Goal: Answer question/provide support: Answer question/provide support

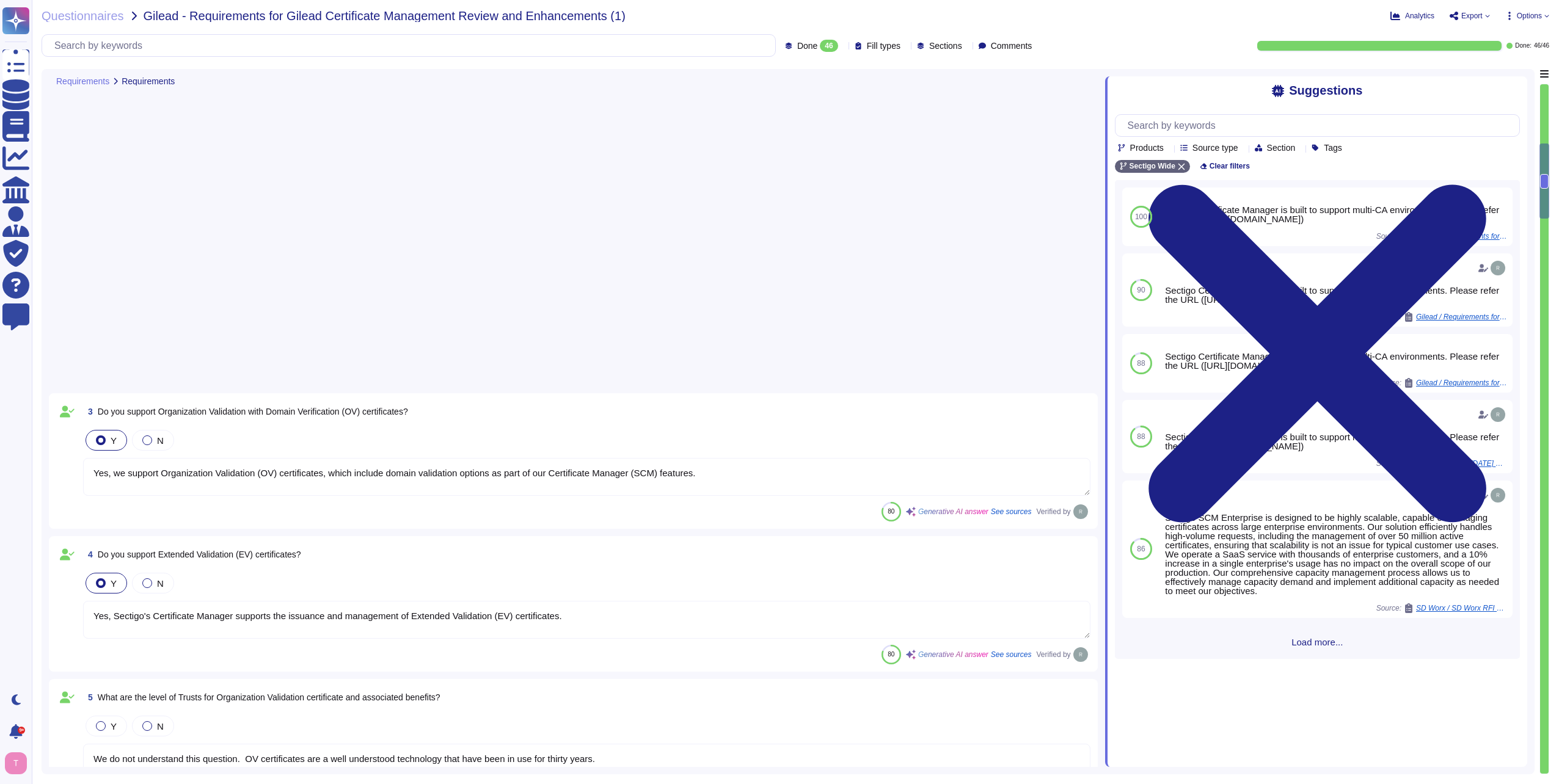
type textarea "Yes, we support Organization Validation (OV) certificates, which include domain…"
type textarea "Yes, Sectigo's Certificate Manager supports the issuance and management of Exte…"
type textarea "We do not understand this question. OV certificates are a well understood techn…"
type textarea "Sectigo Certificate Manager is built to support multi-CA environments. Please r…"
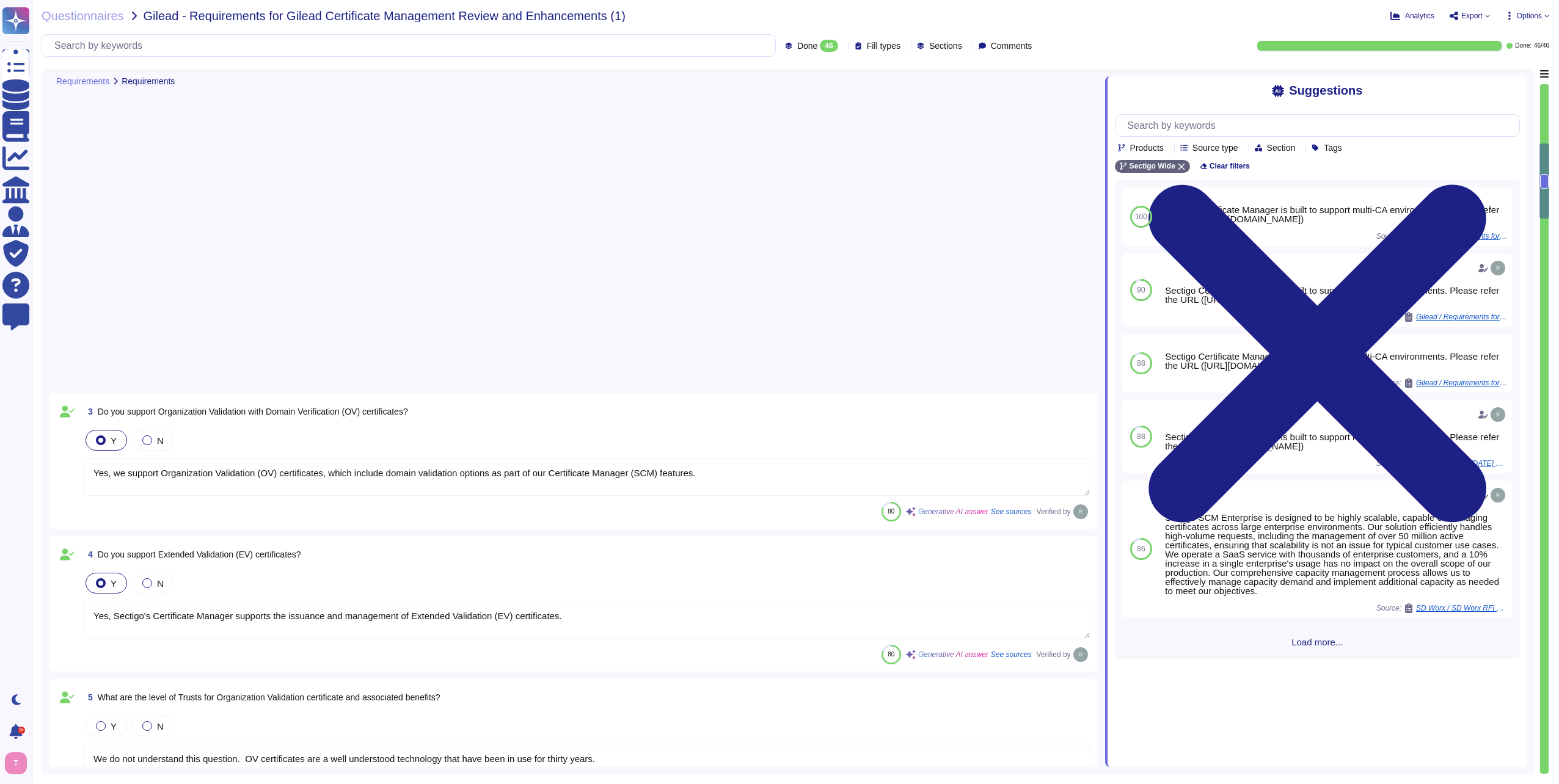
type textarea "Sectigo Certificate Manager is built to support multi-CA environments. Please r…"
type textarea "Sectigo's policy for re-issuing a certificate involves the following steps: 1. …"
type textarea "Sectigo Certificate Manager is built to support multi-CA environments. Please r…"
type textarea "You can discuss this with your enterprise sales representative."
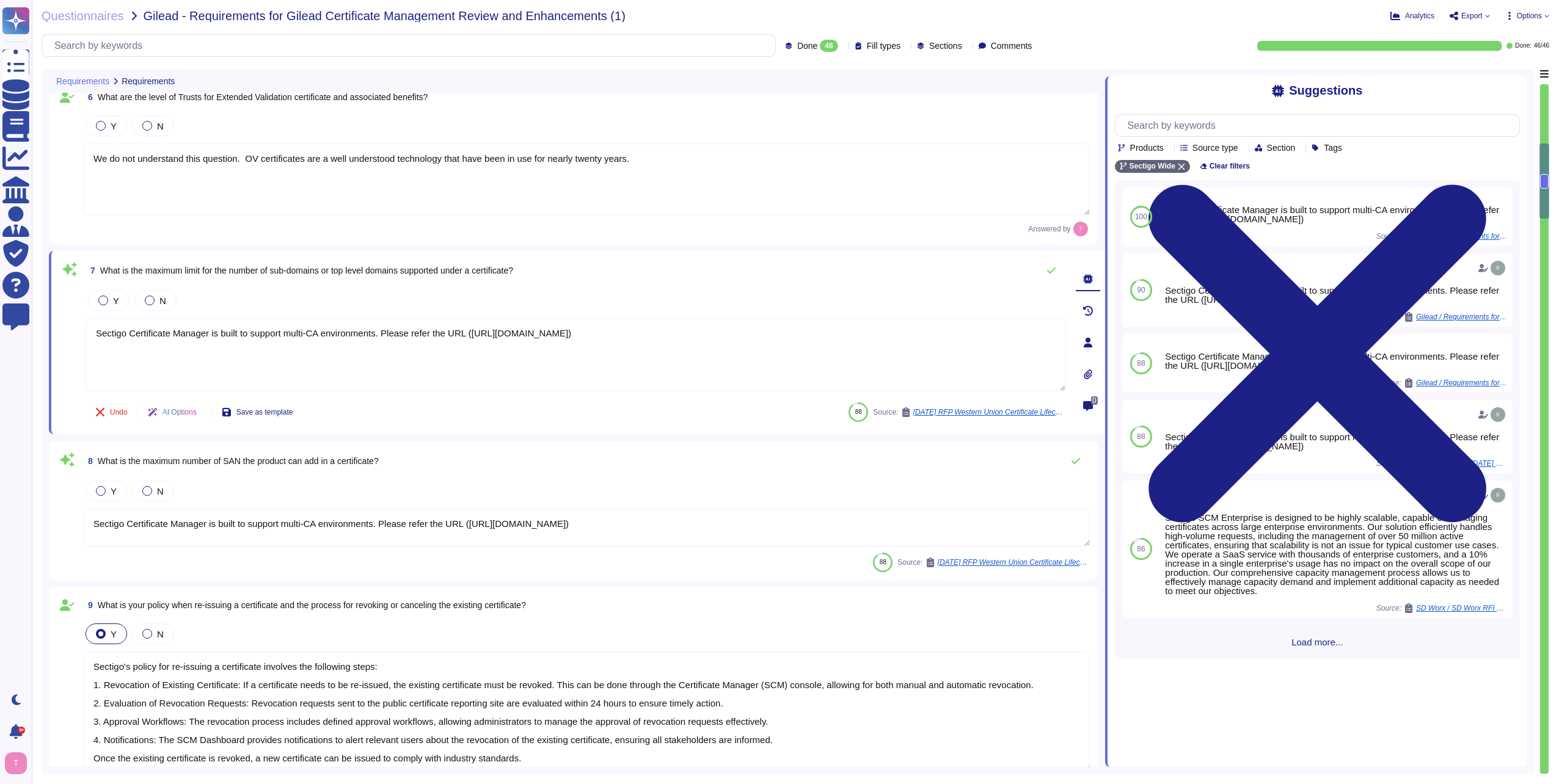
scroll to position [794, 0]
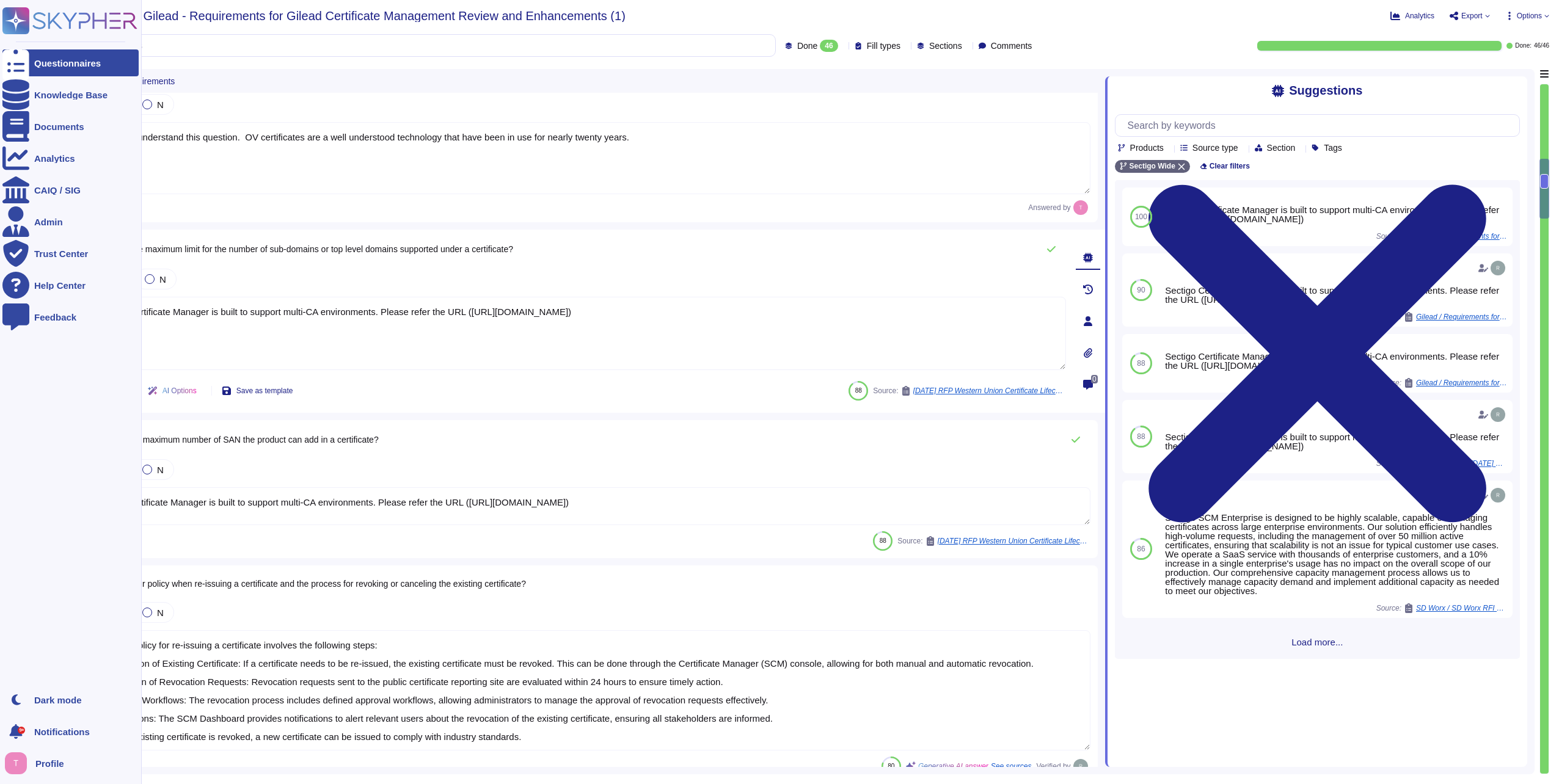
drag, startPoint x: 805, startPoint y: 309, endPoint x: 0, endPoint y: 320, distance: 805.1
click at [30, 304] on div "Questionnaires Knowledge Base Documents Analytics CAIQ / SIG Admin Trust Center…" at bounding box center [780, 392] width 1559 height 784
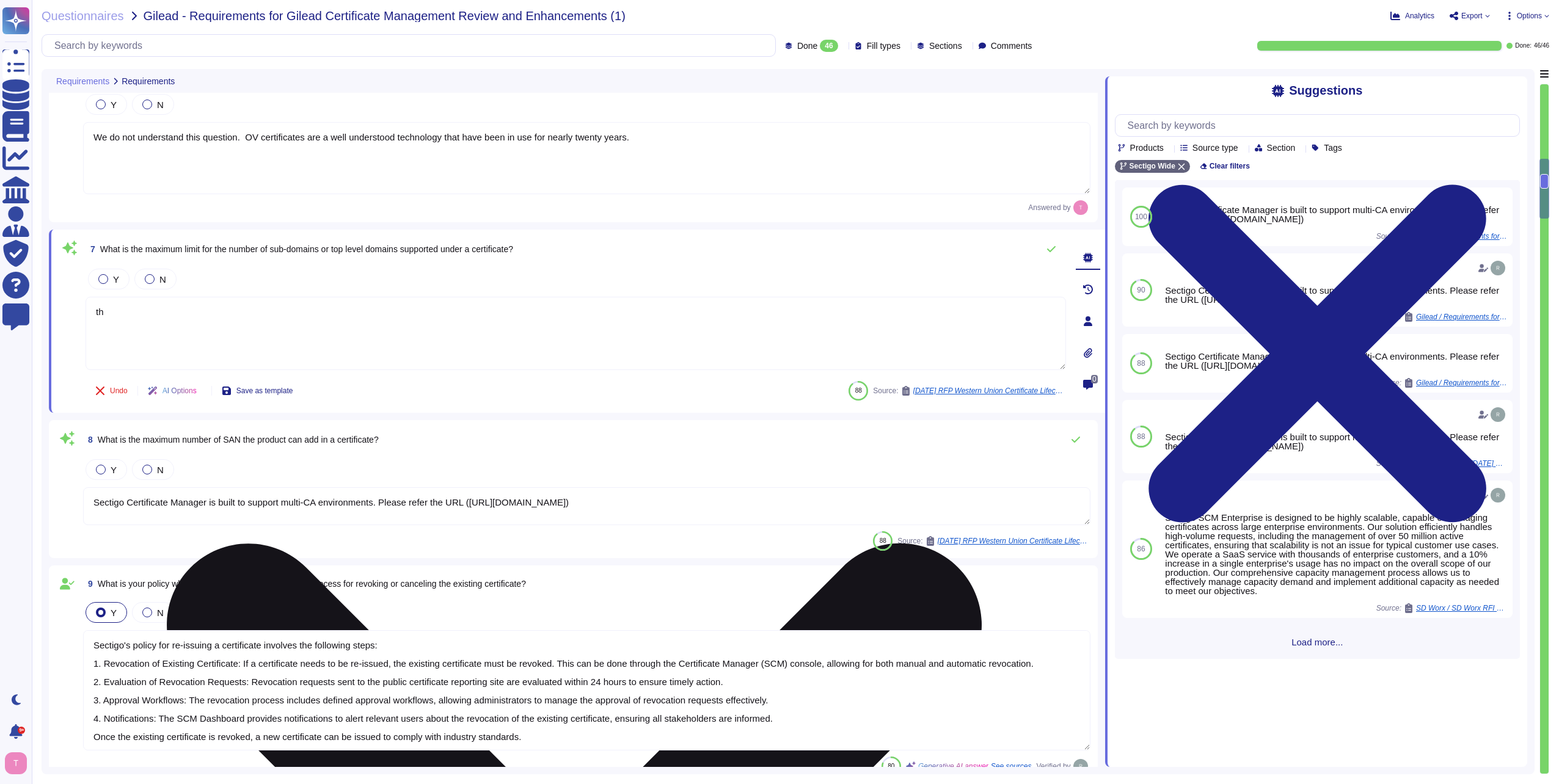
type textarea "t"
type textarea "There is no hard limit."
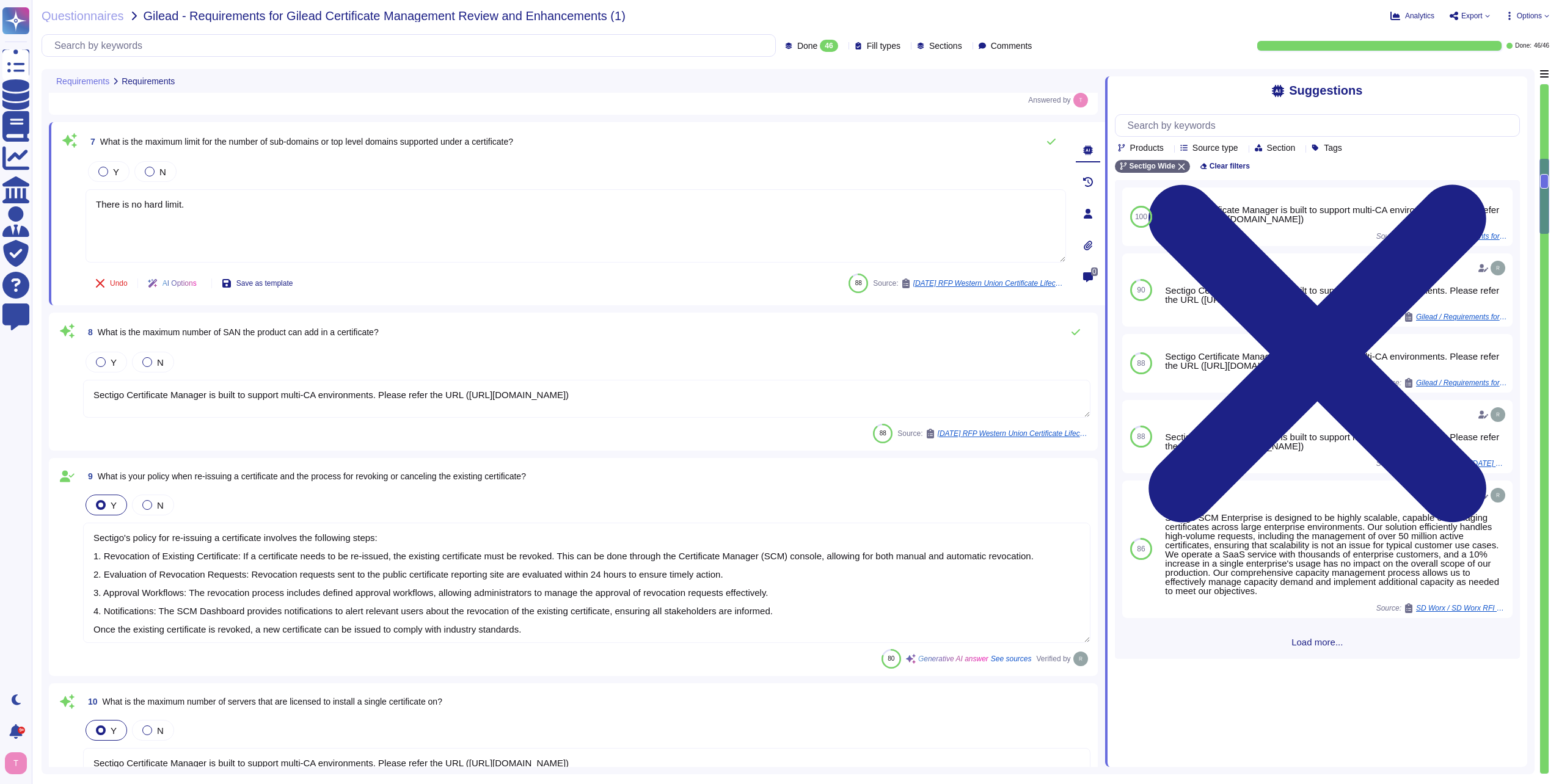
type textarea "Yes. External vulnerability scans are performed monthly and after significant c…"
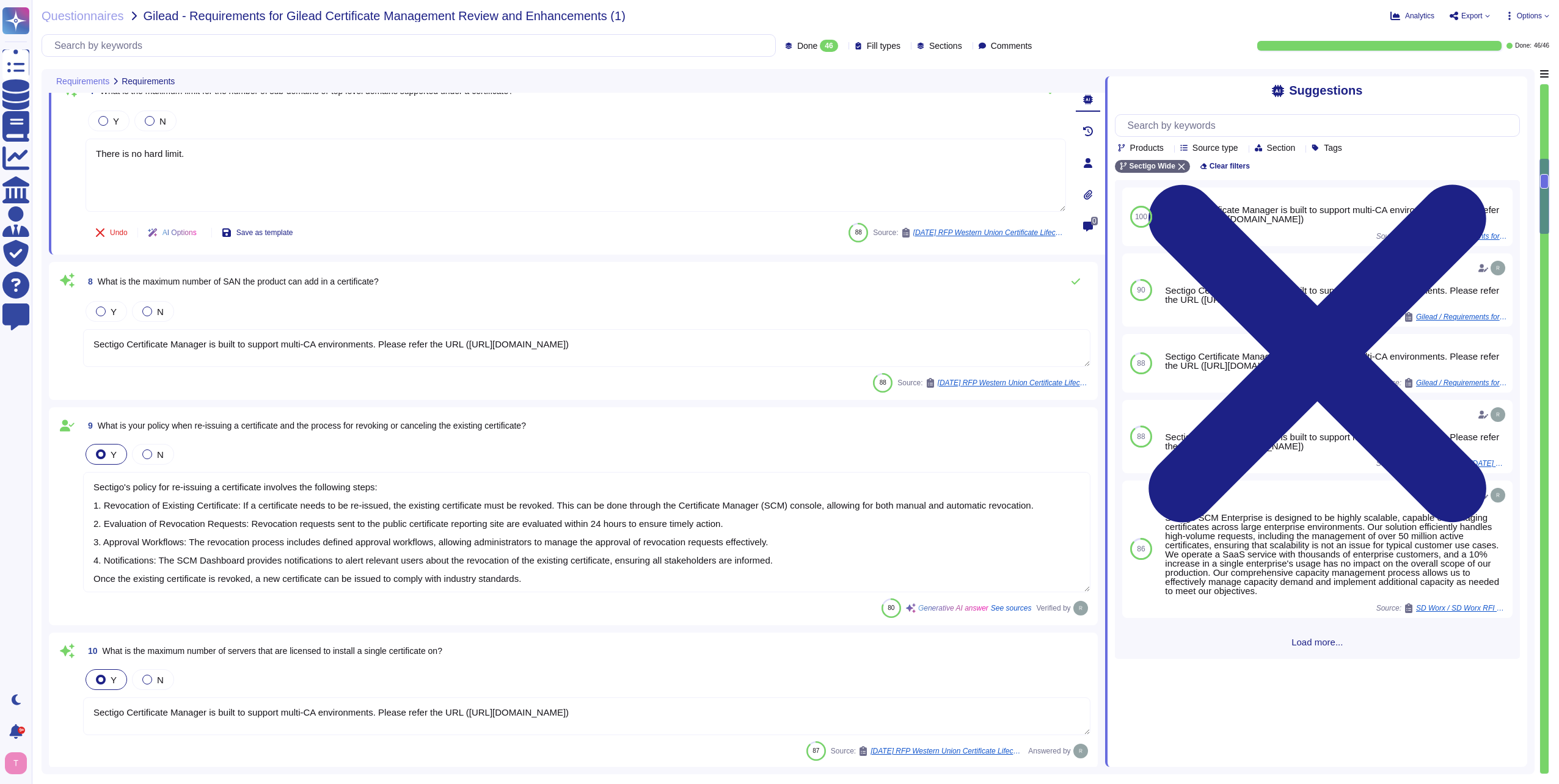
scroll to position [977, 0]
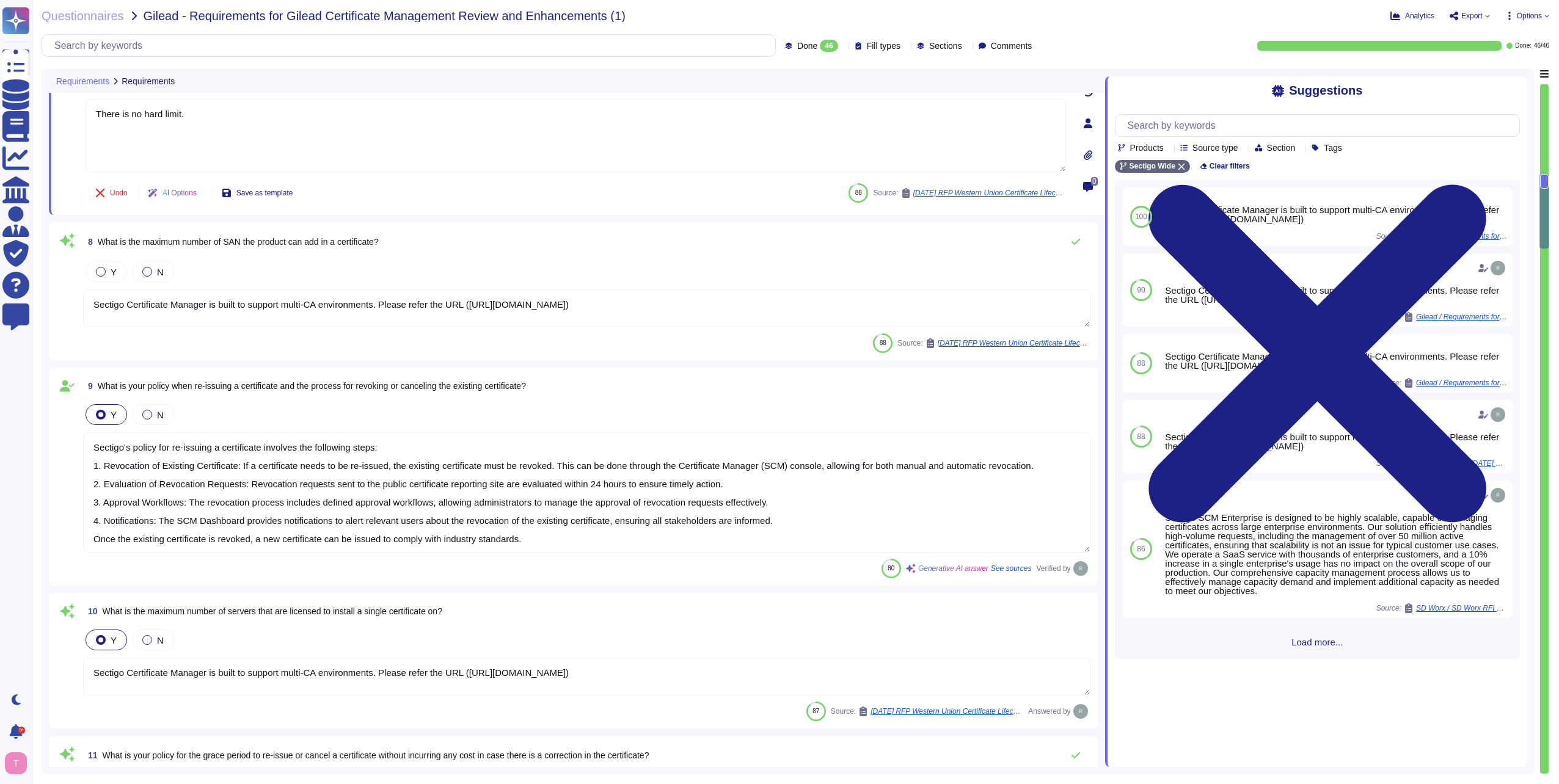
type textarea "There are no defined minima and maxima. Vetting in principle can be completed e…"
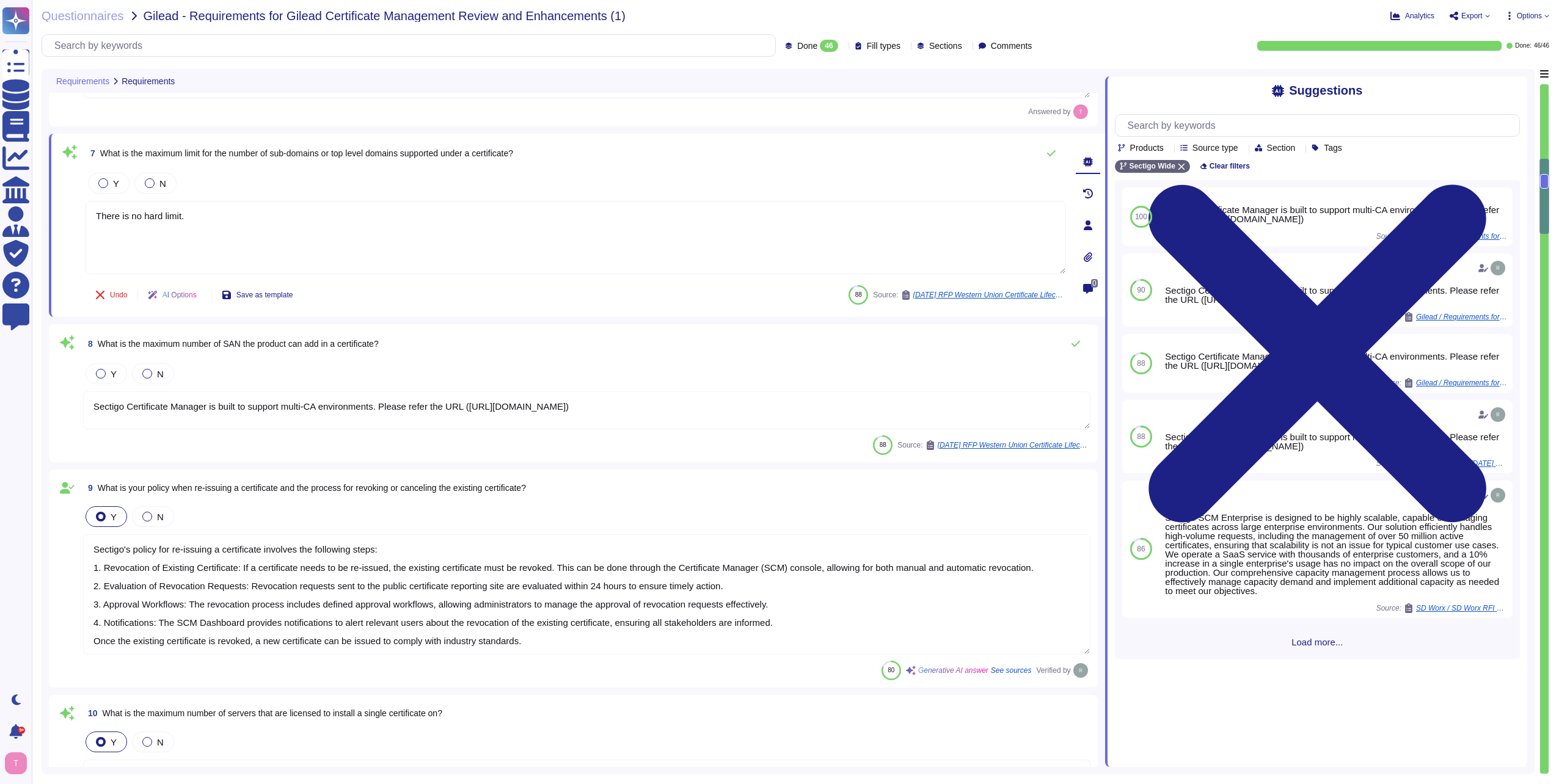
scroll to position [855, 0]
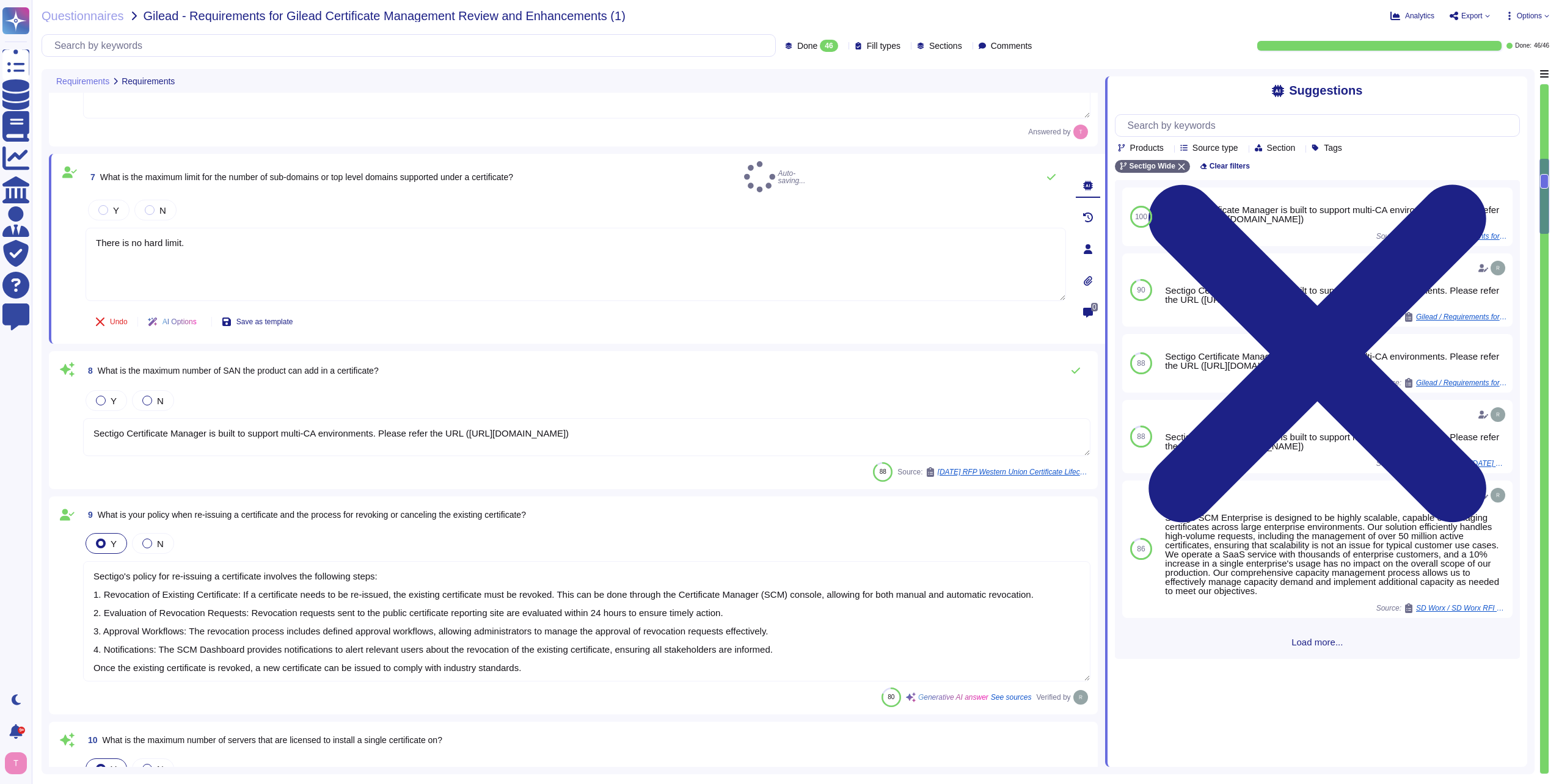
type textarea "There is no hard limit."
drag, startPoint x: 830, startPoint y: 427, endPoint x: -2, endPoint y: 426, distance: 832.0
click at [0, 426] on html "Questionnaires Knowledge Base Documents Analytics CAIQ / SIG Admin Trust Center…" at bounding box center [780, 392] width 1559 height 784
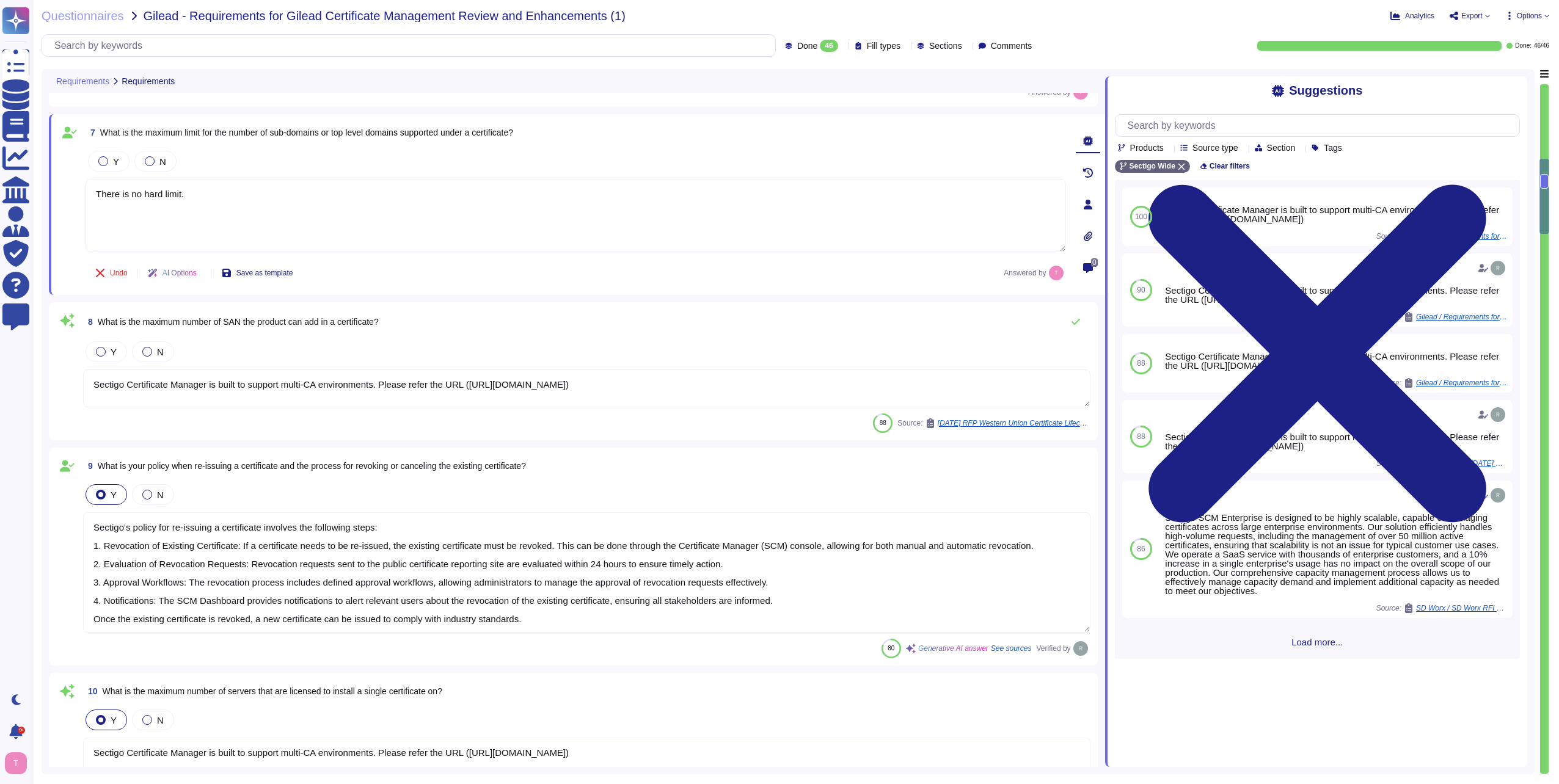
scroll to position [916, 0]
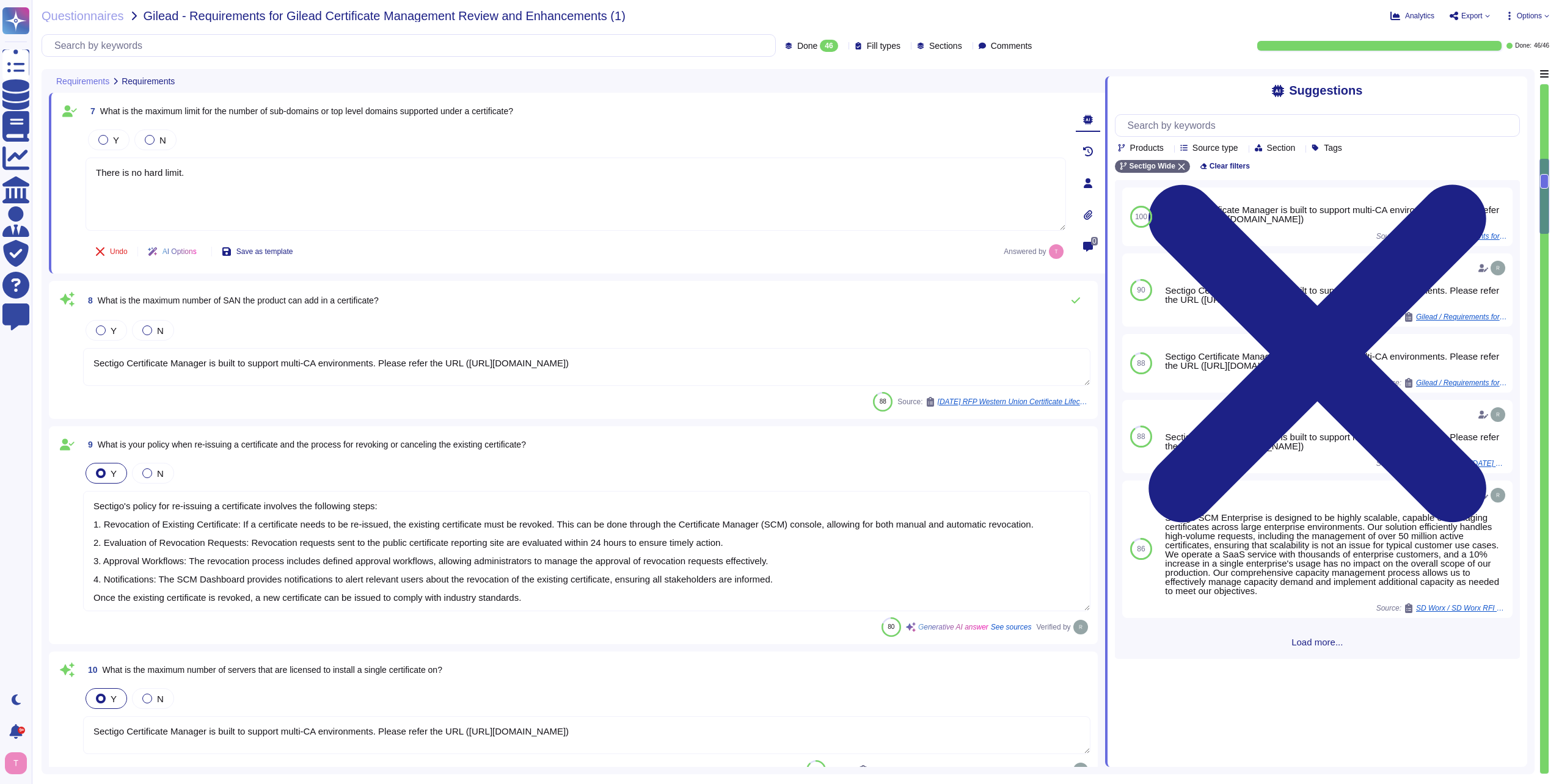
drag, startPoint x: 800, startPoint y: 360, endPoint x: 52, endPoint y: 376, distance: 748.2
click at [53, 375] on div "8 What is the maximum number of SAN the product can add in a certificate? Y N S…" at bounding box center [574, 350] width 1049 height 138
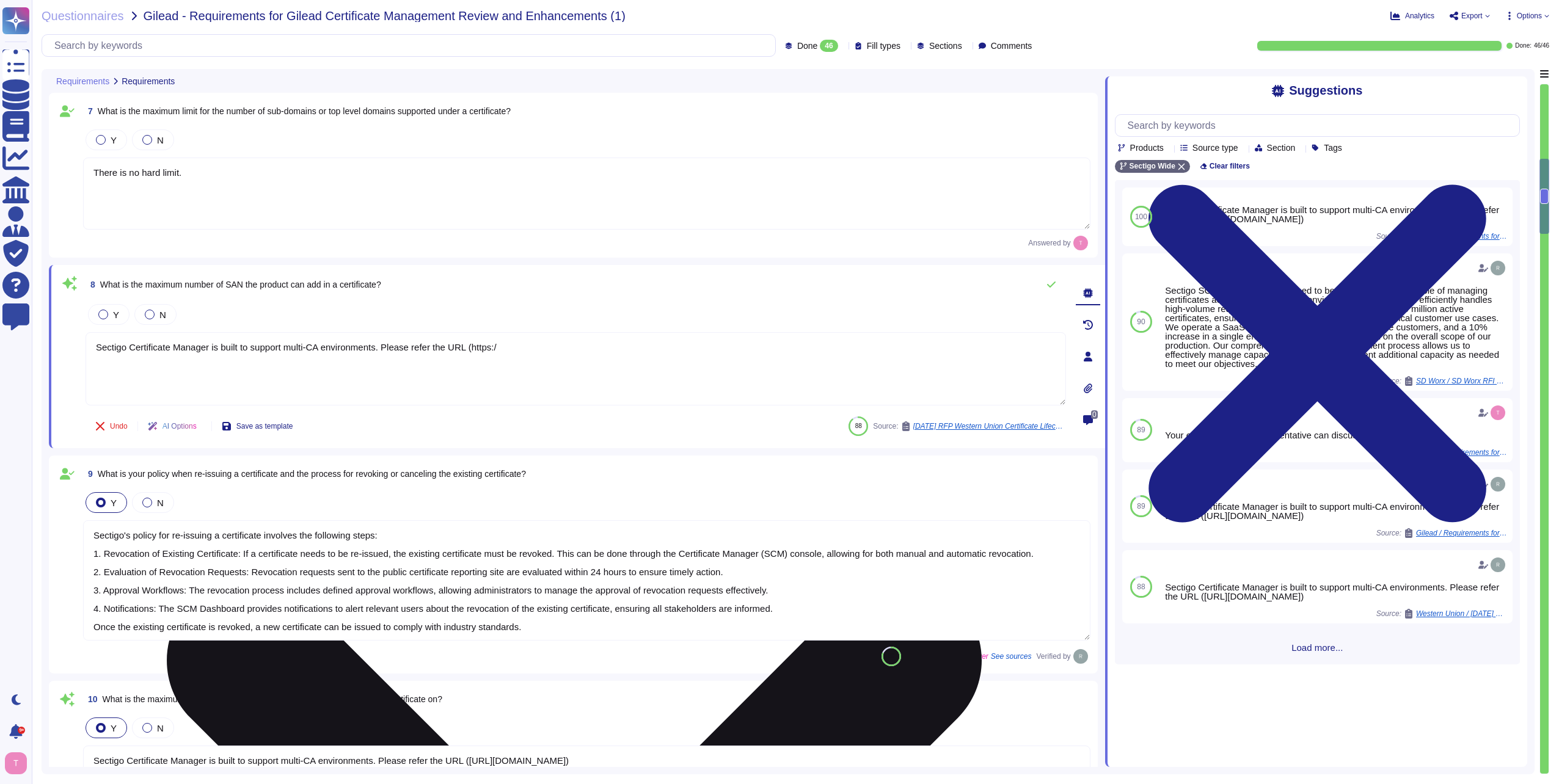
drag, startPoint x: 525, startPoint y: 343, endPoint x: 89, endPoint y: 353, distance: 436.1
click at [89, 353] on textarea "Sectigo Certificate Manager is built to support multi-CA environments. Please r…" at bounding box center [575, 368] width 980 height 73
type textarea "There is no hard limit."
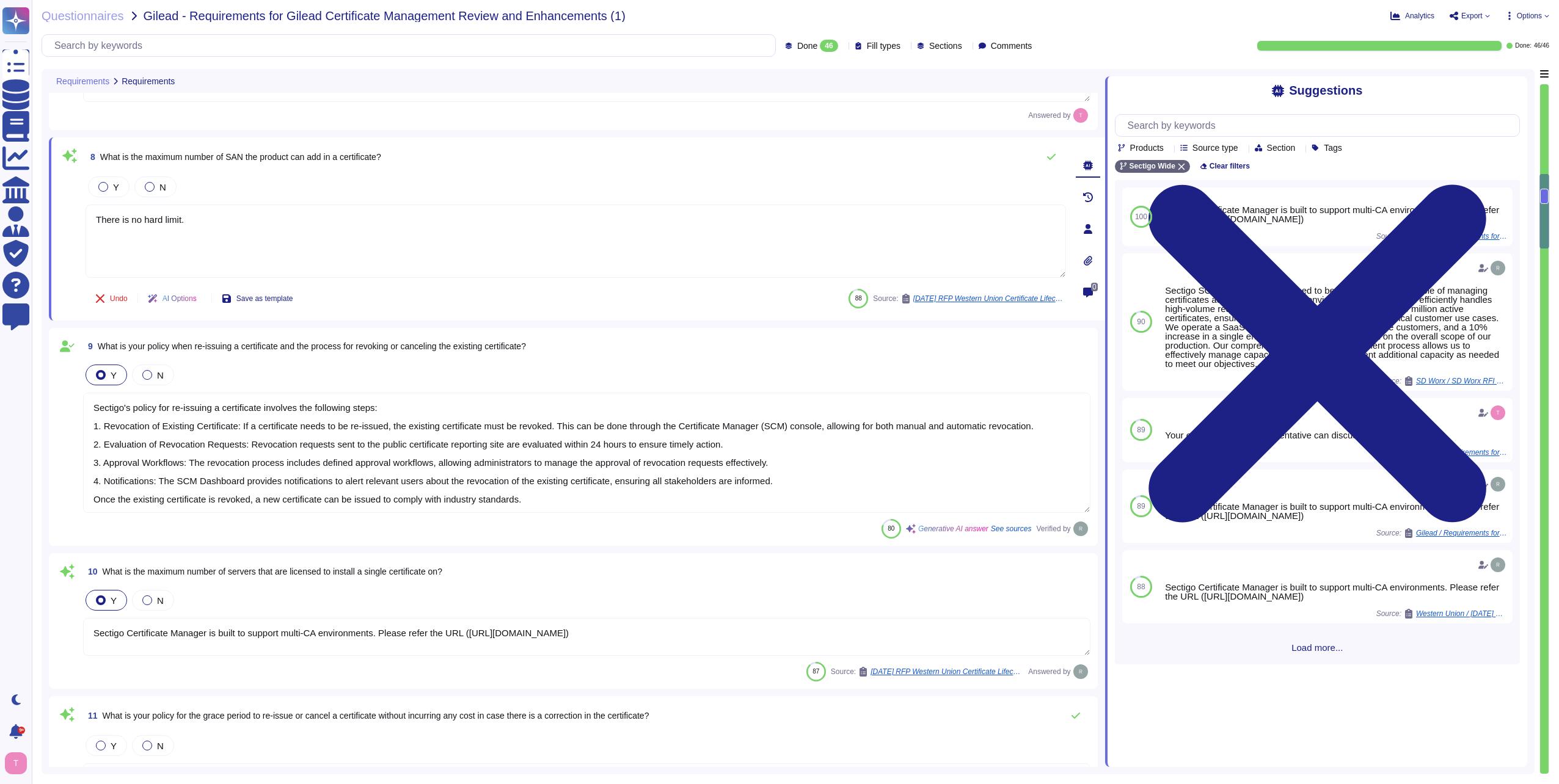
type textarea "There are no defined minima and maxima. Vetting in principle can be completed e…"
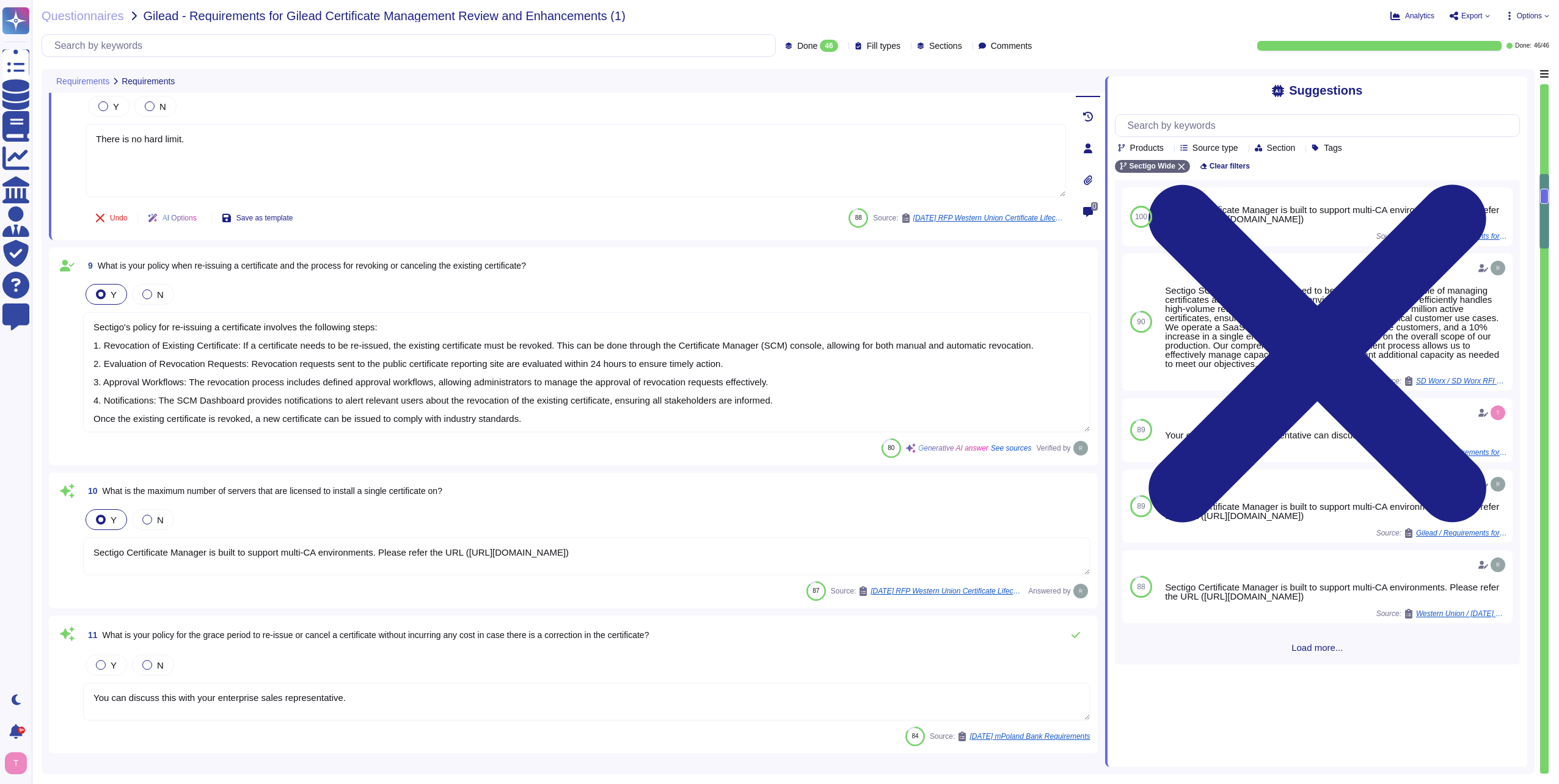
scroll to position [1161, 0]
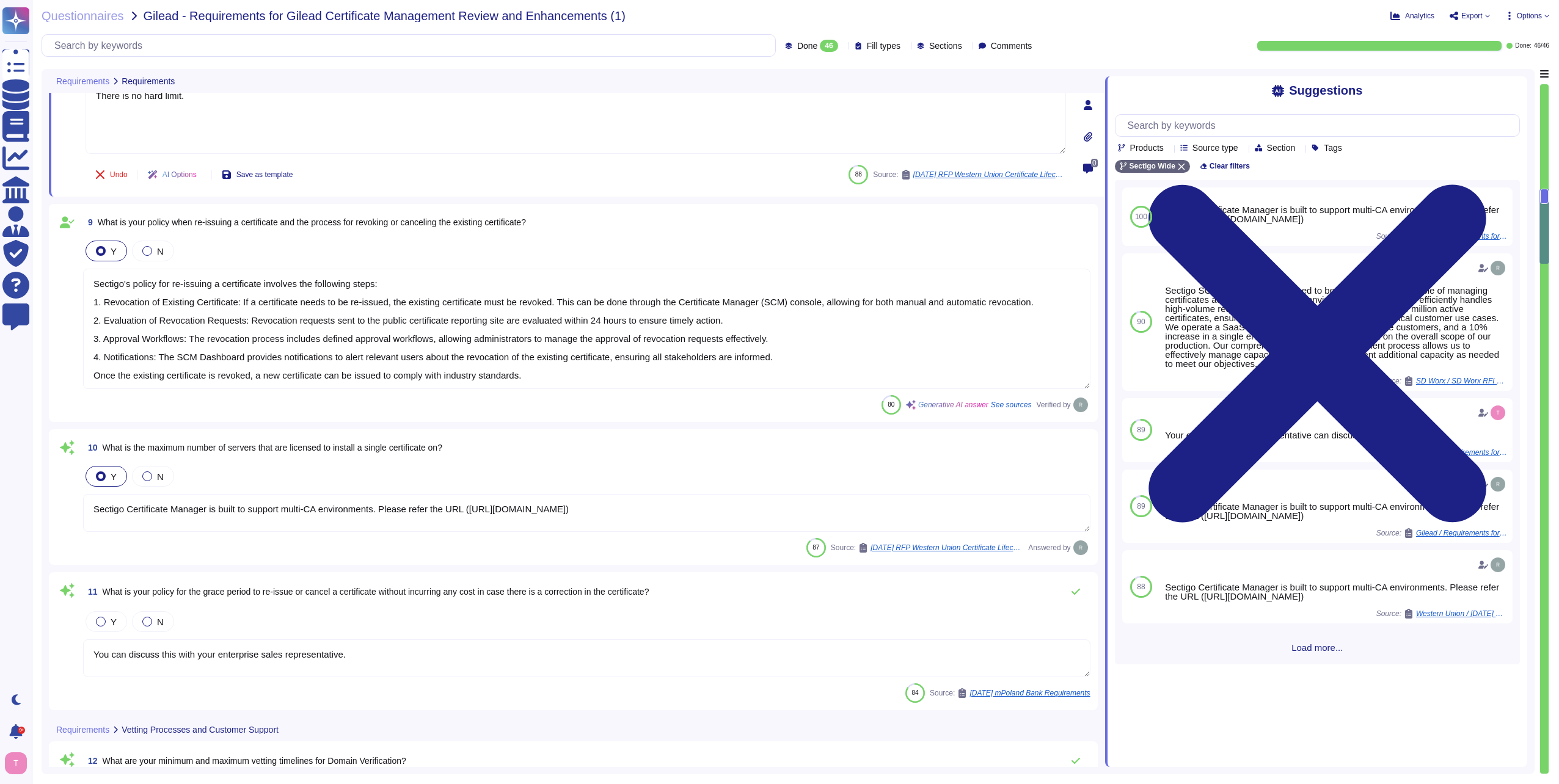
type textarea "There are no defined minima and maxima. Vetting in principle can be completed e…"
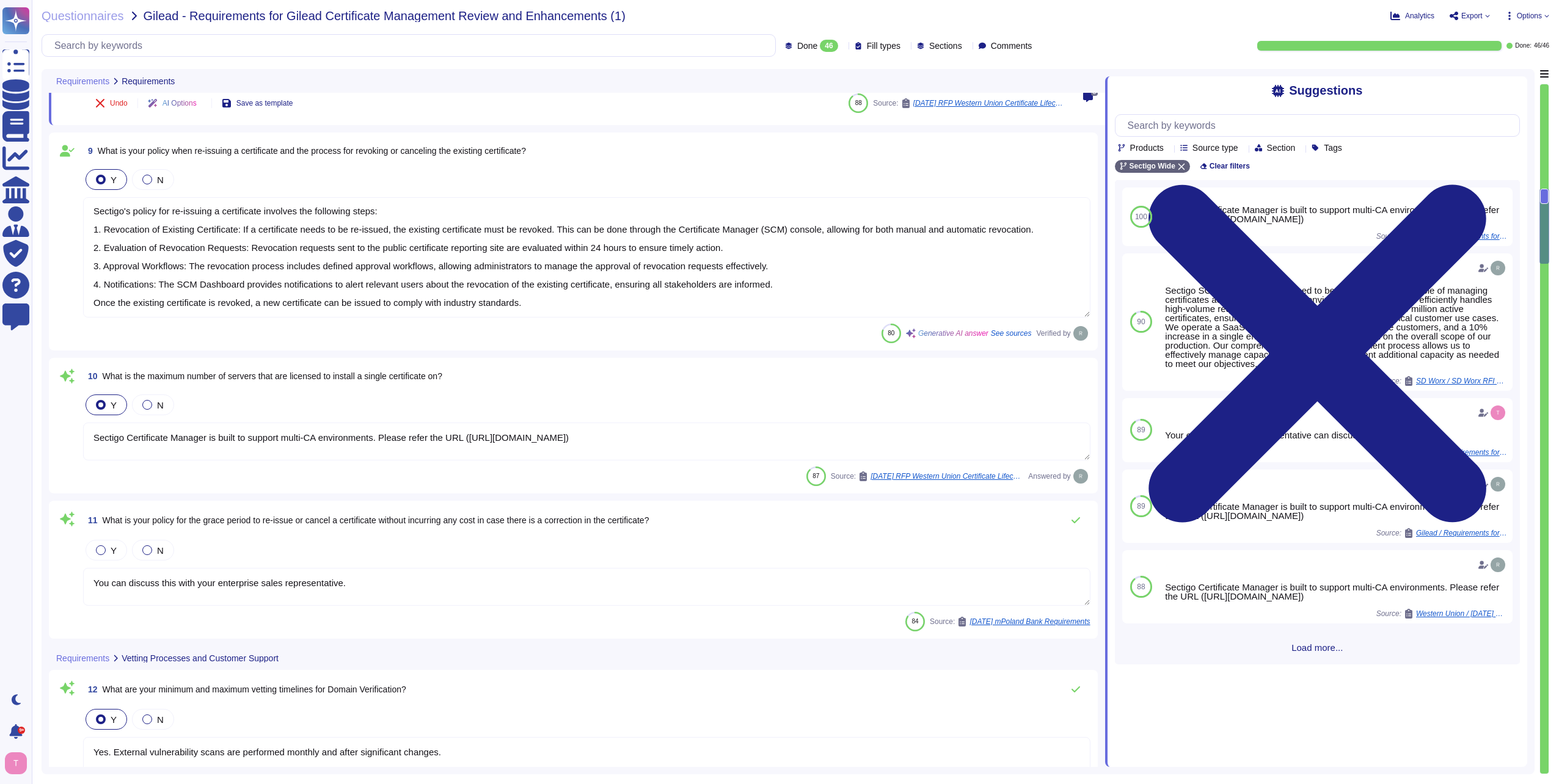
type textarea "There is no hard limit."
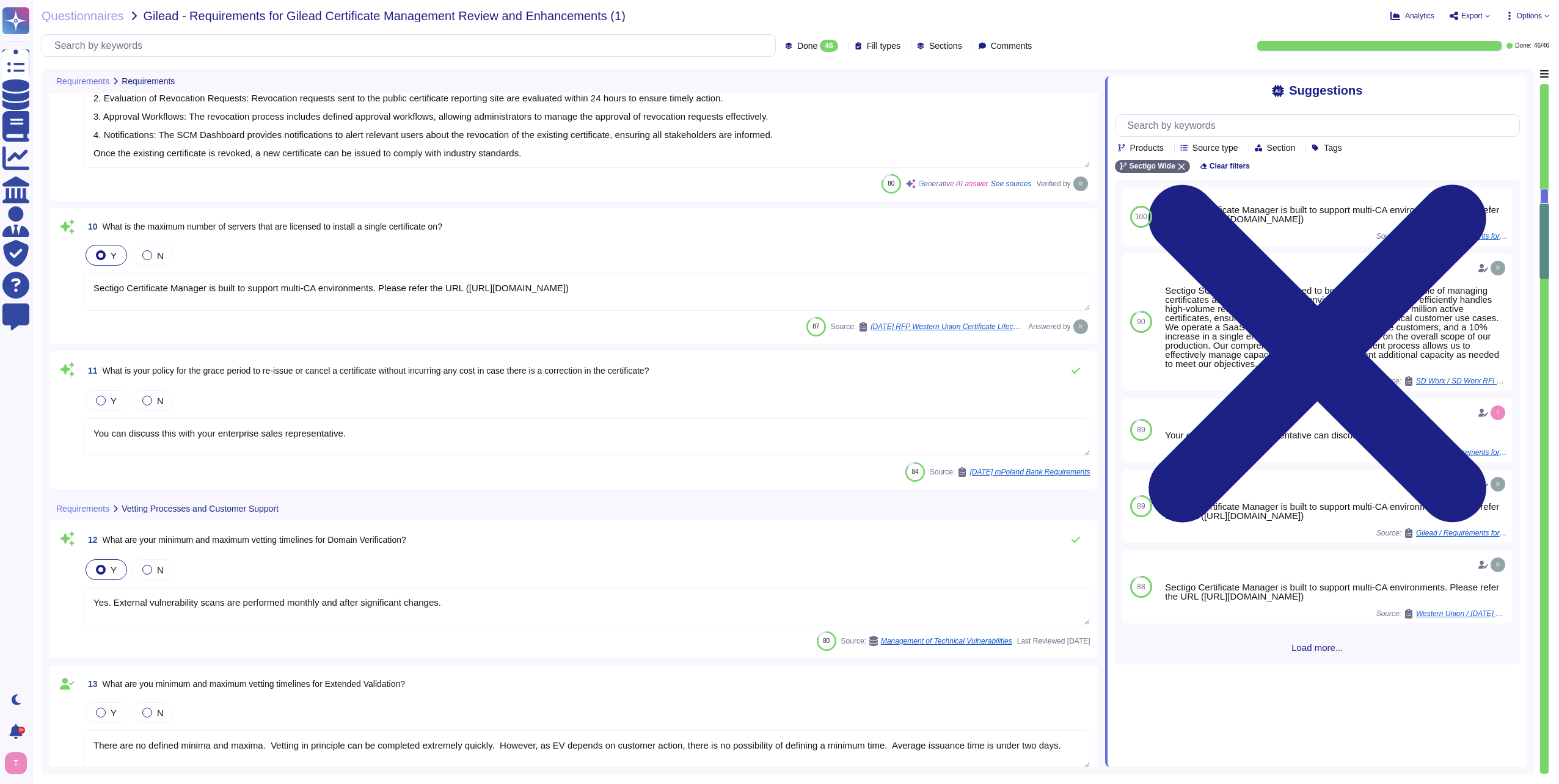
type textarea "There are no defined minima and maxima. Vetting in principle can be completed e…"
type textarea "Method of Communications: 1. Self-Service Ticketing System: Customers can submi…"
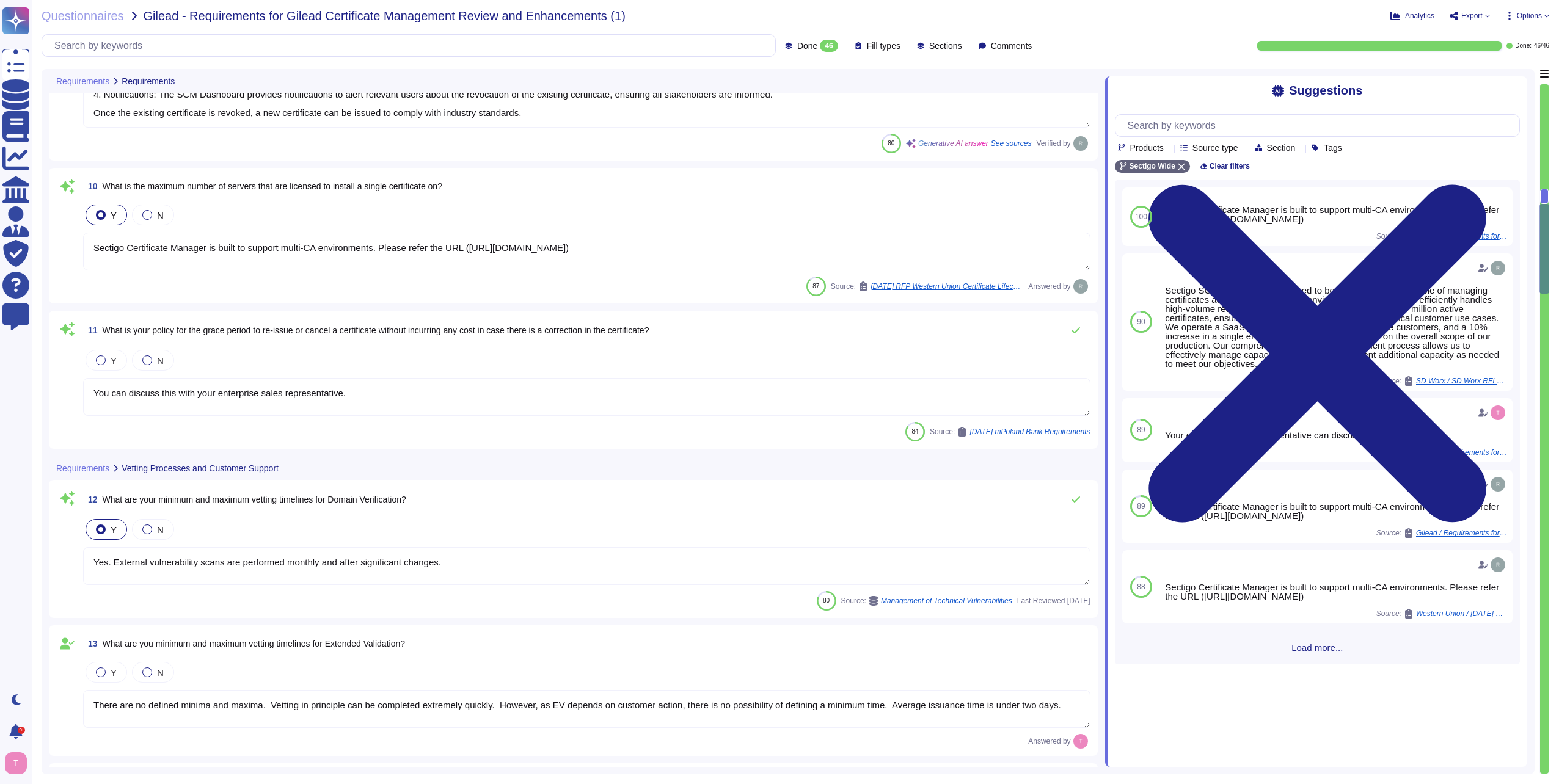
drag, startPoint x: 812, startPoint y: 246, endPoint x: 88, endPoint y: 258, distance: 724.1
click at [88, 258] on textarea "Sectigo Certificate Manager is built to support multi-CA environments. Please r…" at bounding box center [587, 251] width 1008 height 38
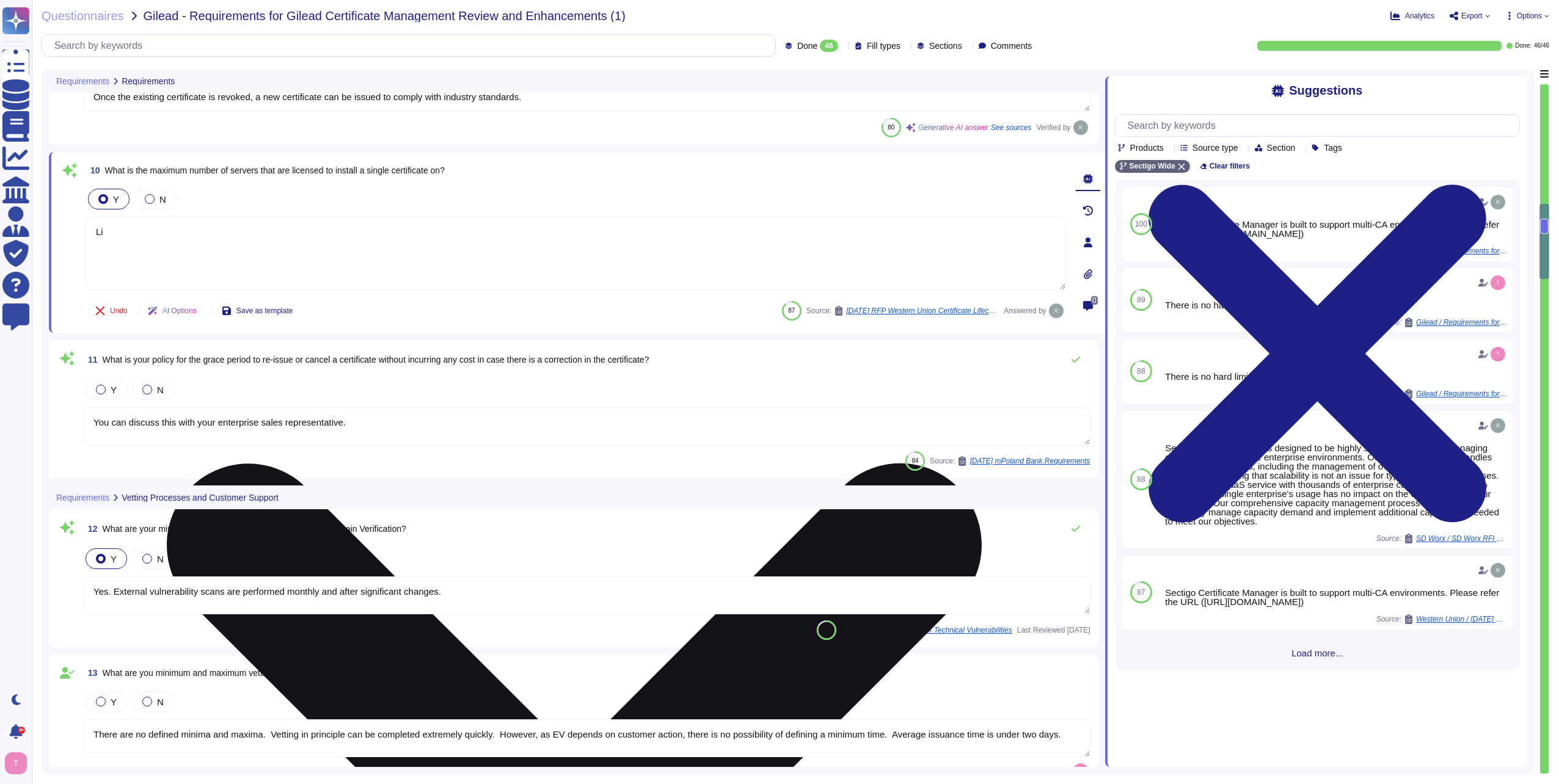
type textarea "L"
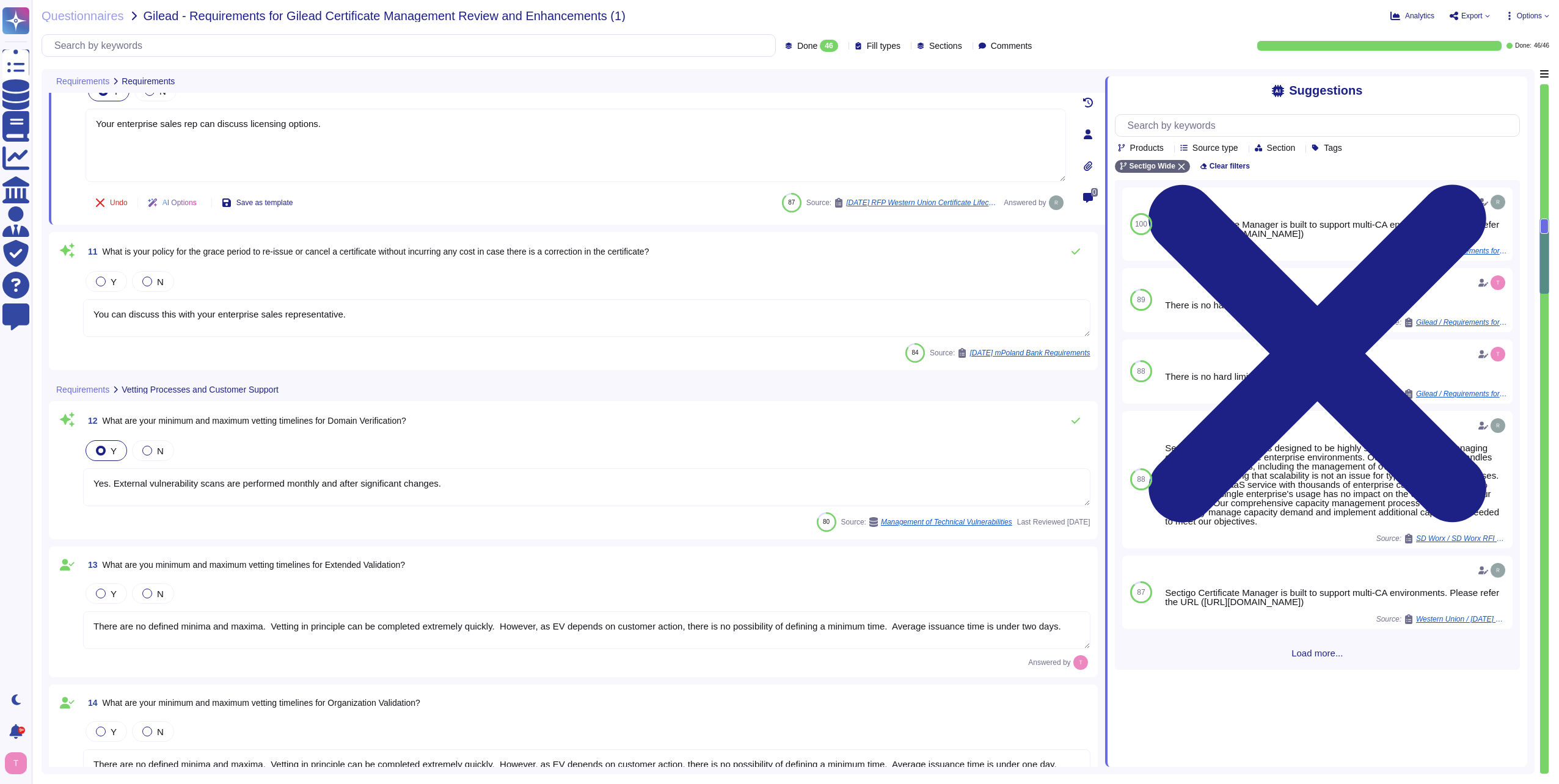
scroll to position [1588, 0]
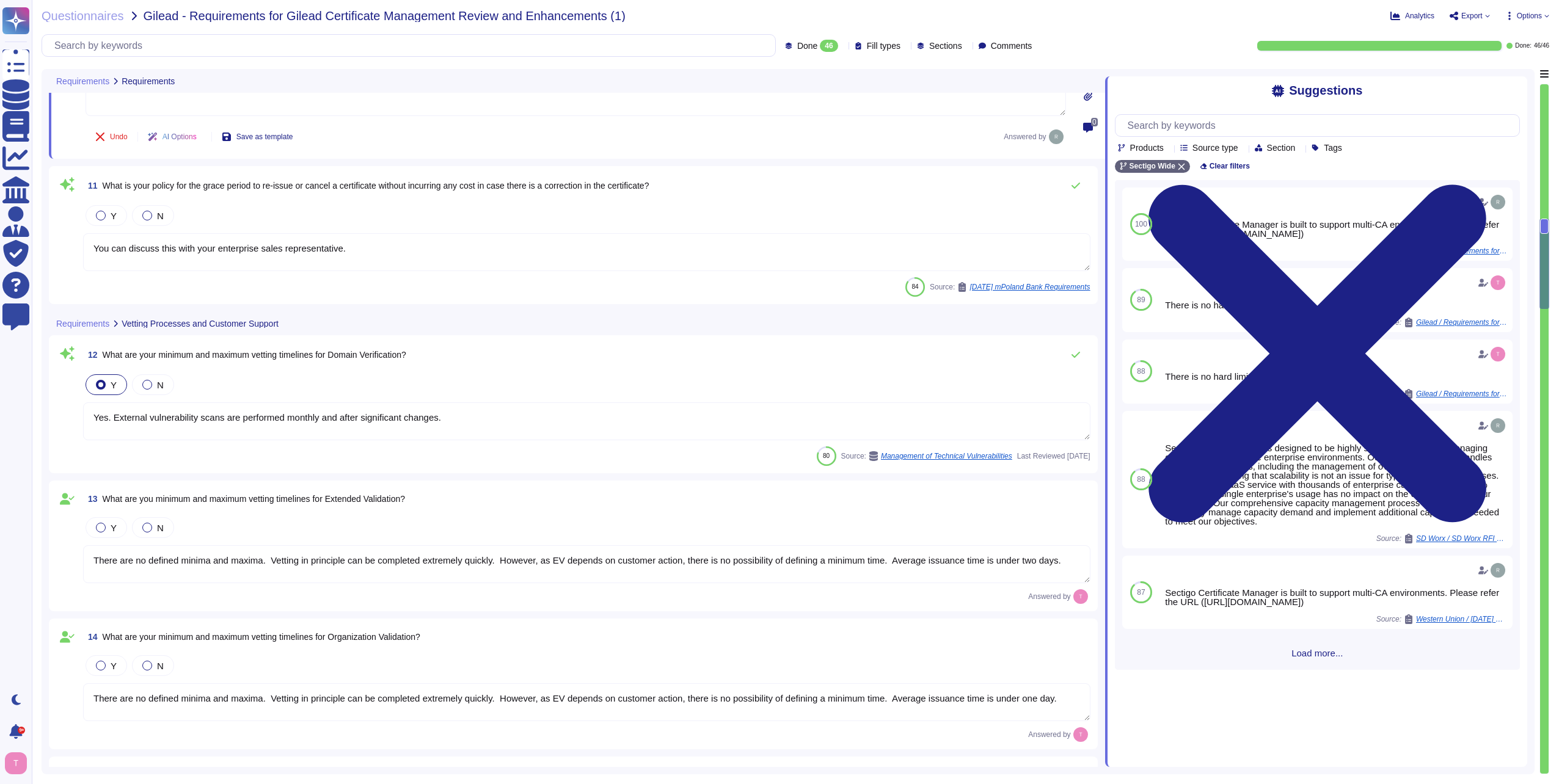
type textarea "Your enterprise sales rep can discuss licensing options."
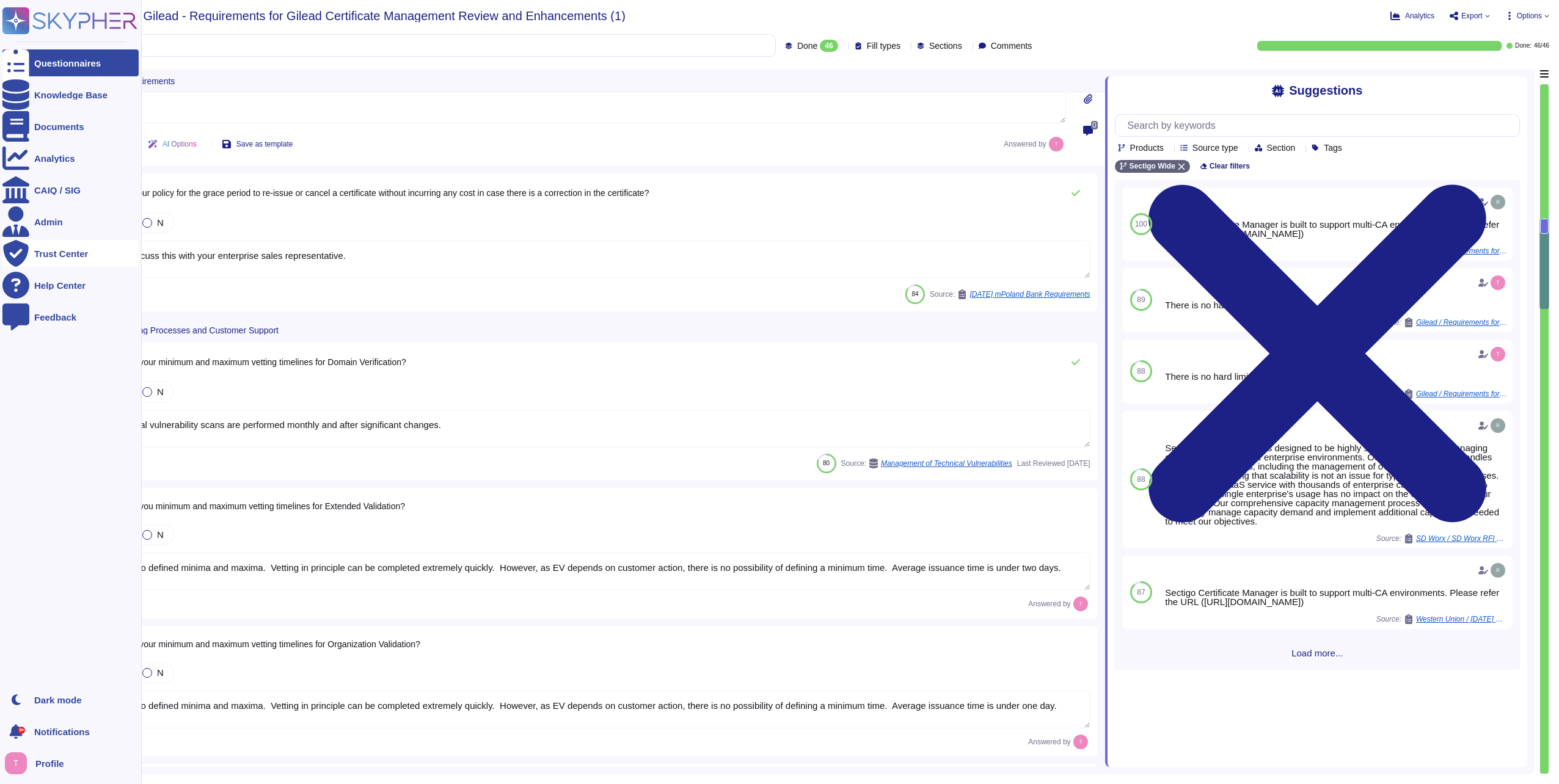
drag, startPoint x: 374, startPoint y: 244, endPoint x: 29, endPoint y: 256, distance: 345.2
click at [67, 246] on div "11 What is your policy for the grace period to re-issue or cancel a certificate…" at bounding box center [574, 242] width 1034 height 124
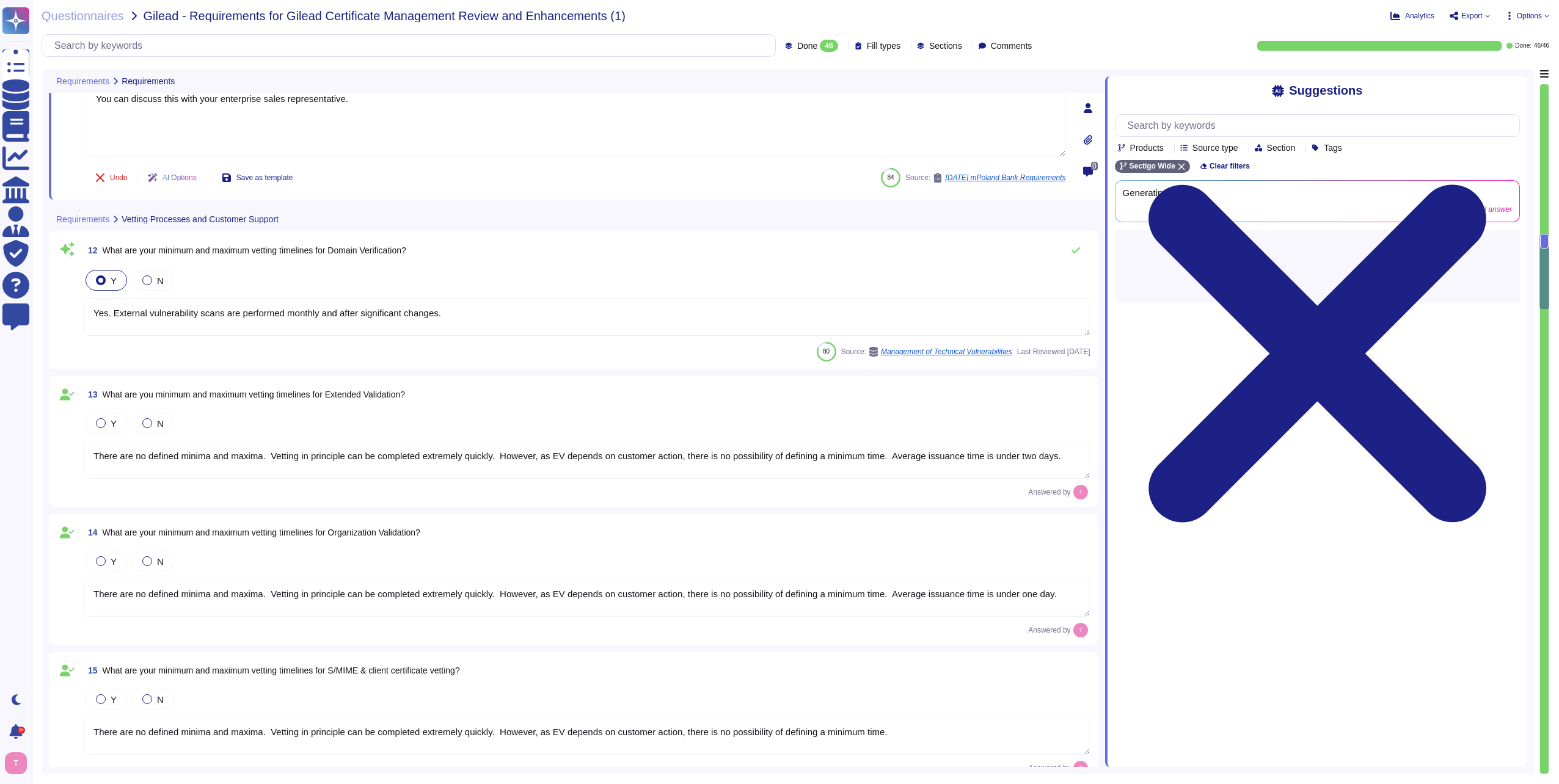
type textarea "Yes, technical support staff are available 24/7/365 depending on the service ag…"
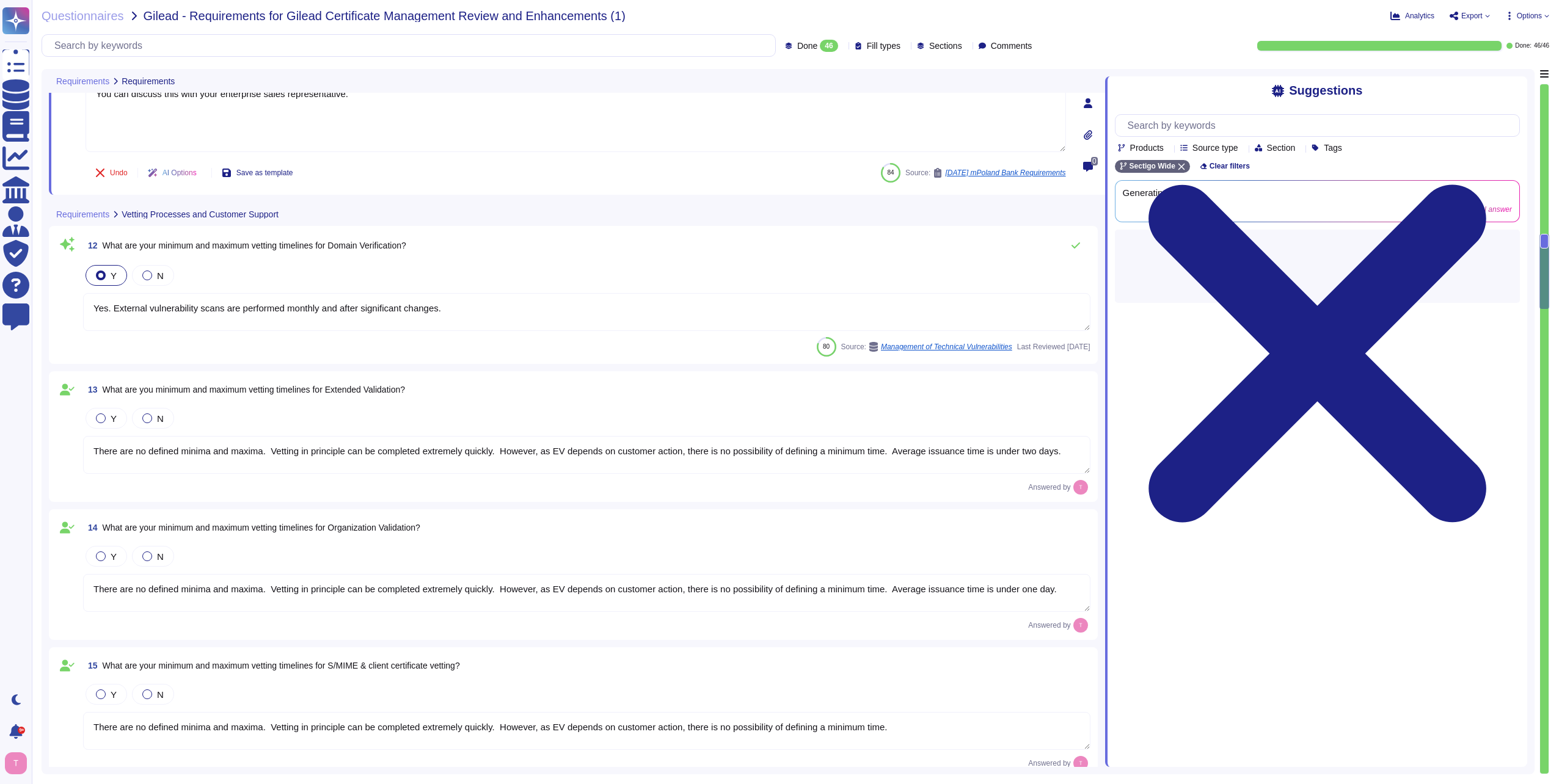
click at [491, 309] on textarea "Yes. External vulnerability scans are performed monthly and after significant c…" at bounding box center [587, 312] width 1008 height 38
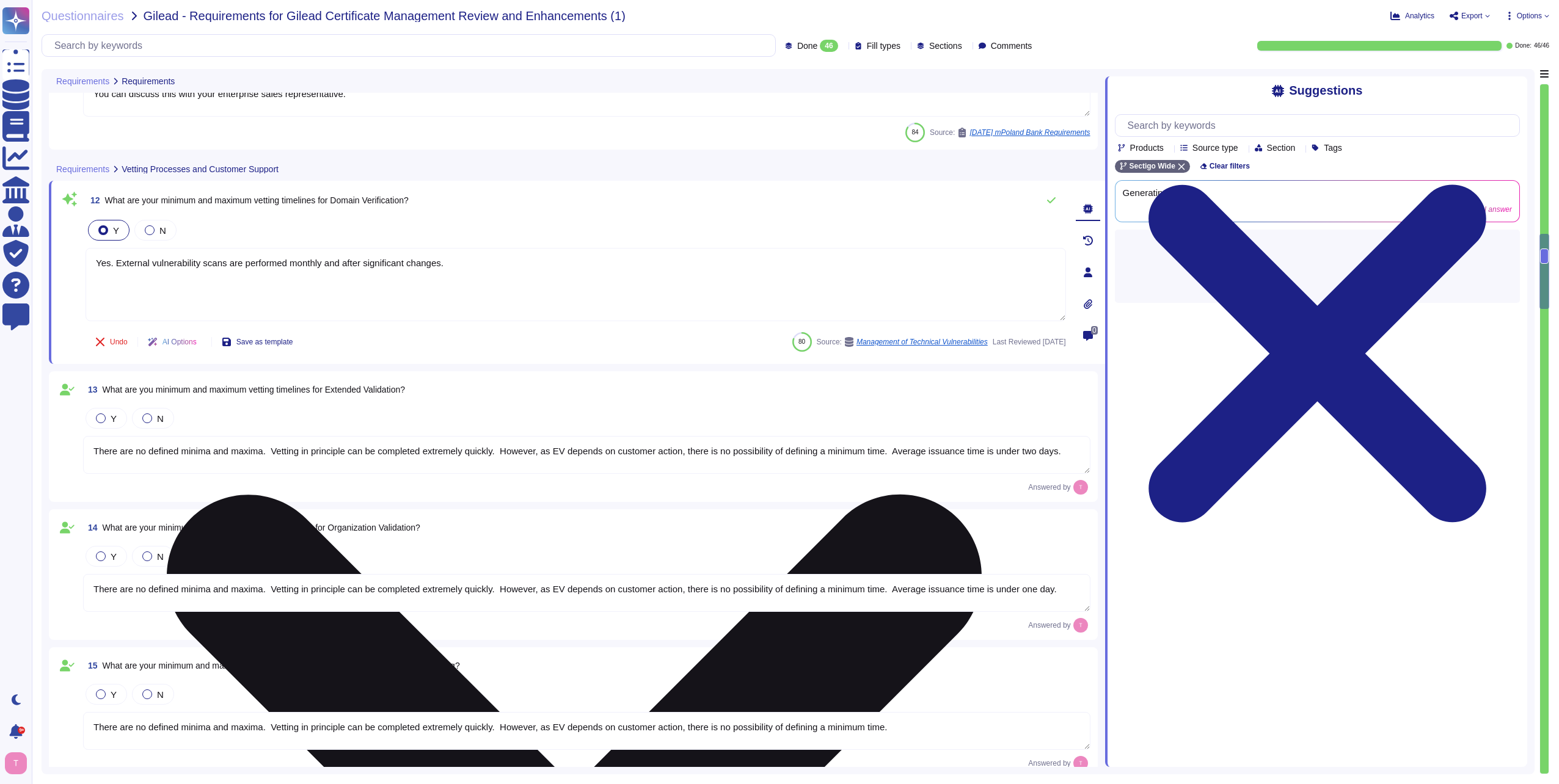
click at [511, 256] on textarea "Yes. External vulnerability scans are performed monthly and after significant c…" at bounding box center [575, 285] width 980 height 73
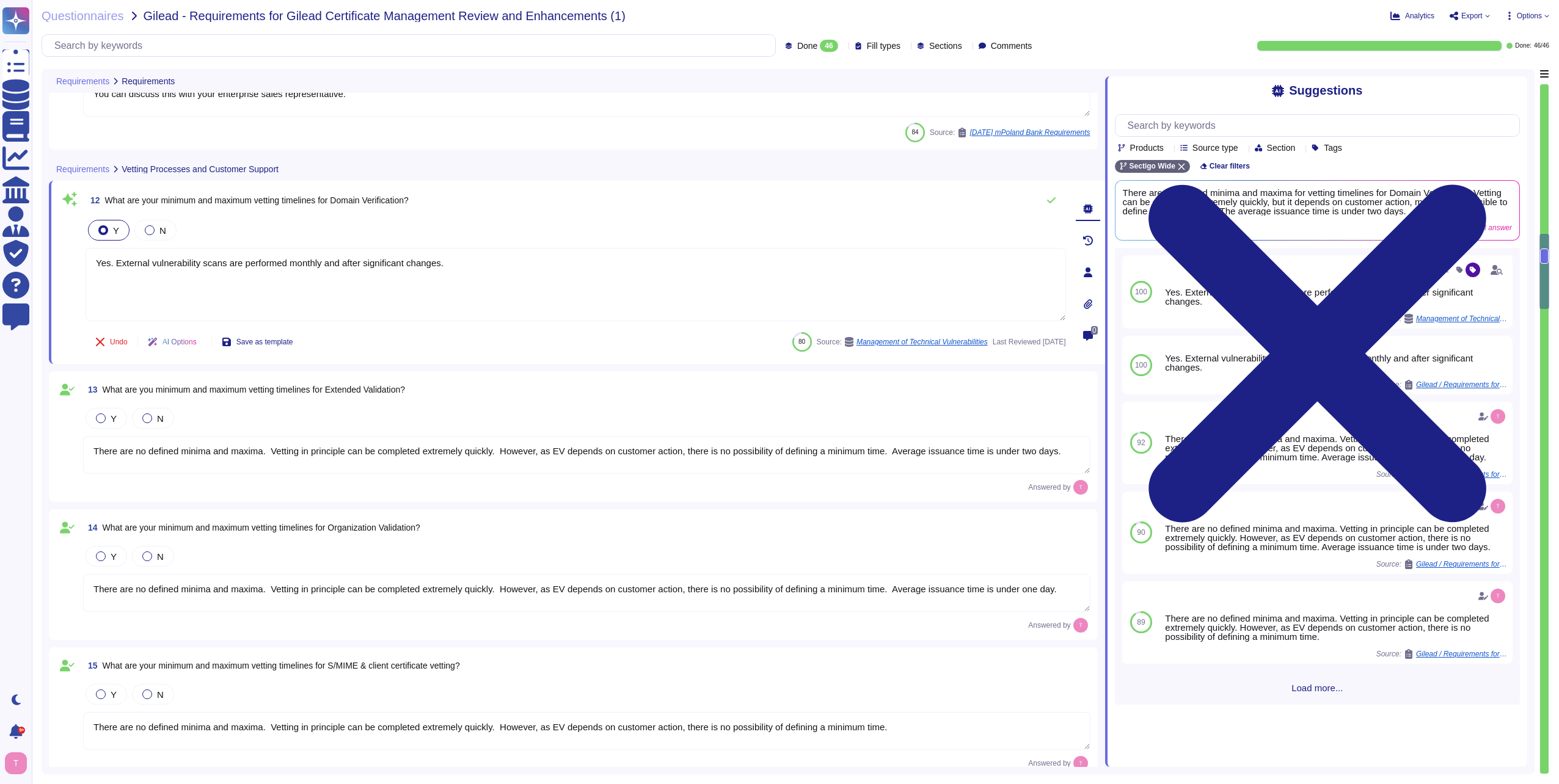
drag, startPoint x: 481, startPoint y: 262, endPoint x: 83, endPoint y: 263, distance: 398.0
click at [83, 263] on div "12 What are your minimum and maximum vetting timelines for Domain Verification?…" at bounding box center [563, 272] width 1008 height 168
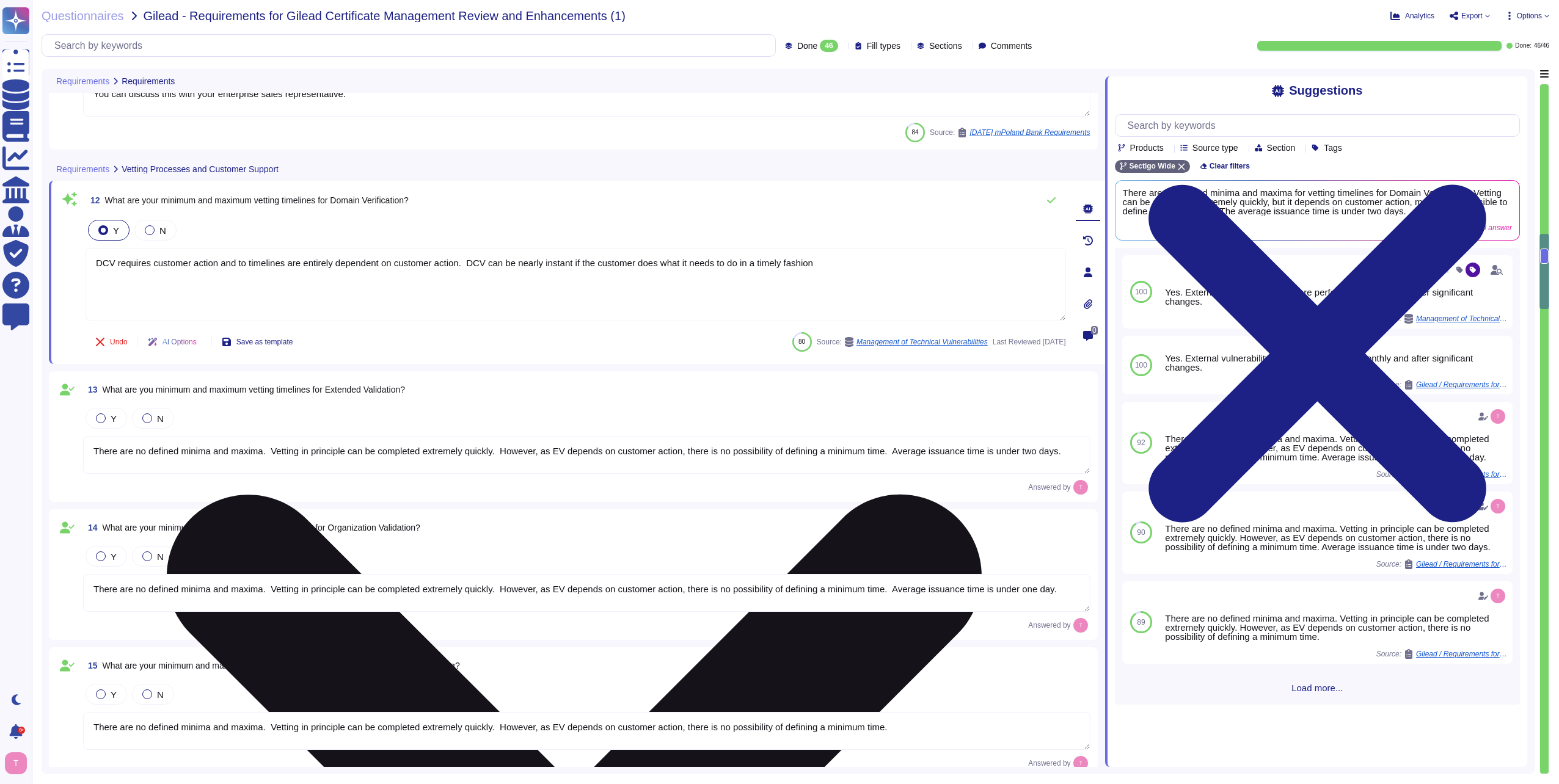
type textarea "DCV requires customer action and to timelines are entirely dependent on custome…"
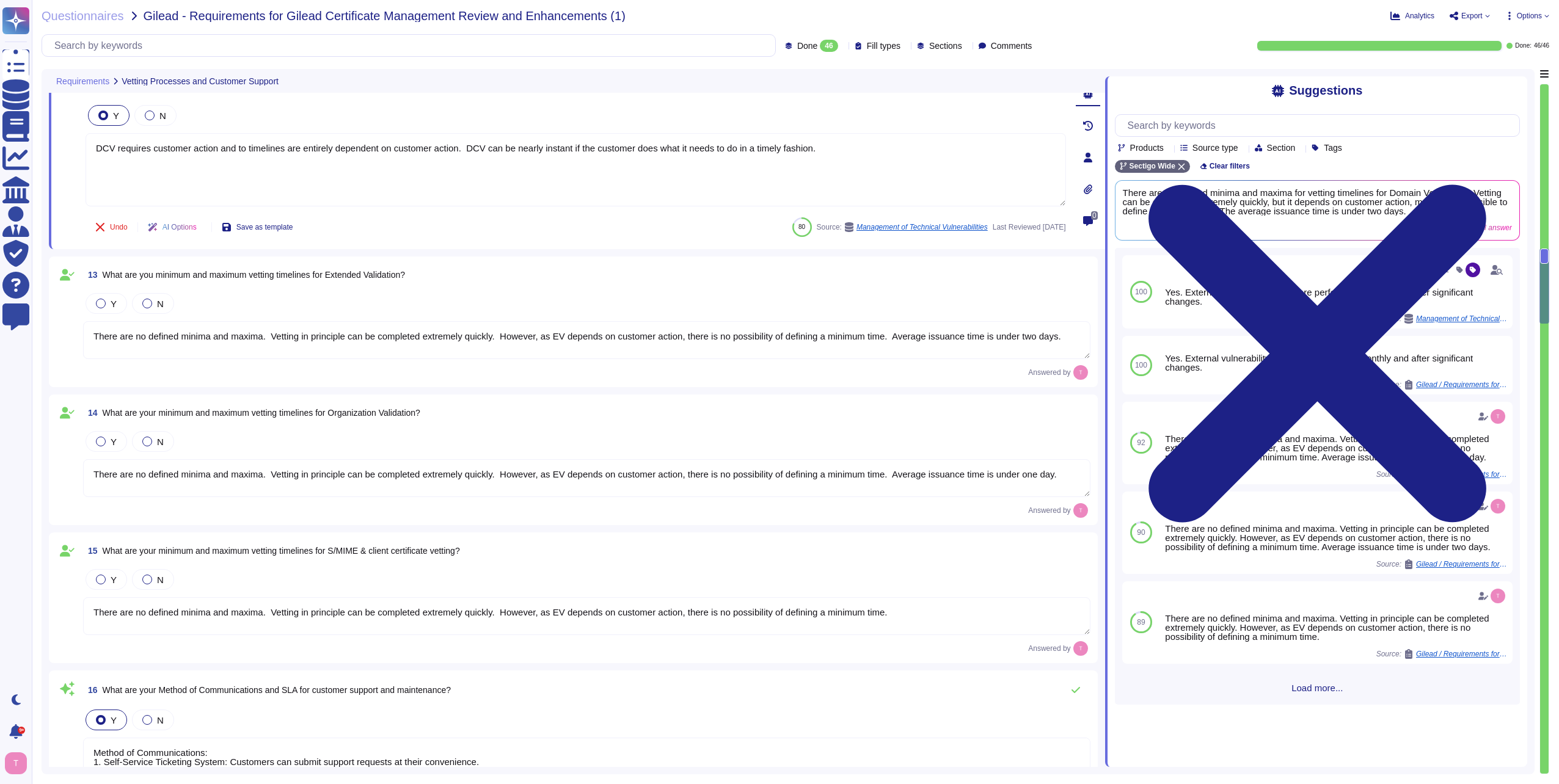
scroll to position [1832, 0]
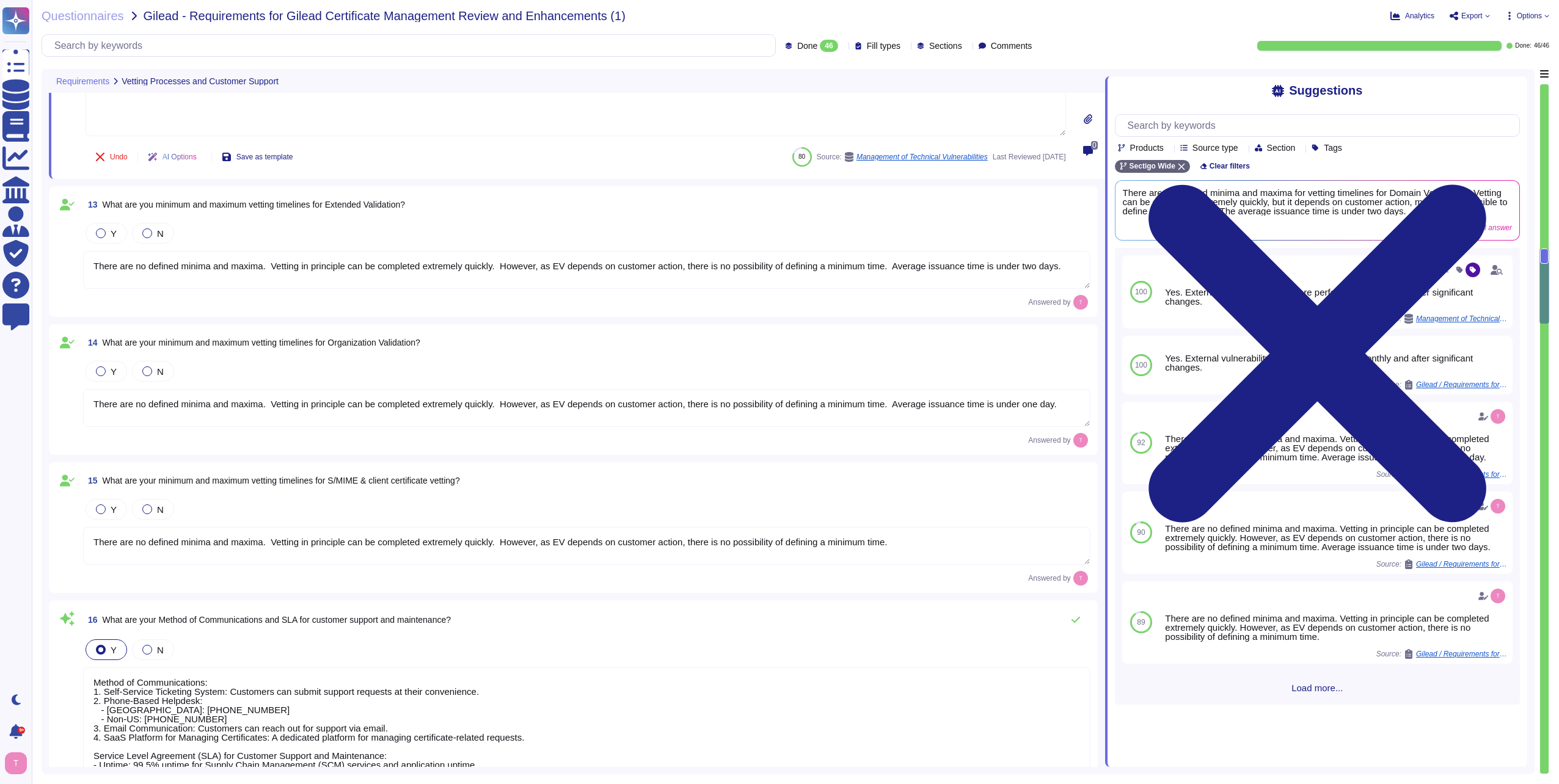
type textarea "Yes, our company is compliant with the Baseline Requirements set by the CA/Brow…"
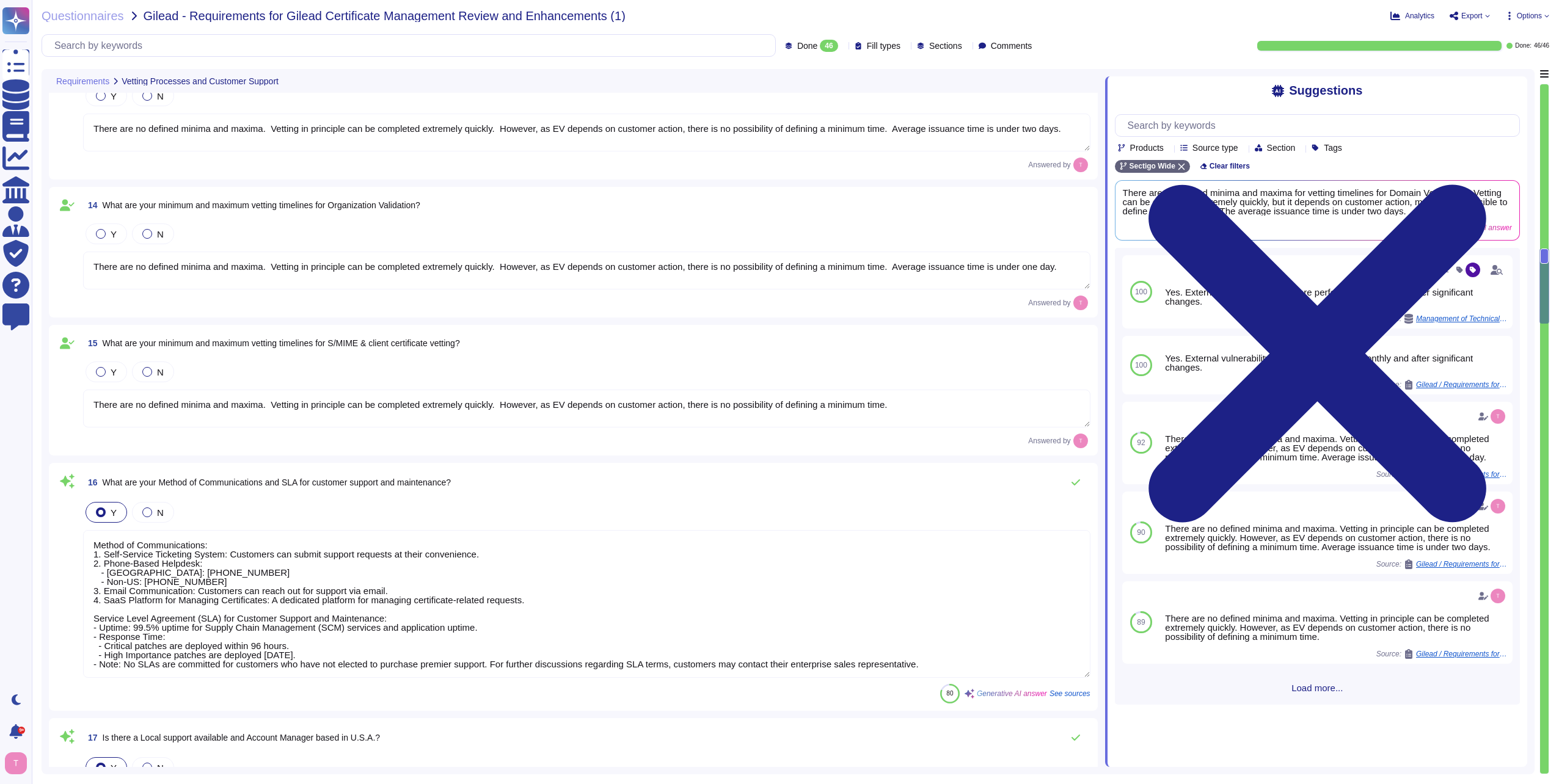
type textarea "DCV requires customer action and to timelines are entirely dependent on custome…"
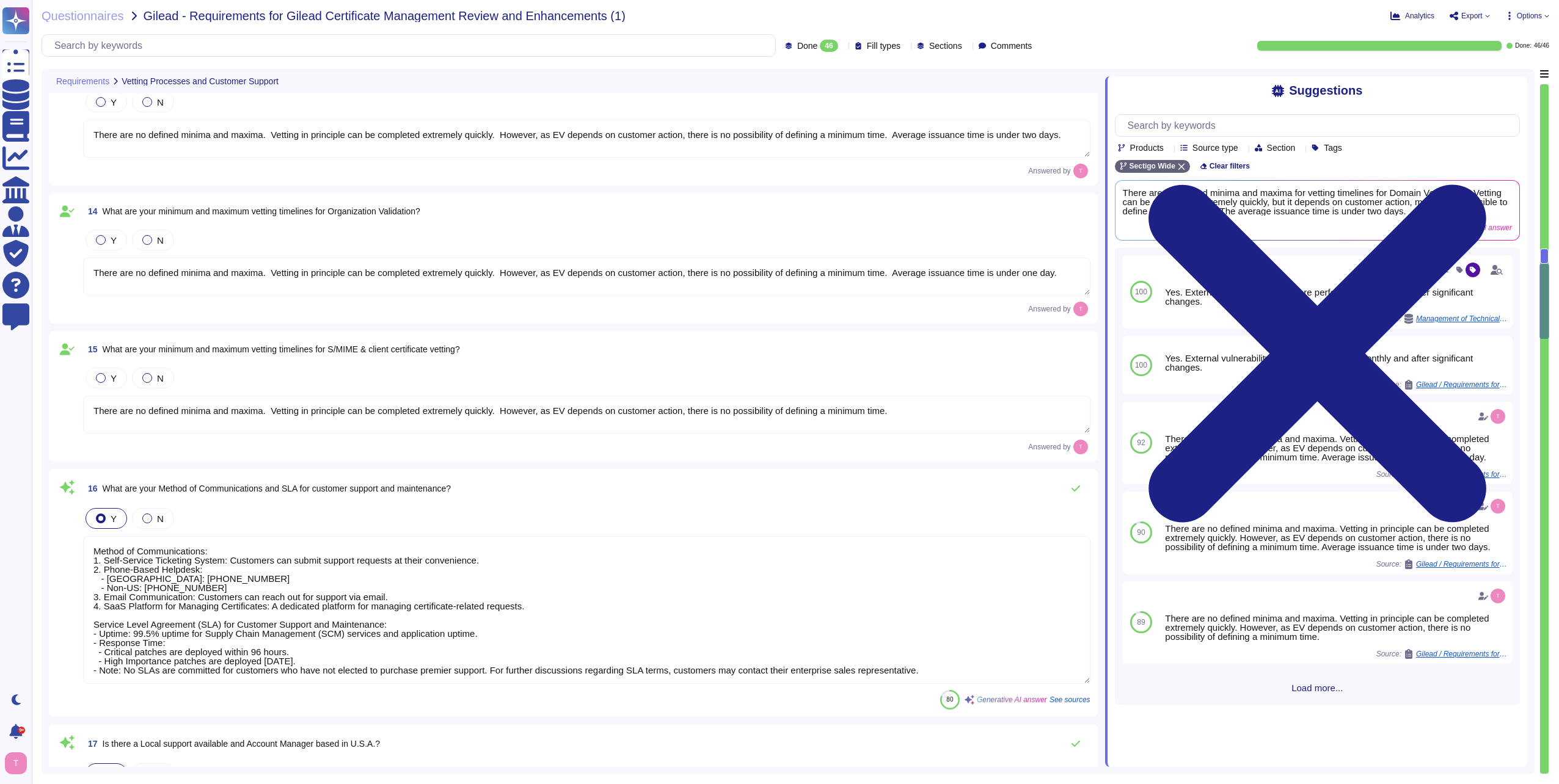
type textarea "Yes, Sectigo is prepared to support certificate lifecycle automation capabiliti…"
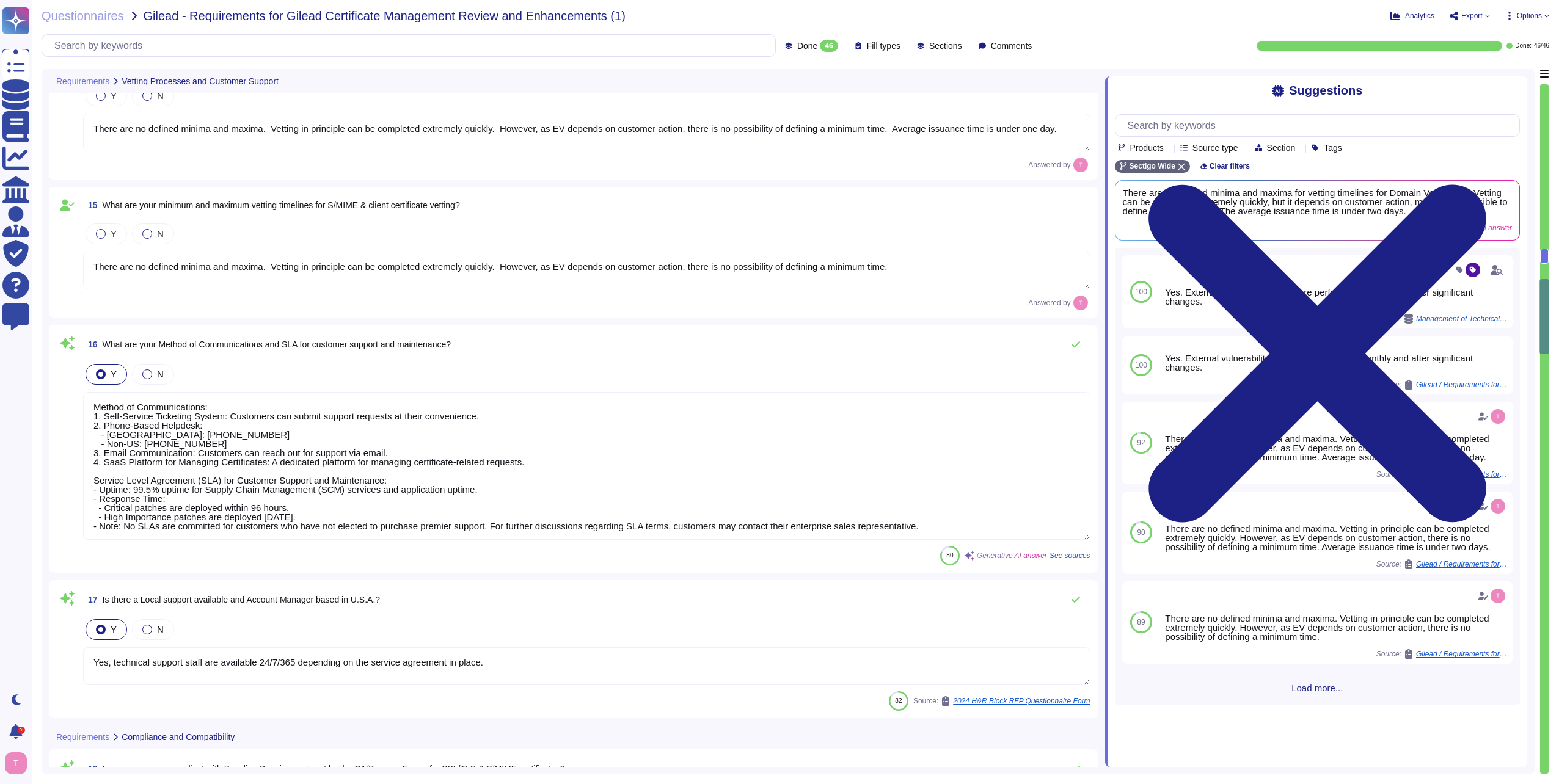
type textarea "Sectigo employs a comprehensive set of security measures to protect our infrast…"
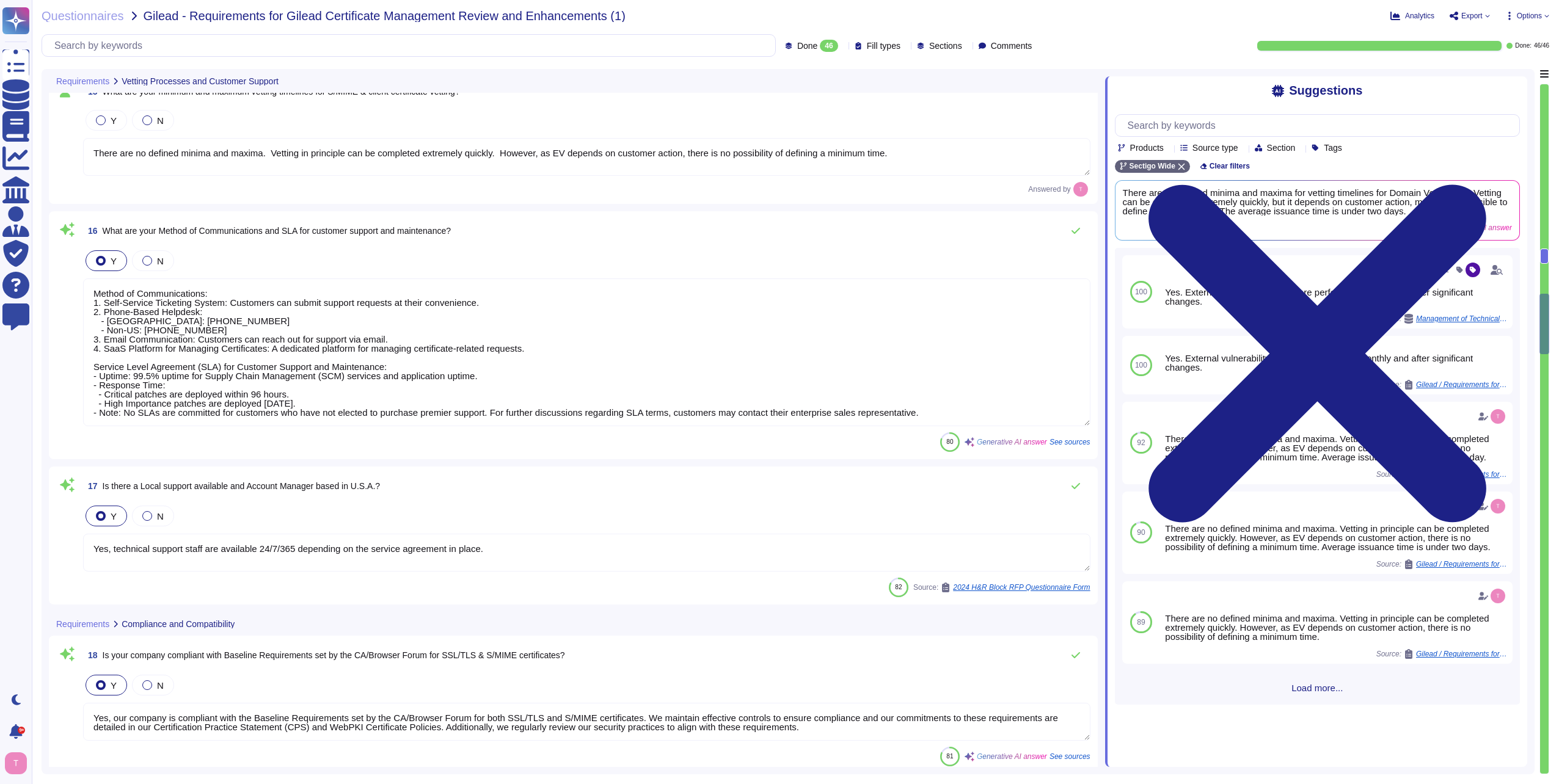
scroll to position [1, 0]
click at [207, 368] on textarea "Method of Communications: 1. Self-Service Ticketing System: Customers can submi…" at bounding box center [587, 353] width 1008 height 148
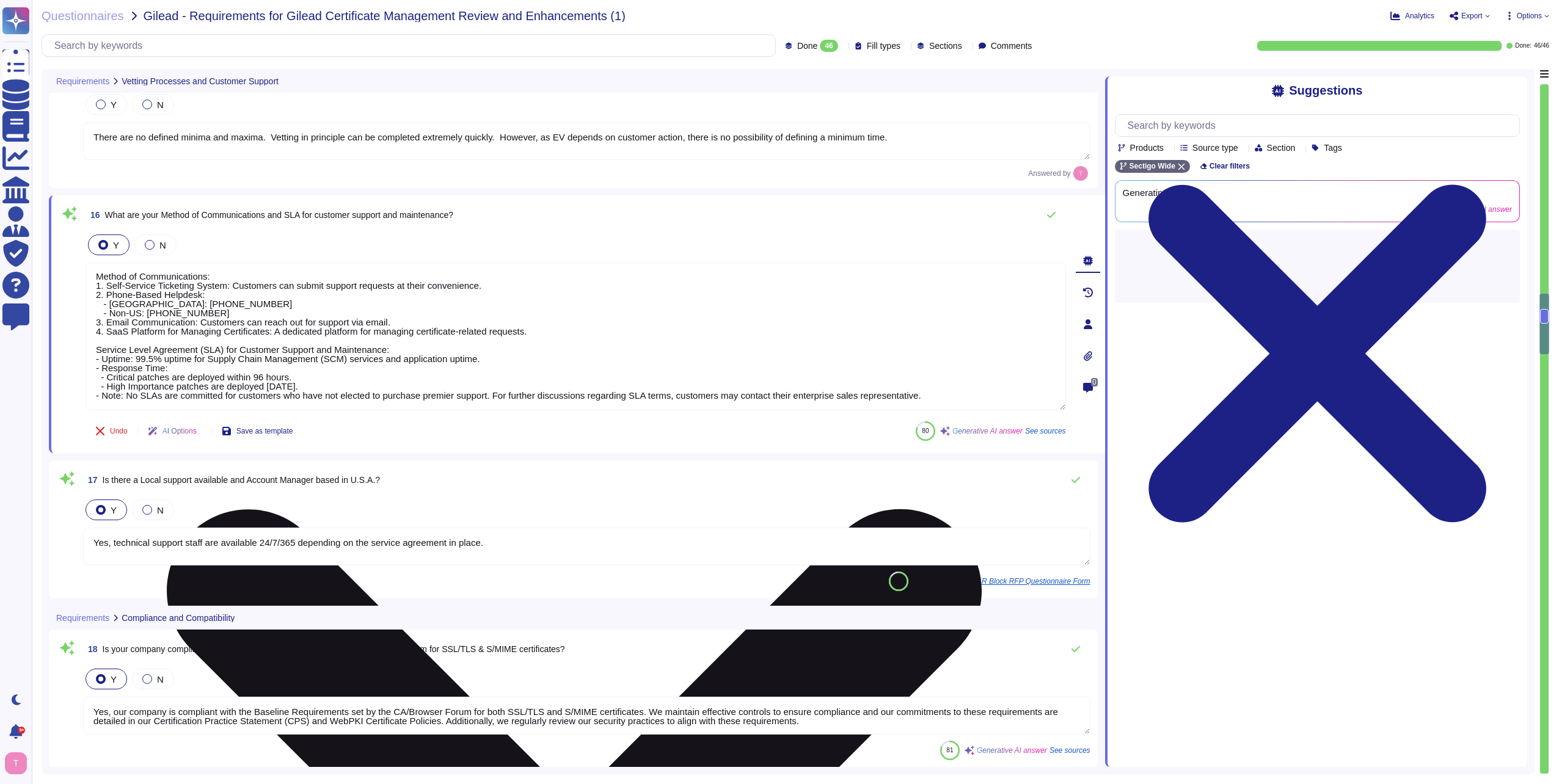
drag, startPoint x: 96, startPoint y: 348, endPoint x: 953, endPoint y: 402, distance: 858.7
click at [953, 402] on textarea "Method of Communications: 1. Self-Service Ticketing System: Customers can submi…" at bounding box center [575, 337] width 980 height 148
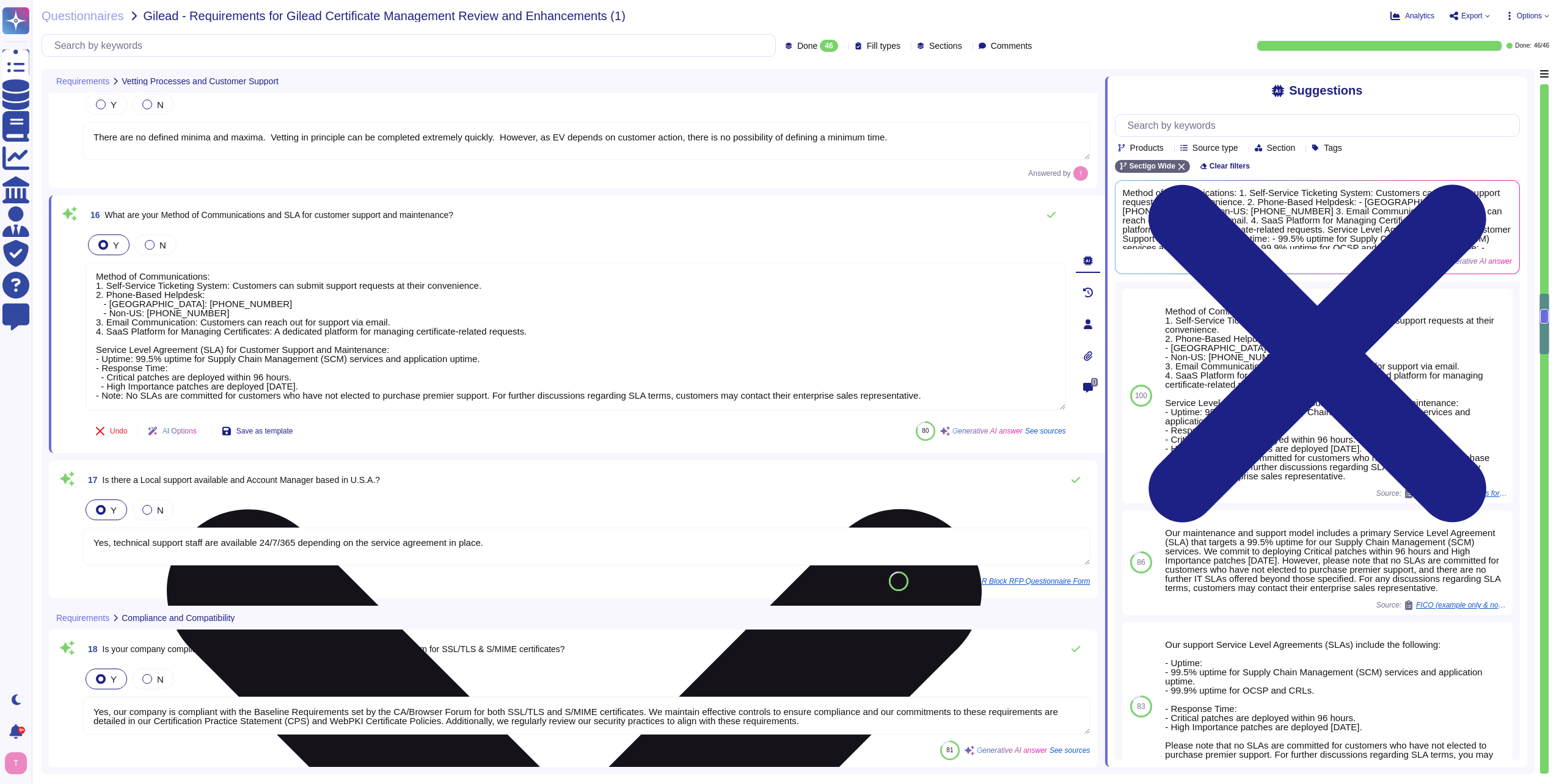
scroll to position [0, 0]
type textarea "Method of Communications: 1. Self-Service Ticketing System: Customers can submi…"
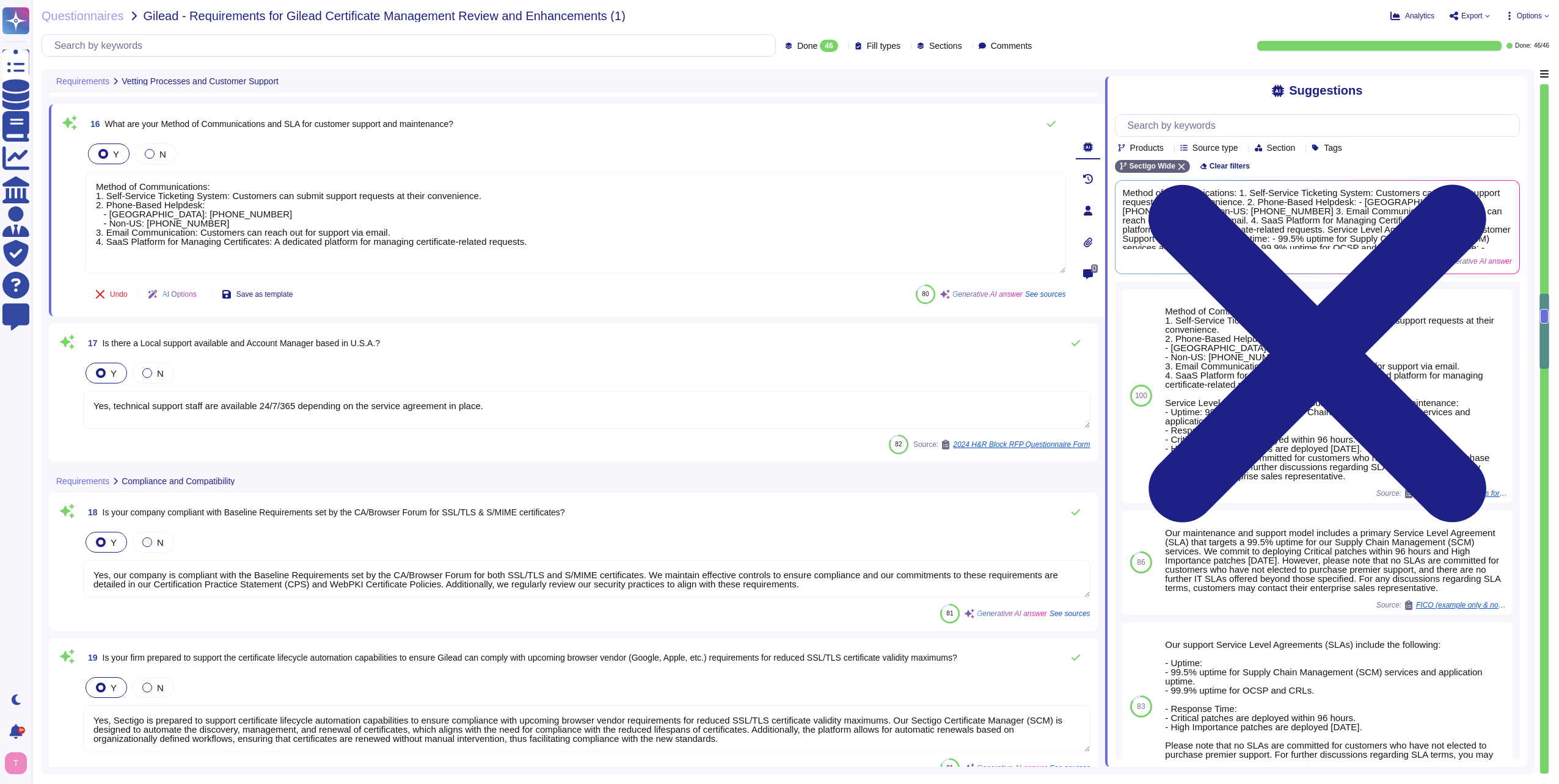
scroll to position [2382, 0]
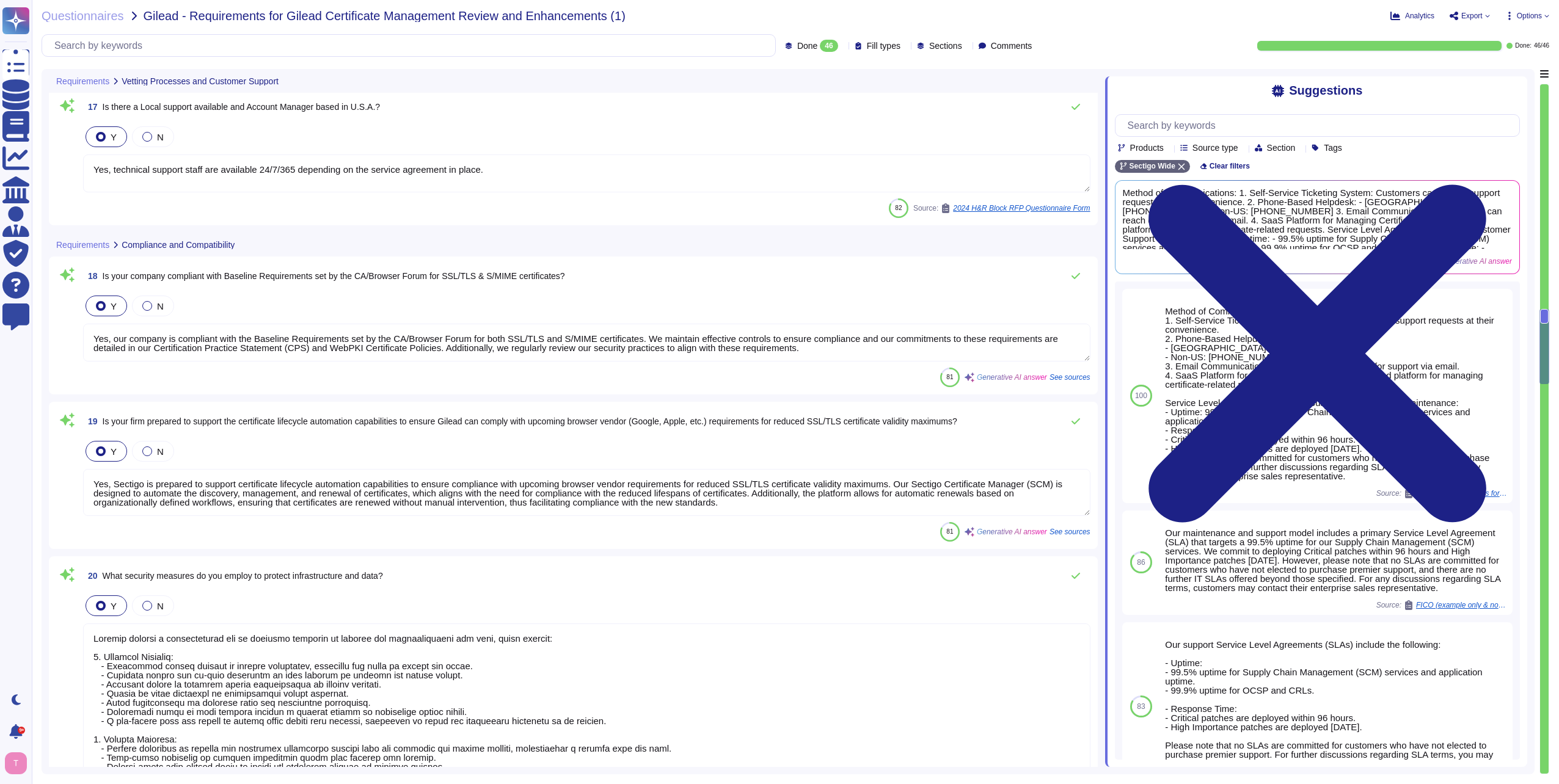
type textarea "Our solution is compatible with all major browsers, including Chrome, Edge, Saf…"
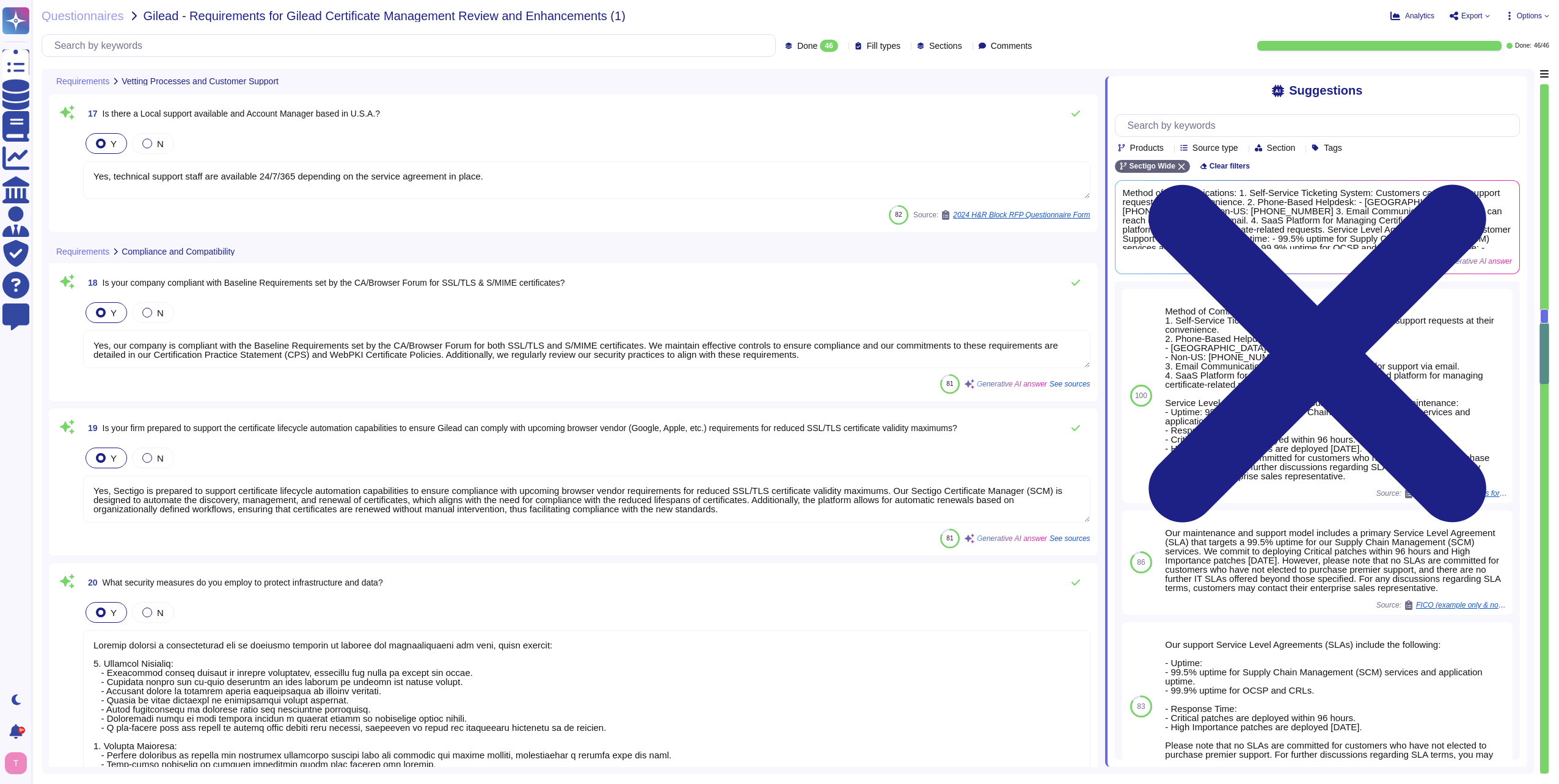
type textarea "Method of Communications: 1. Self-Service Ticketing System: Customers can submi…"
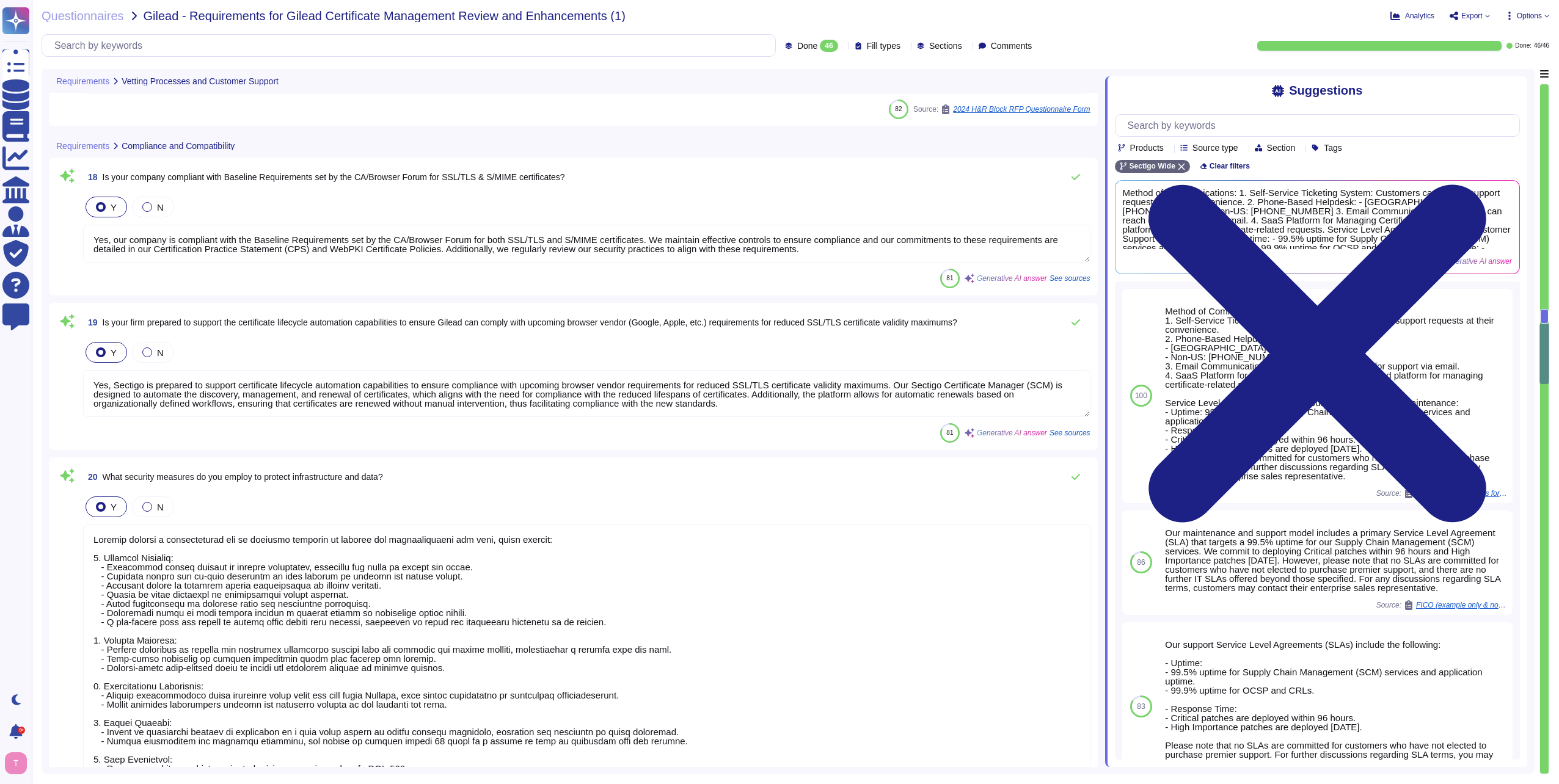
scroll to position [2687, 0]
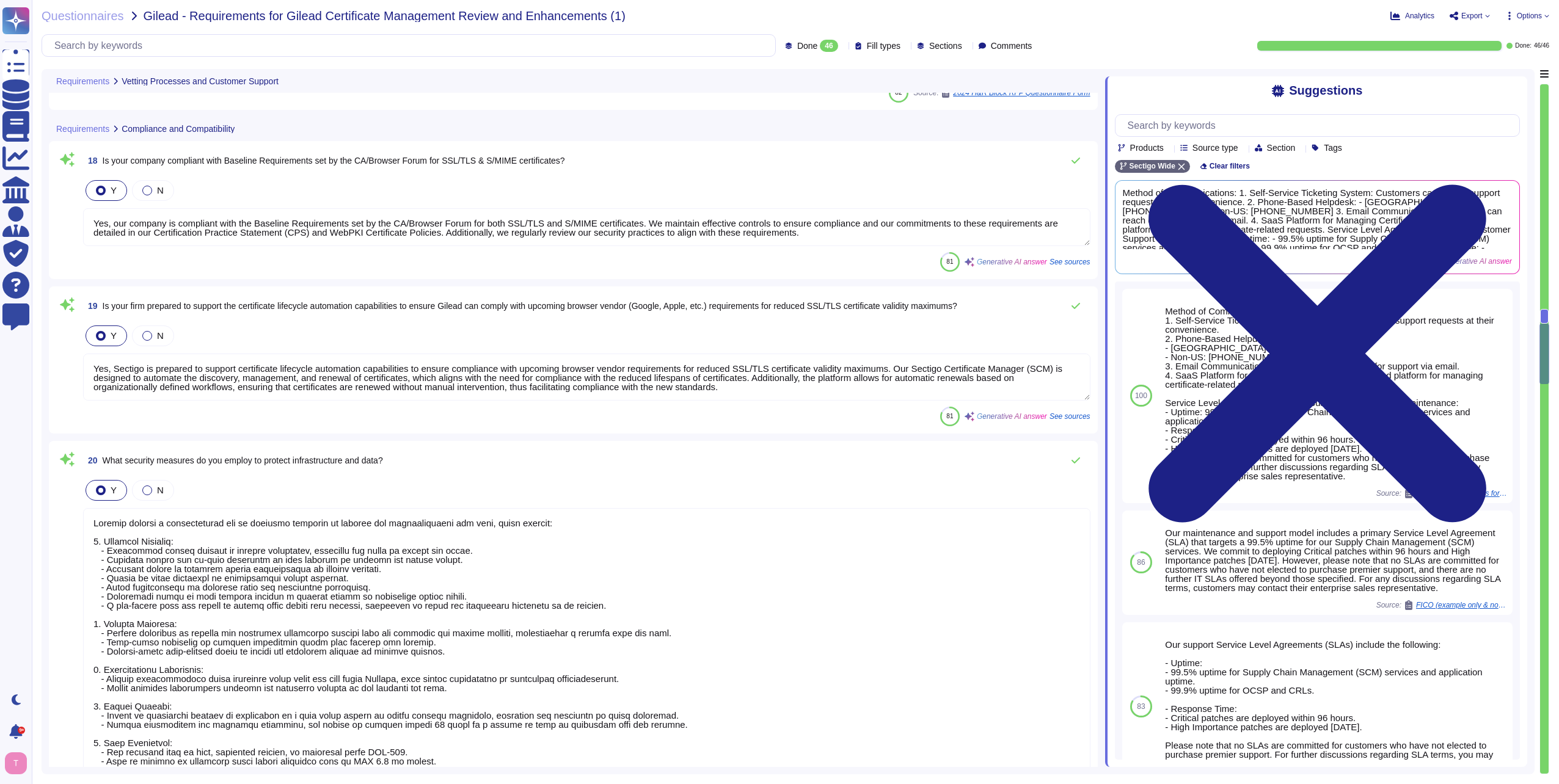
type textarea "We have an existing integration with Venafi. Details are available here: [URL][…"
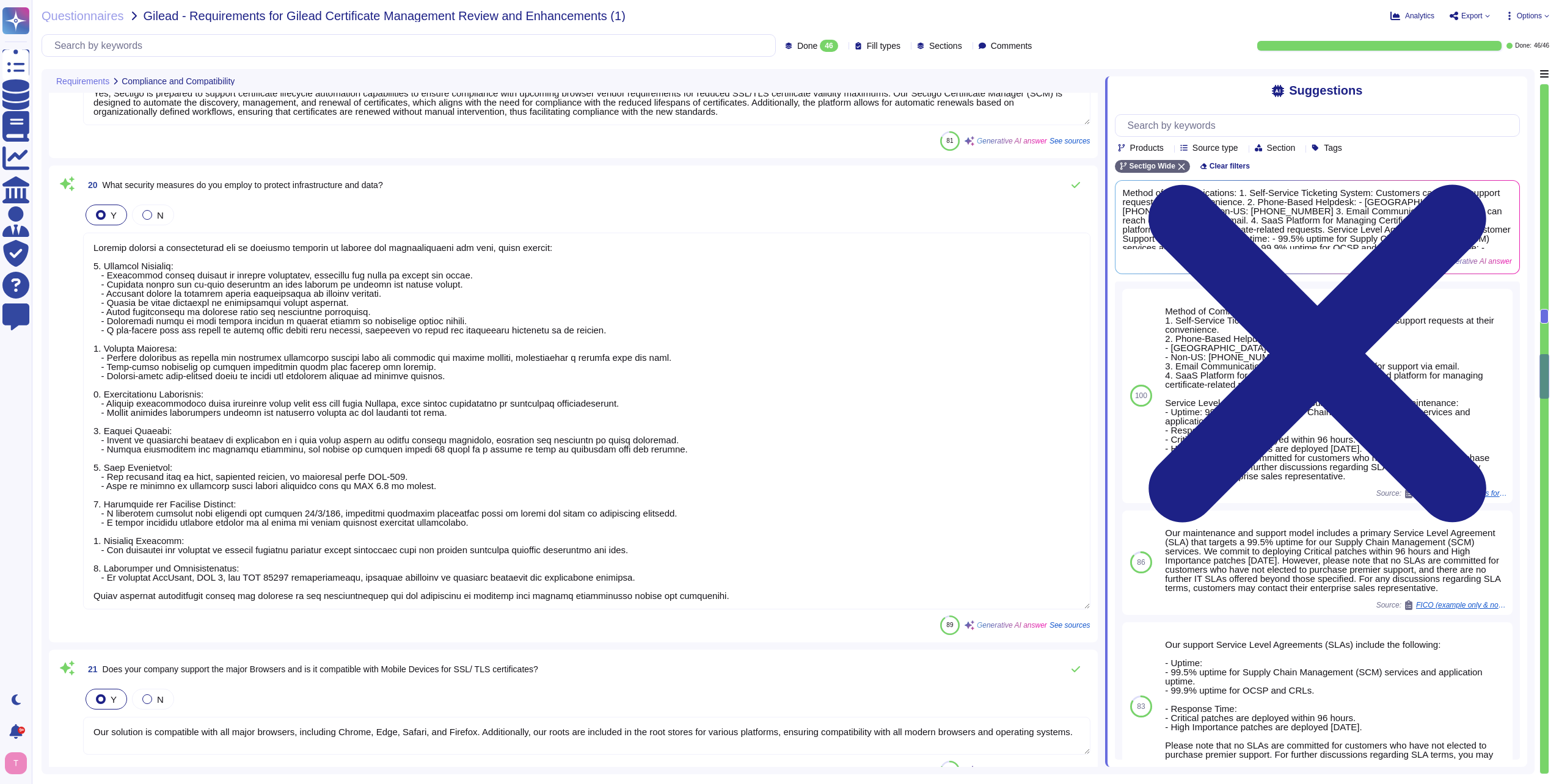
scroll to position [1, 0]
type textarea "Yes. Sectigo Certificate Manager can be utilized for TLS certificate lifecycle …"
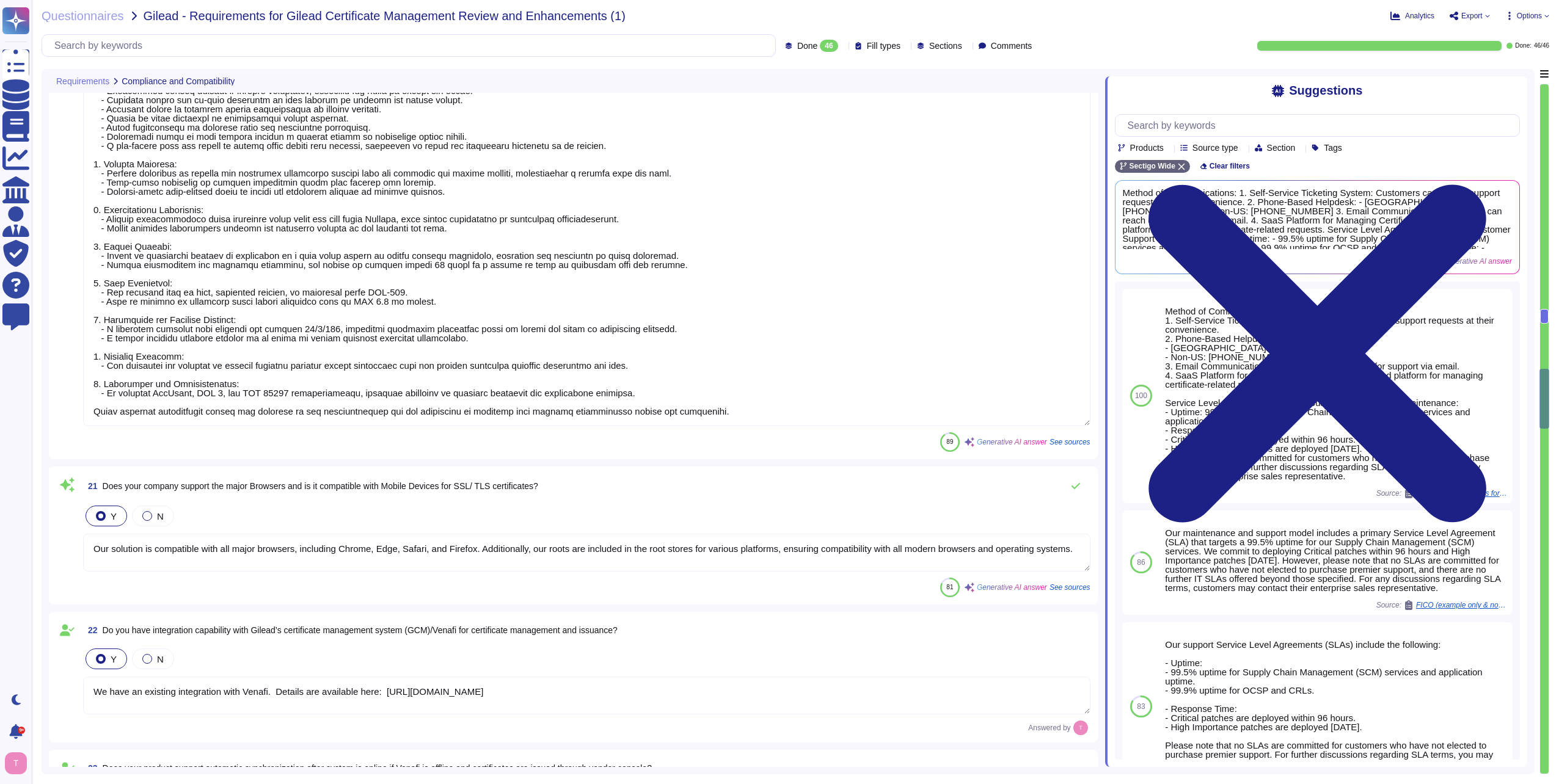
type textarea "Yes, we support proven secure hashing algorithms such as the SHA-2 family, whic…"
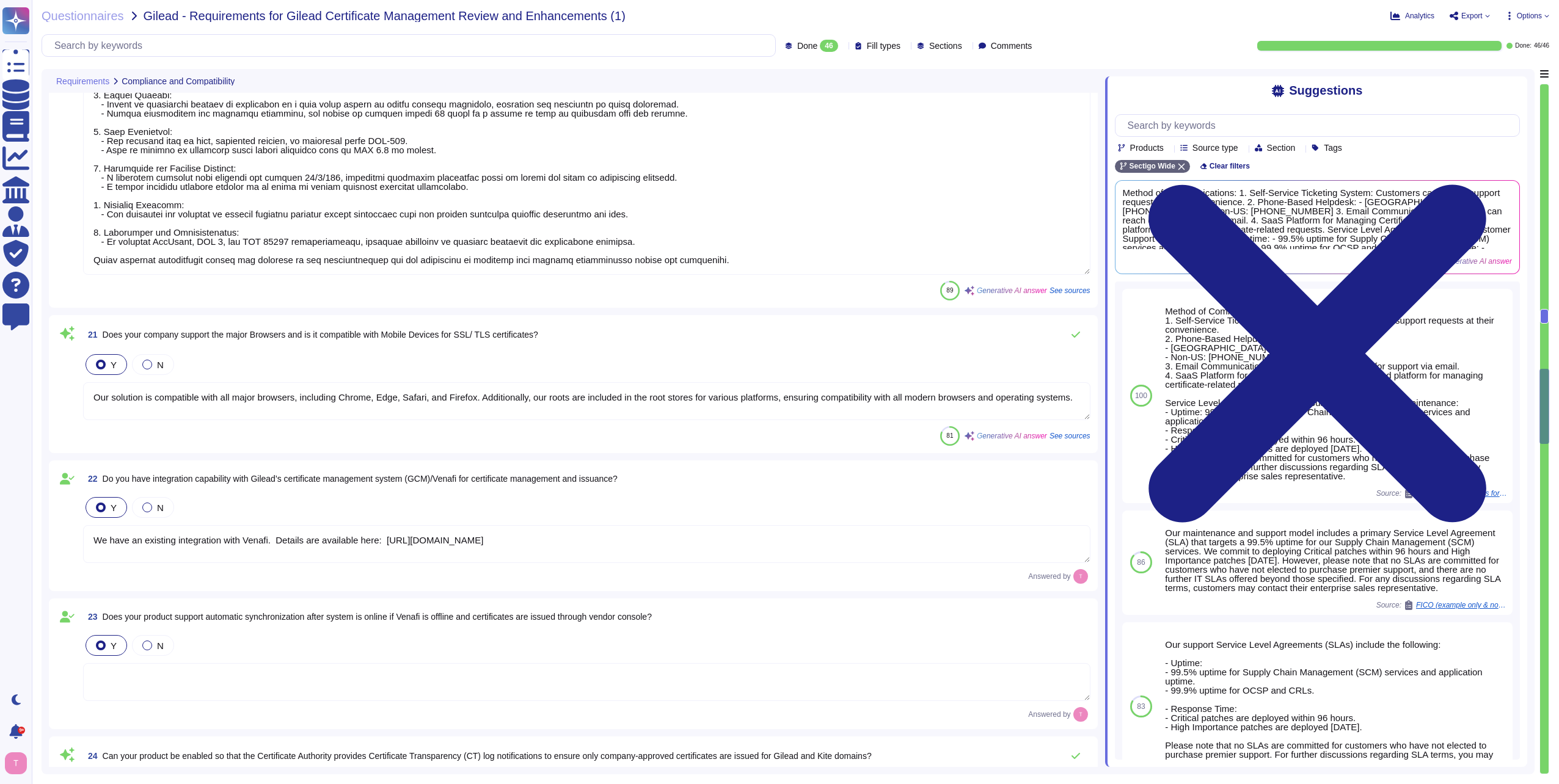
scroll to position [3298, 0]
type textarea "The CA Product was audited by an independent auditor during the SOC 2 audit per…"
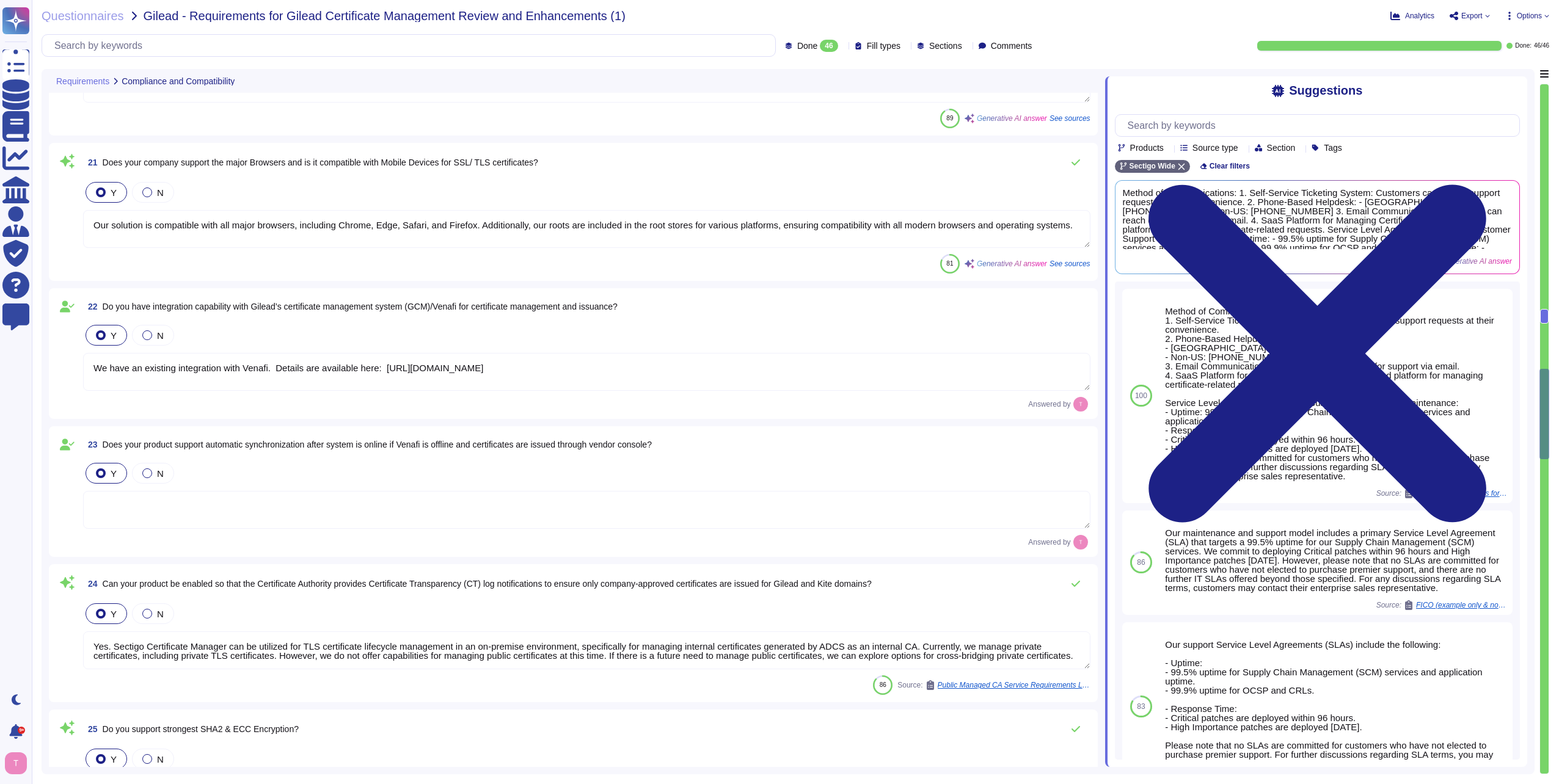
type textarea "Our organization holds the following compliance certifications: 1. SOC 2 2. ISO…"
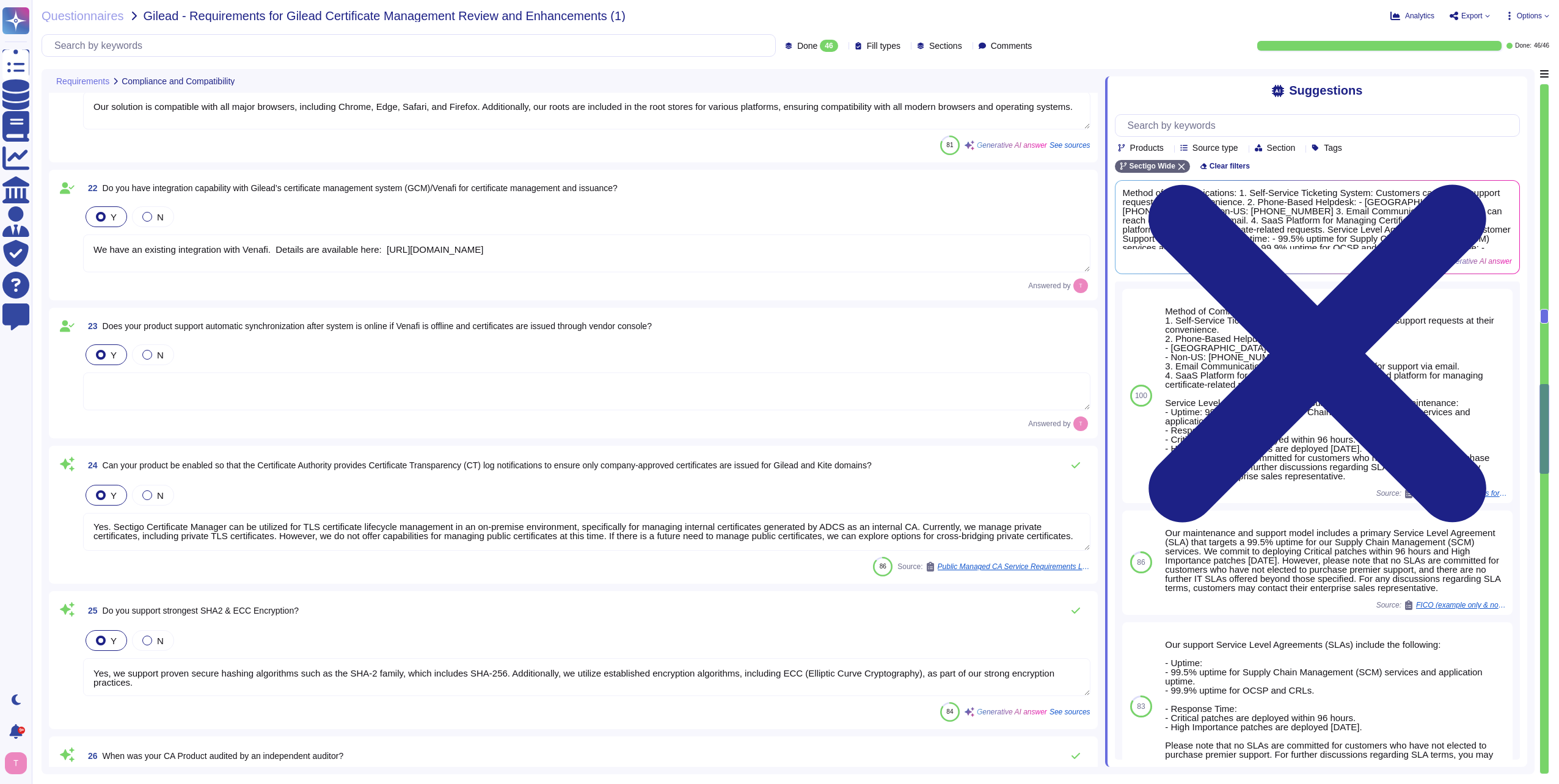
scroll to position [11, 0]
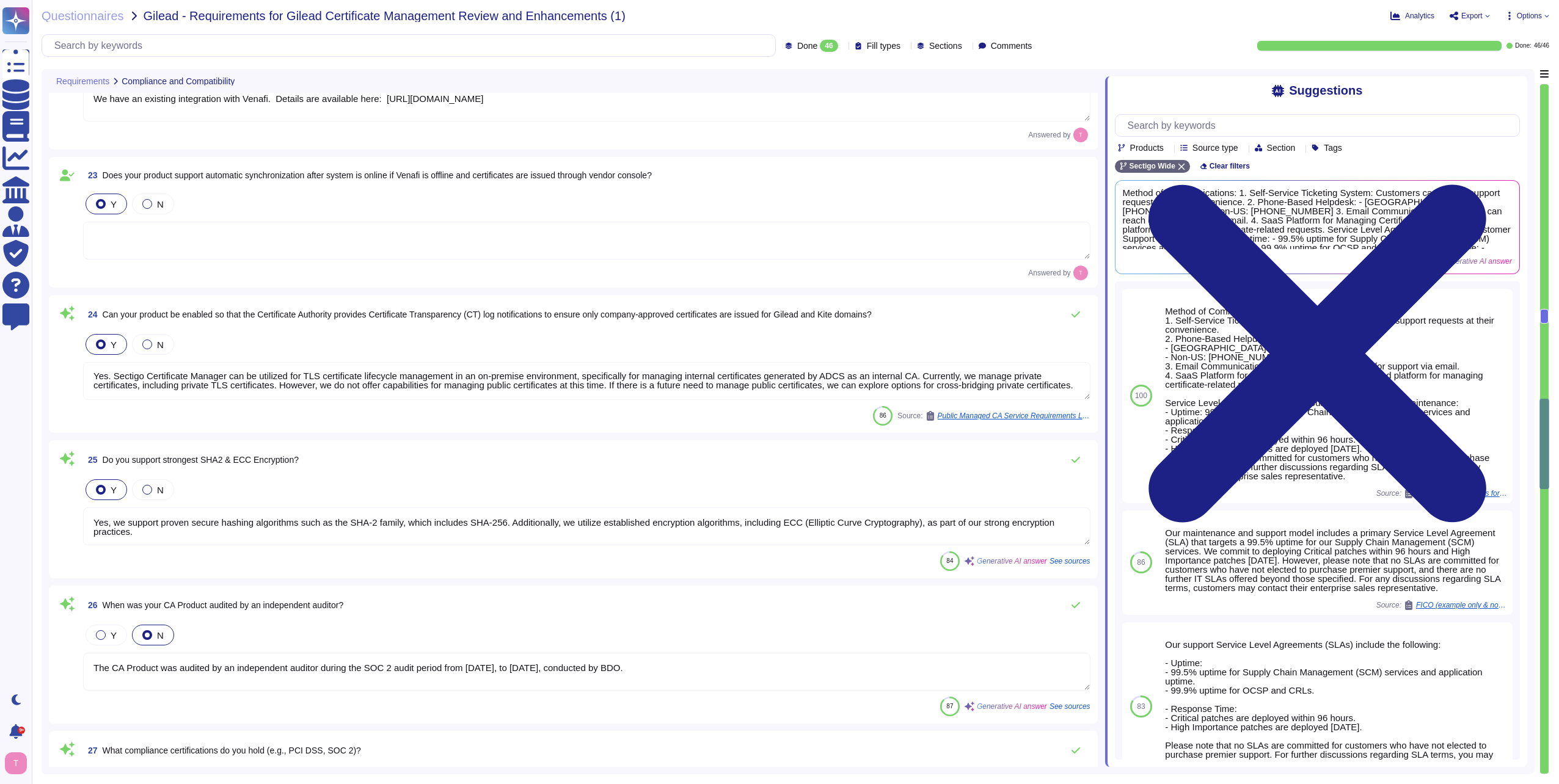
type textarea "Sectigo adheres to the following compliance standards: 1. SOC 2 2. ISO 27001 3.…"
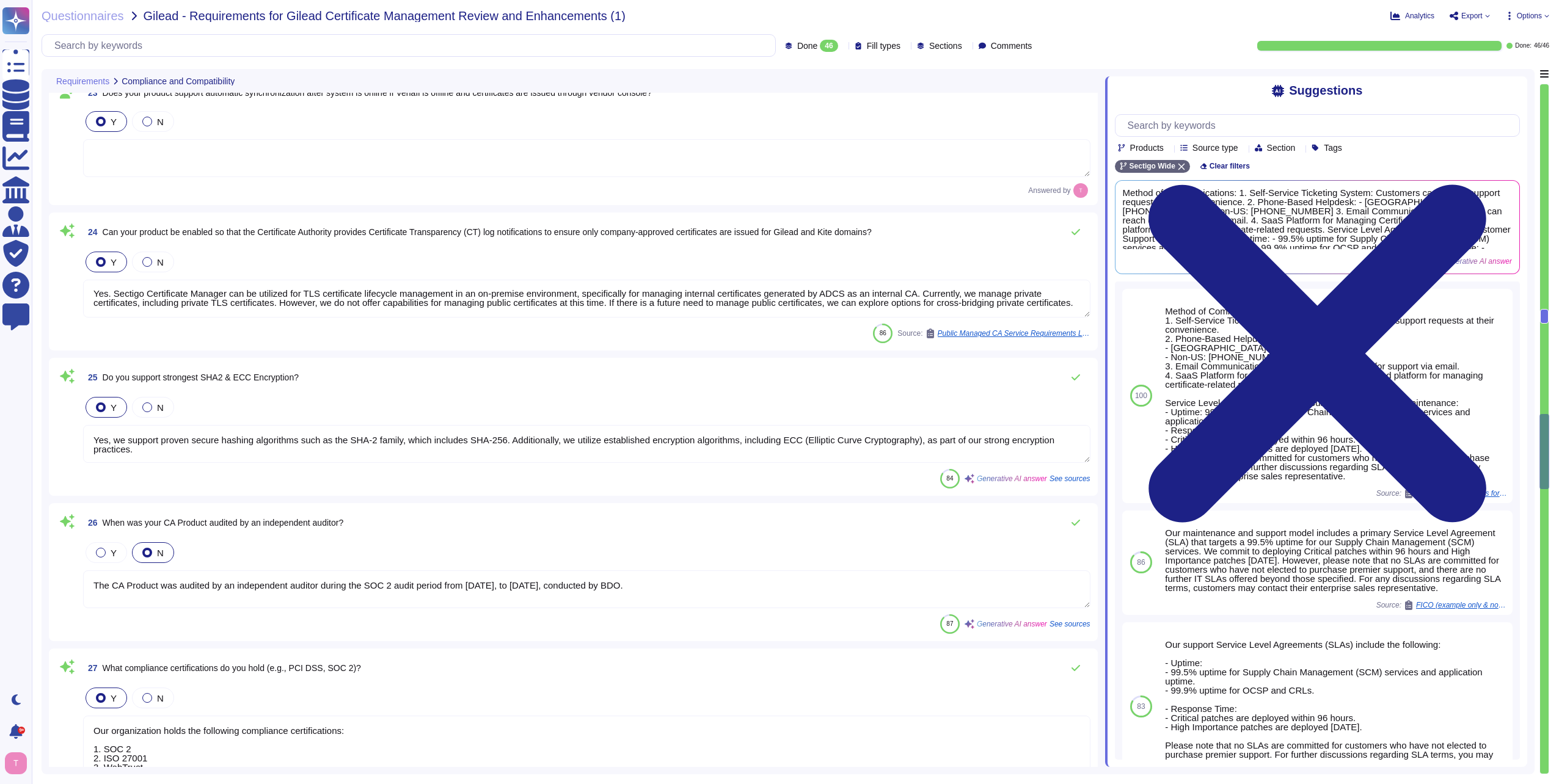
type textarea "Sectigo maintains insurance coverage for general liability, errors and omission…"
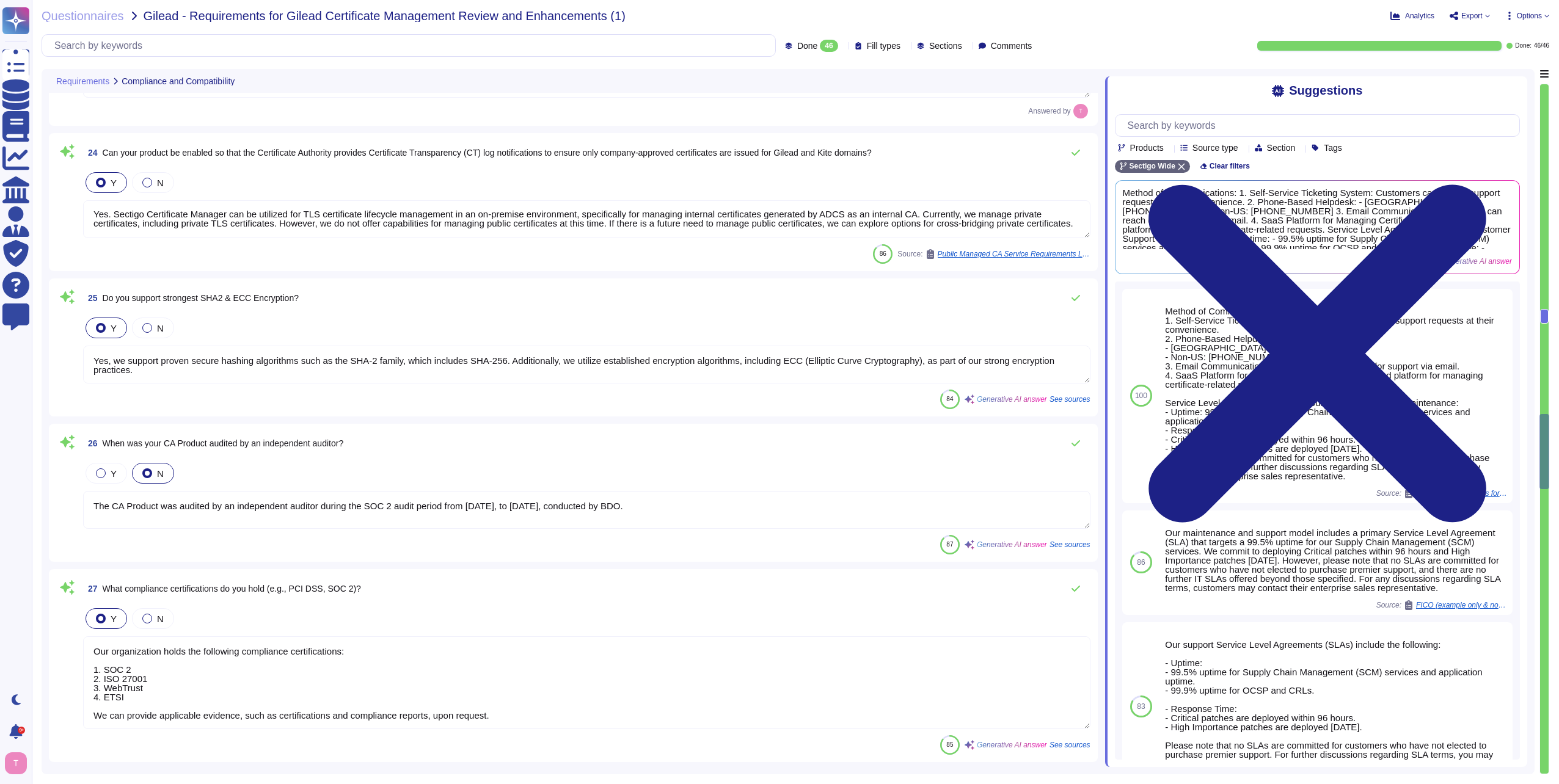
scroll to position [0, 0]
drag, startPoint x: 149, startPoint y: 222, endPoint x: 87, endPoint y: 207, distance: 63.8
click at [87, 207] on textarea "Yes. Sectigo Certificate Manager can be utilized for TLS certificate lifecycle …" at bounding box center [587, 219] width 1008 height 38
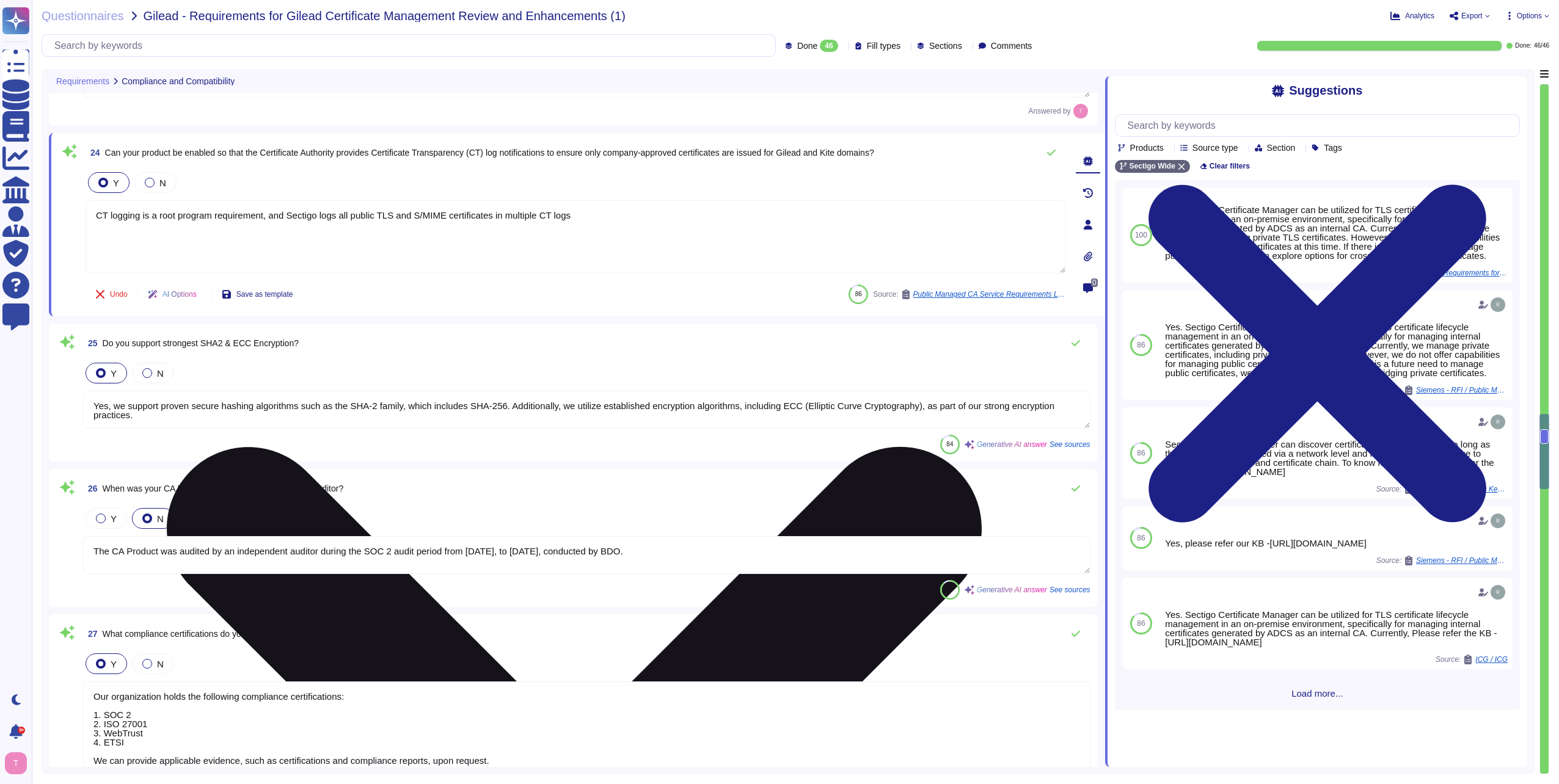
type textarea "CT logging is a root program requirement, and Sectigo logs all public TLS and S…"
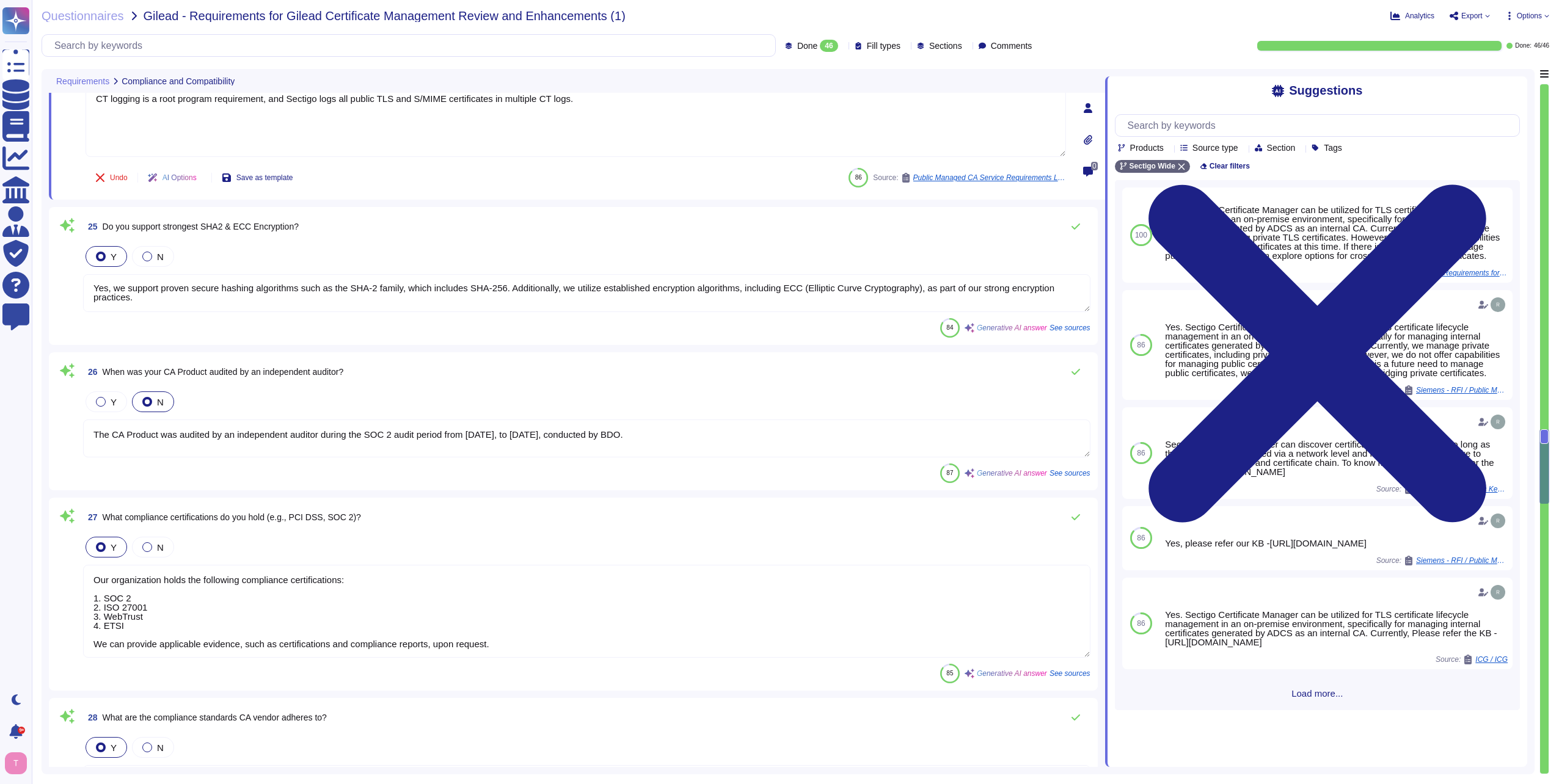
scroll to position [3970, 0]
type textarea "The revocation process at [GEOGRAPHIC_DATA] involves the following key componen…"
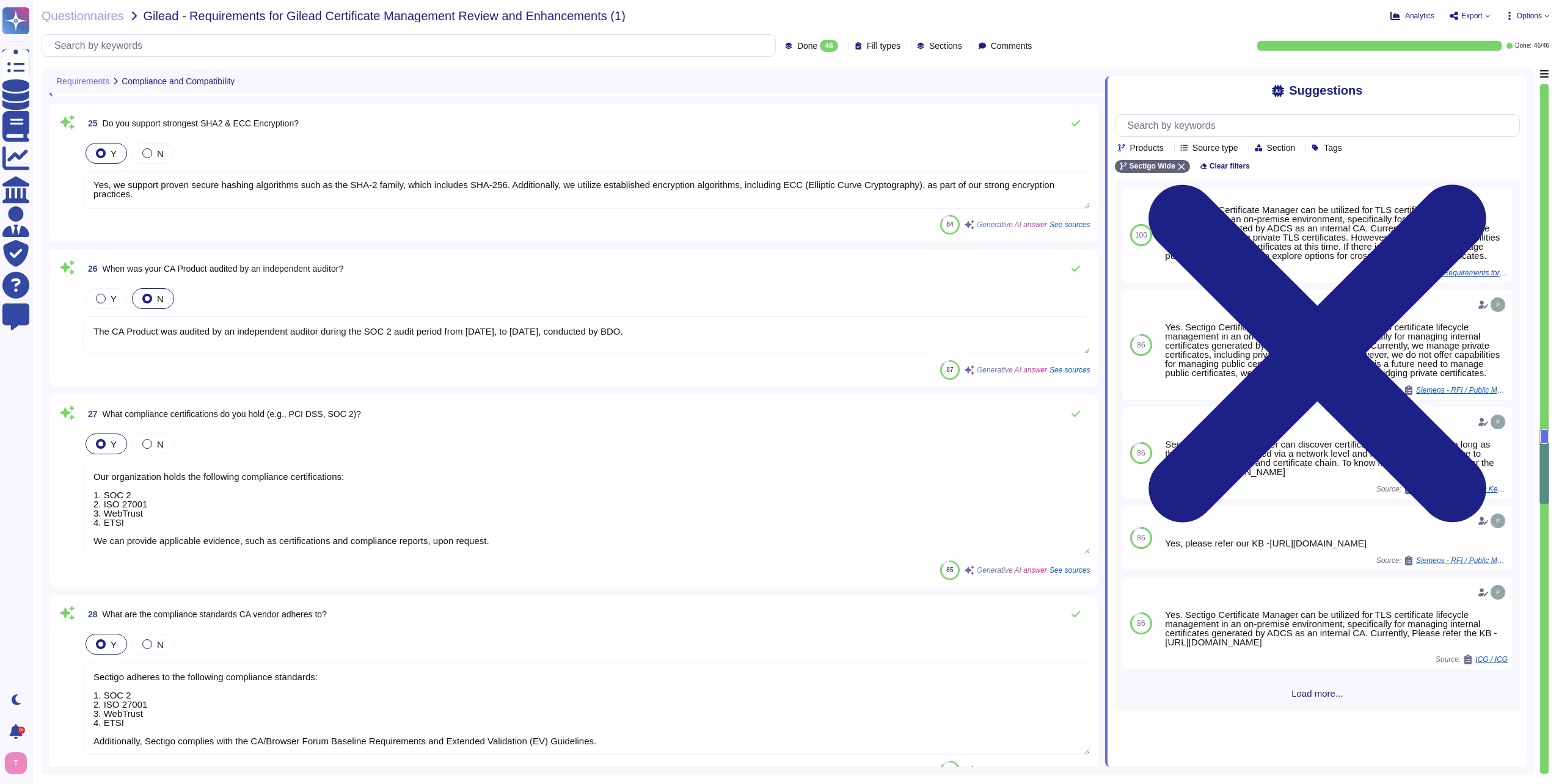
type textarea "CT logging is a root program requirement, and Sectigo logs all public TLS and S…"
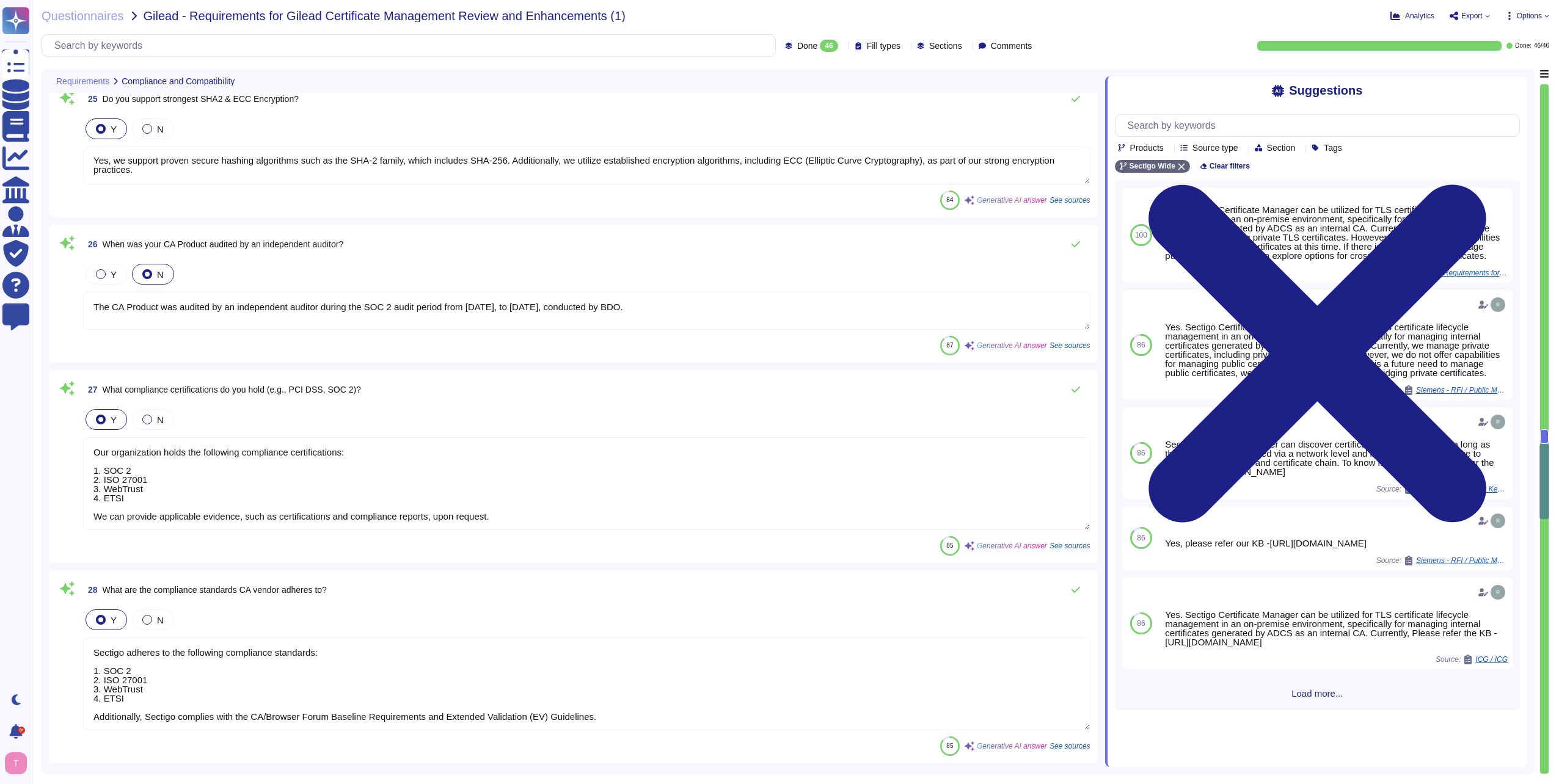
scroll to position [4092, 0]
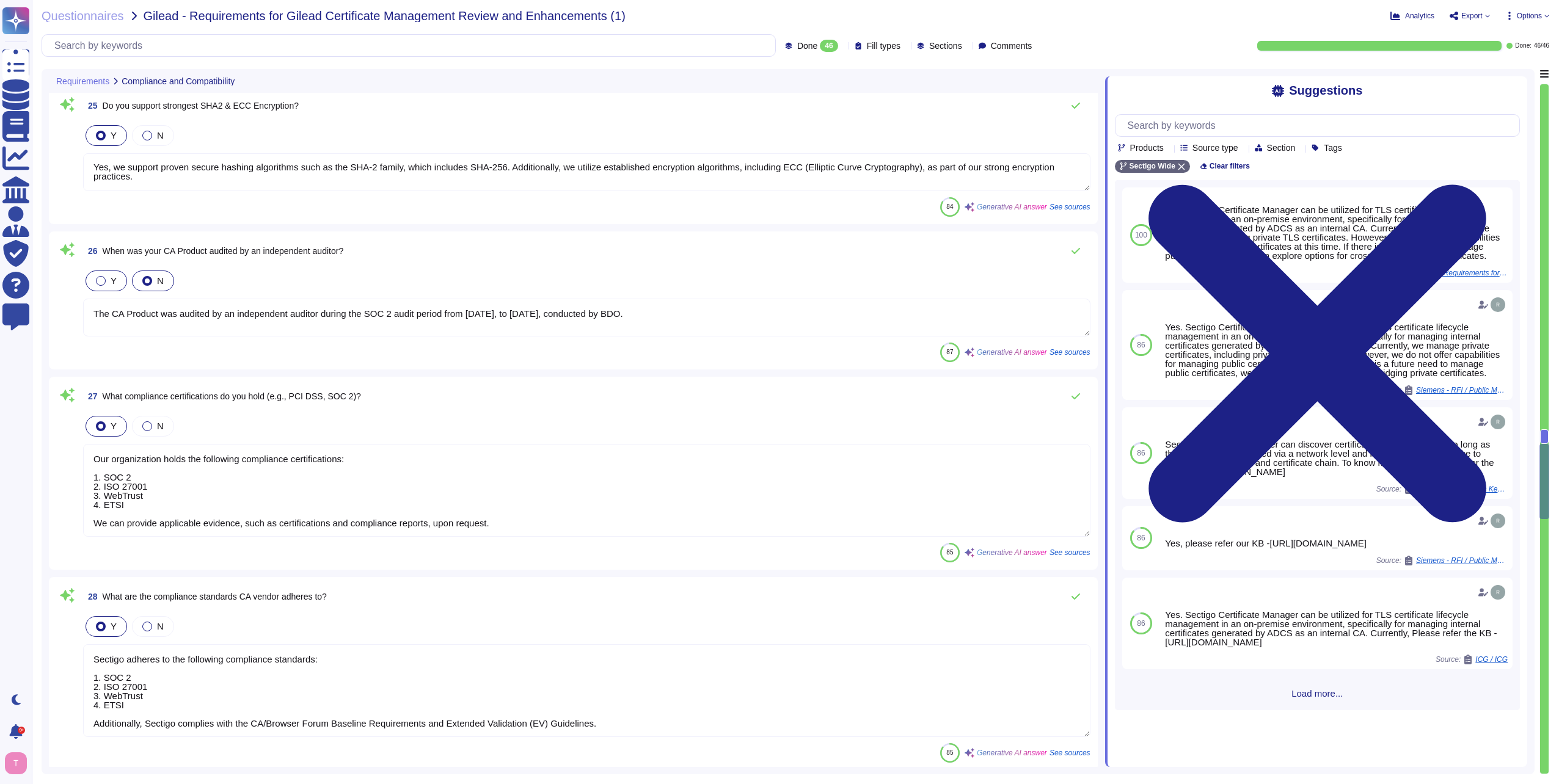
click at [99, 276] on div at bounding box center [101, 281] width 10 height 10
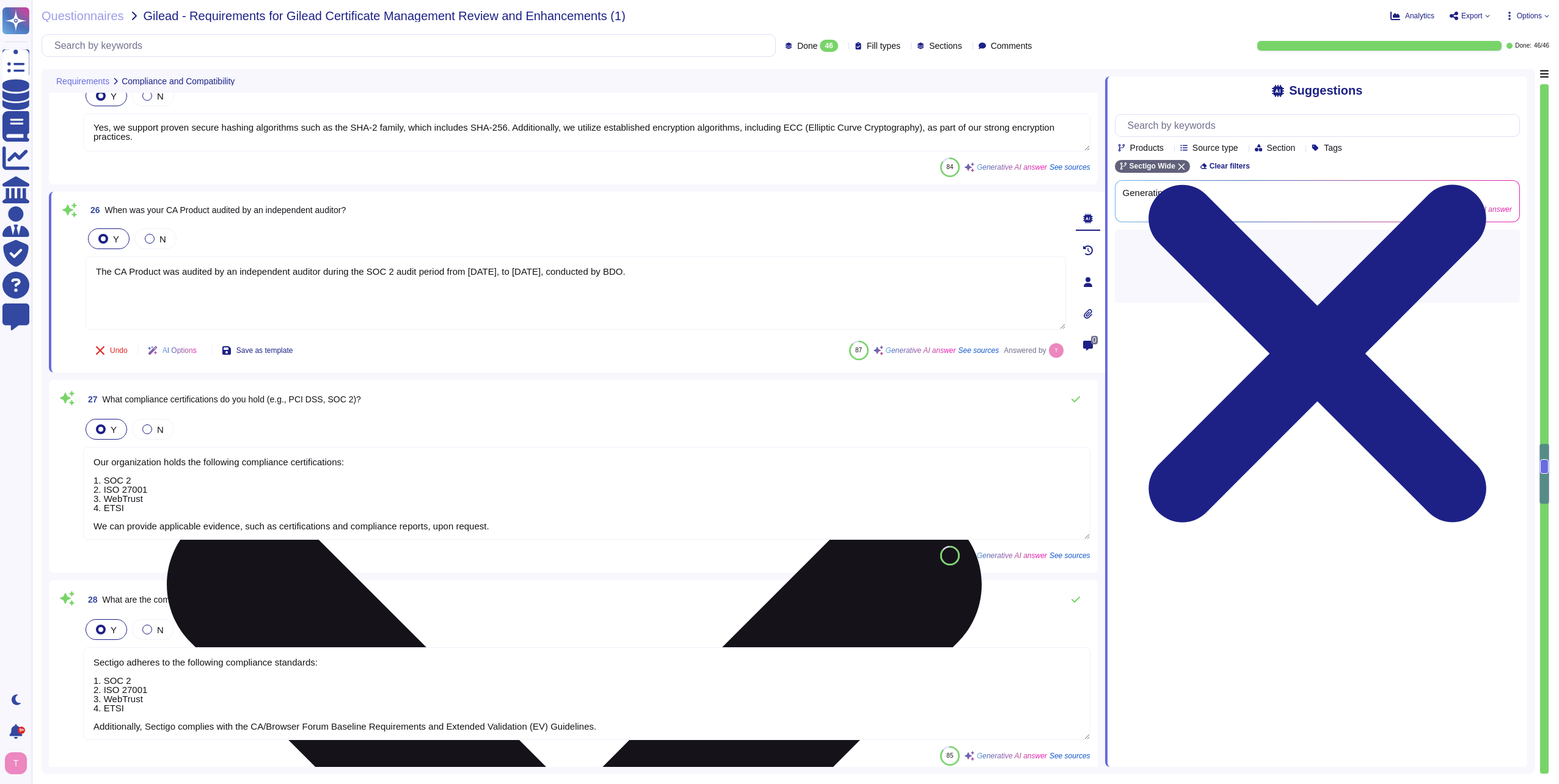
drag, startPoint x: 701, startPoint y: 272, endPoint x: 93, endPoint y: 275, distance: 608.0
click at [93, 275] on textarea "The CA Product was audited by an independent auditor during the SOC 2 audit per…" at bounding box center [575, 293] width 980 height 73
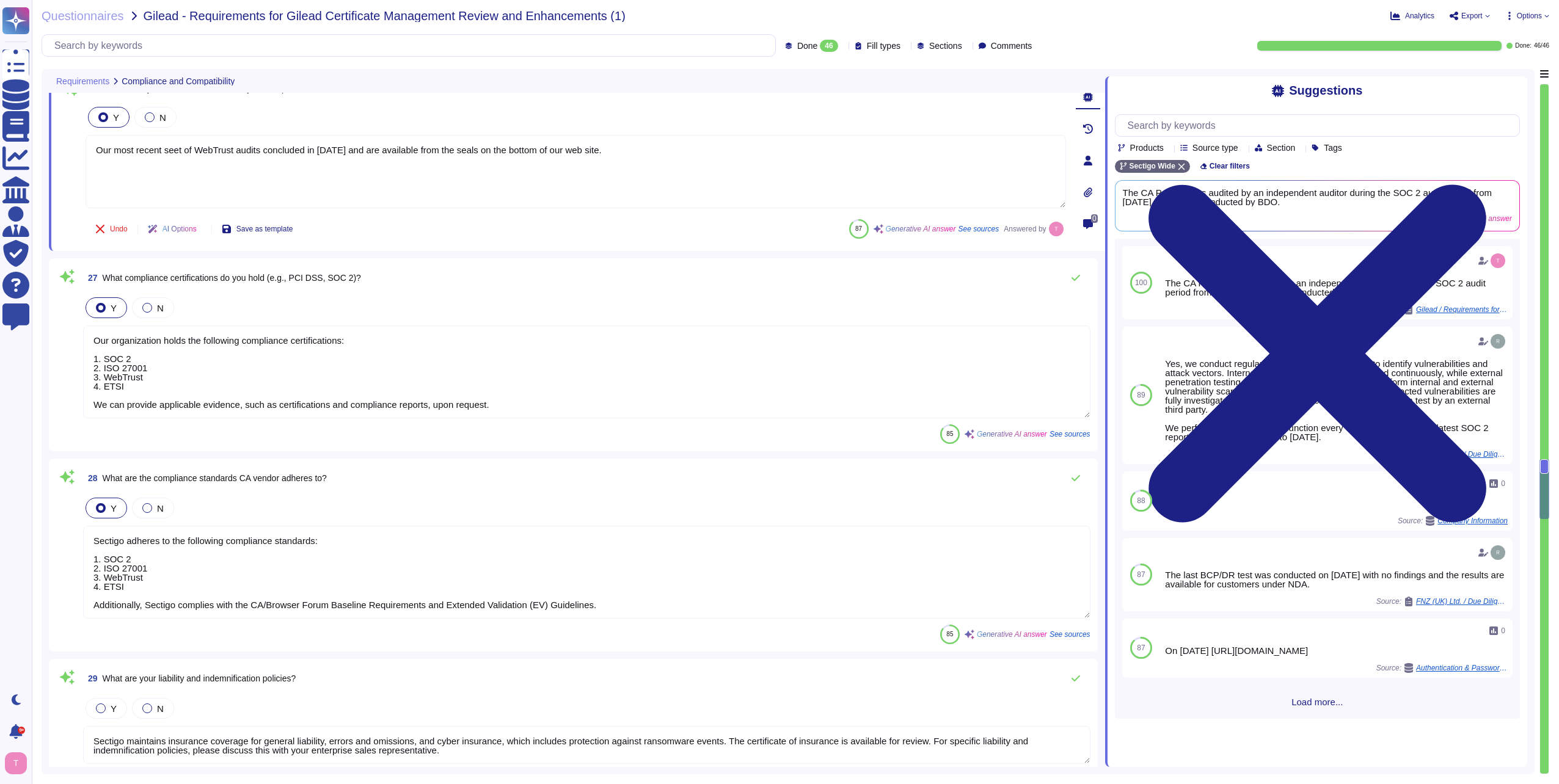
scroll to position [4214, 0]
type textarea "Our most recent seet of WebTrust audits concluded in [DATE] and are available f…"
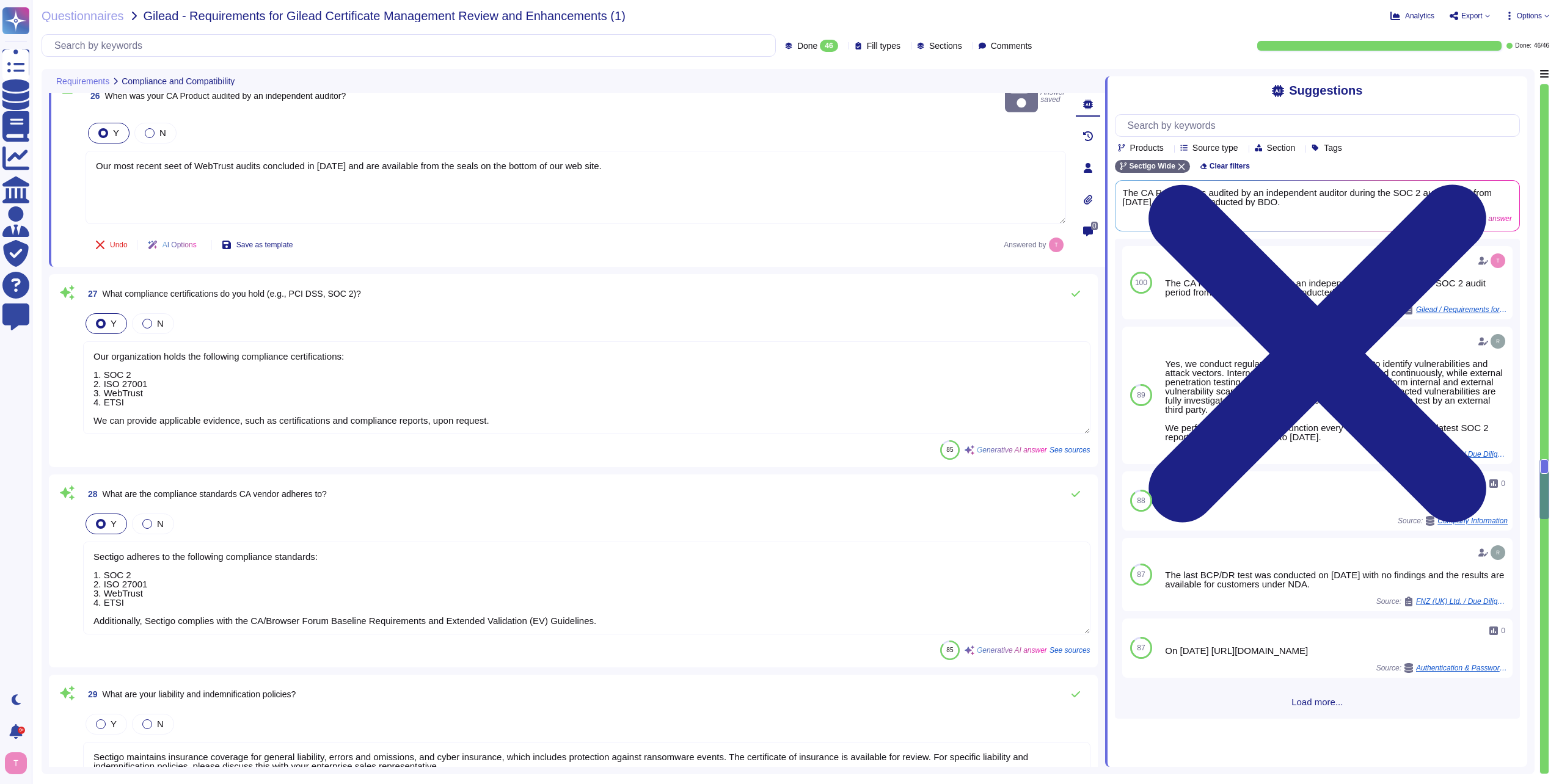
scroll to position [1, 0]
drag, startPoint x: 499, startPoint y: 402, endPoint x: 89, endPoint y: 421, distance: 410.4
click at [89, 421] on div "27 What compliance certifications do you hold (e.g., PCI DSS, SOC 2)? Y N Our o…" at bounding box center [574, 370] width 1034 height 178
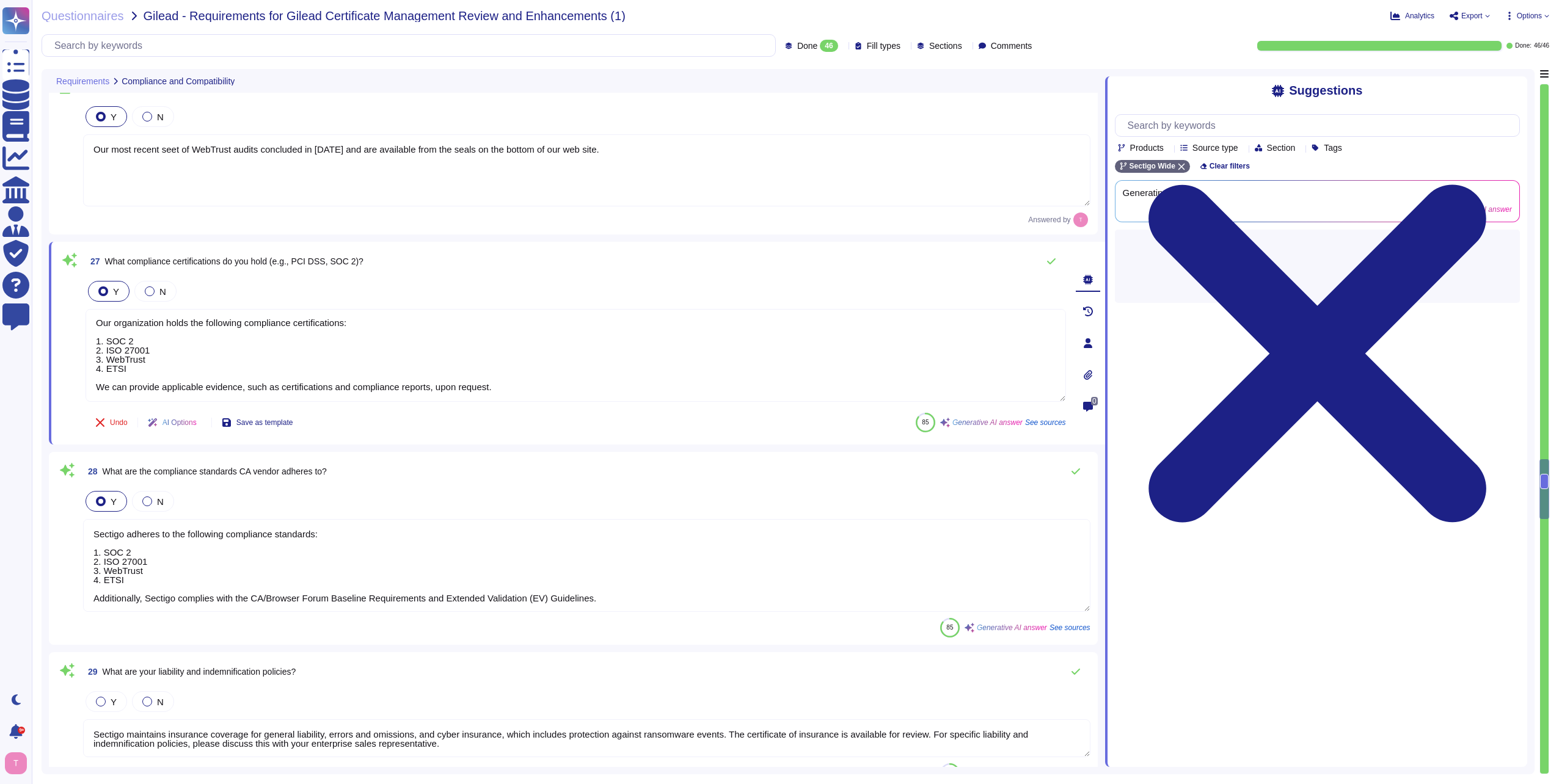
drag, startPoint x: 149, startPoint y: 561, endPoint x: 64, endPoint y: 548, distance: 86.0
click at [68, 548] on div "28 What are the compliance standards CA vendor adheres to? Y N Sectigo adheres …" at bounding box center [574, 548] width 1034 height 178
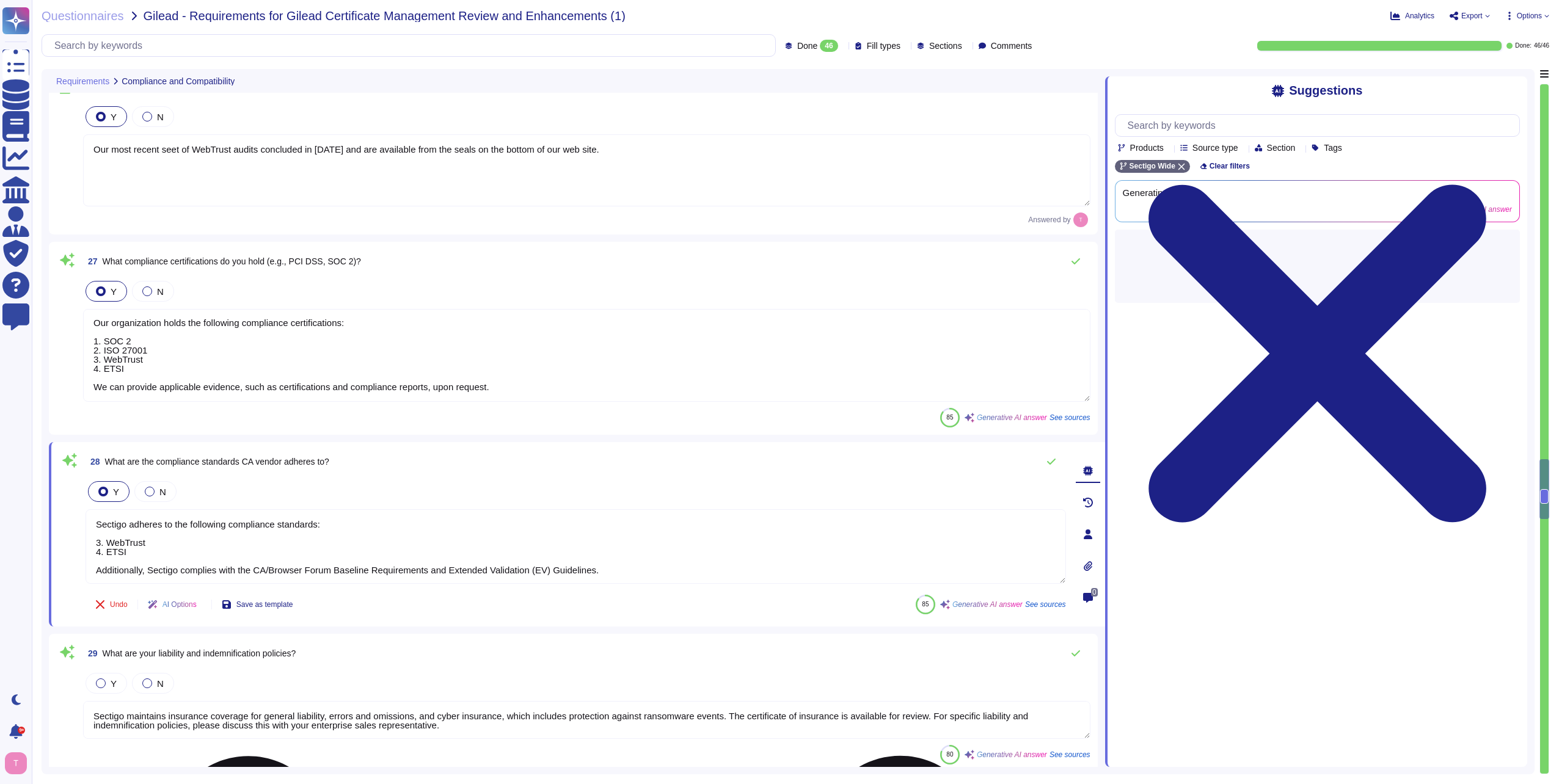
click at [98, 543] on textarea "Sectigo adheres to the following compliance standards: 3. WebTrust 4. ETSI Addi…" at bounding box center [575, 547] width 980 height 75
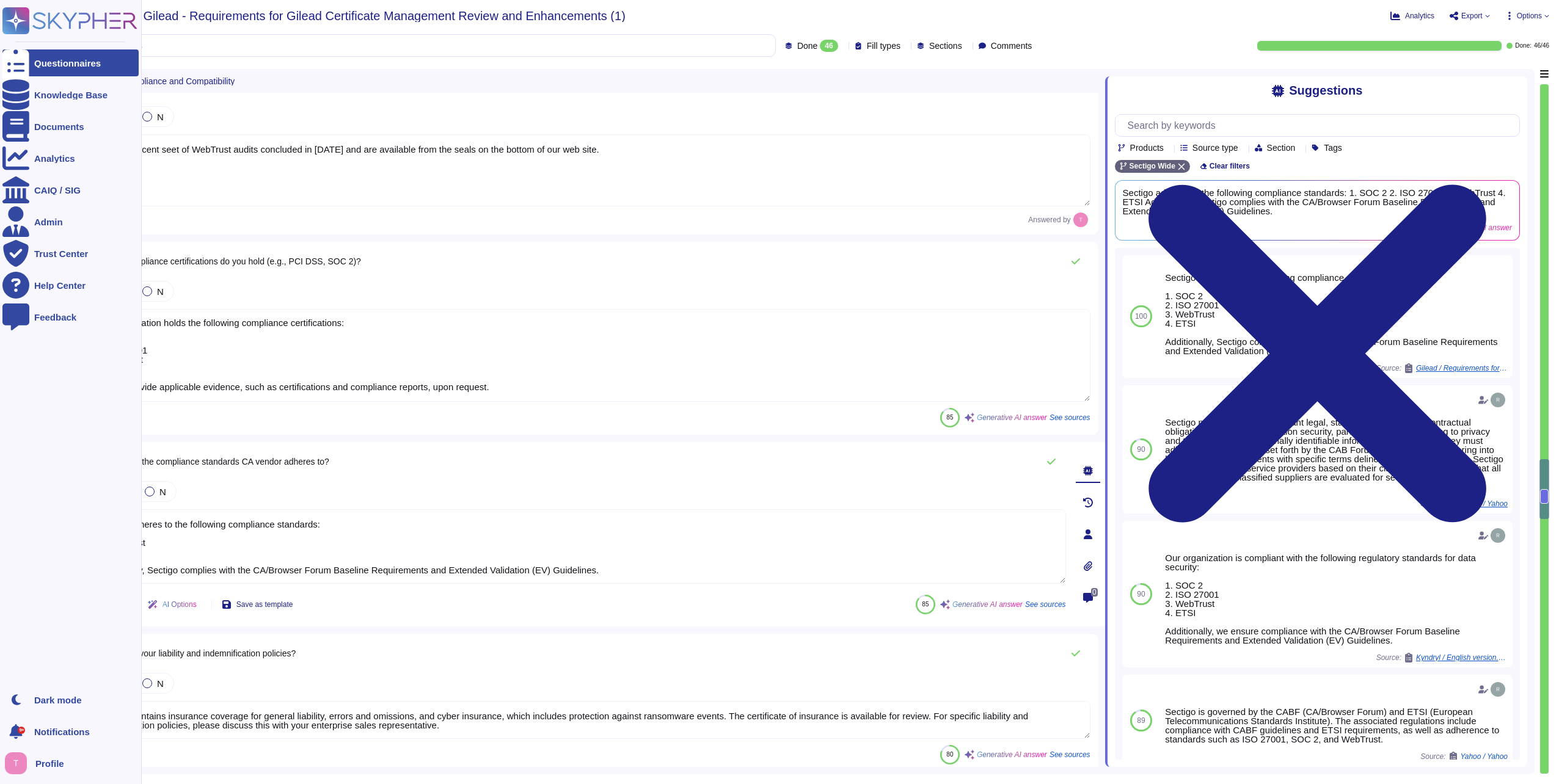
drag, startPoint x: 330, startPoint y: 528, endPoint x: 29, endPoint y: 512, distance: 301.4
click at [29, 512] on div "Questionnaires Knowledge Base Documents Analytics CAIQ / SIG Admin Trust Center…" at bounding box center [780, 392] width 1559 height 784
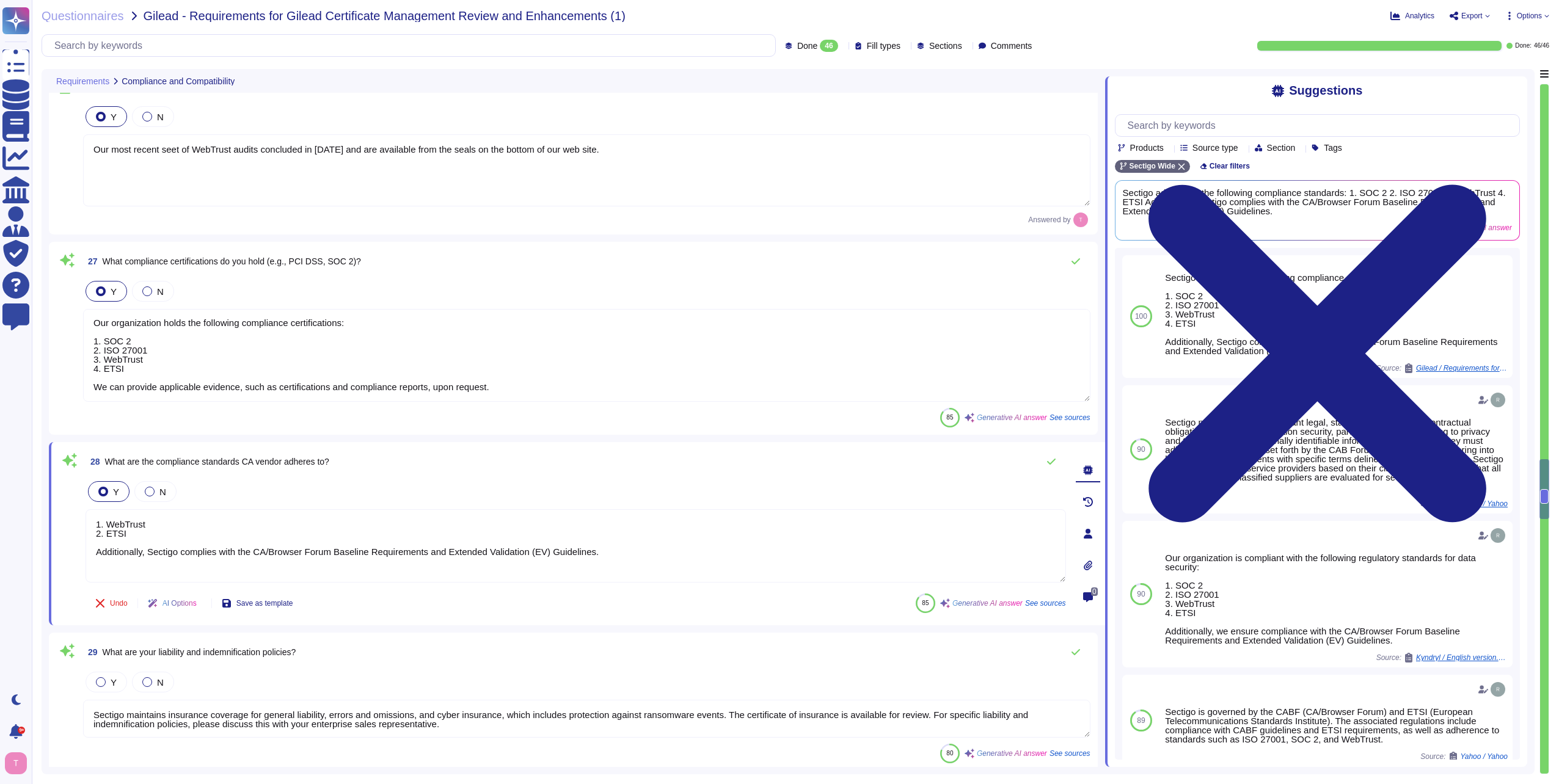
drag, startPoint x: 618, startPoint y: 560, endPoint x: 36, endPoint y: 567, distance: 582.0
click at [42, 566] on div "Requirements Compliance and Compatibility 23 Does your product support automati…" at bounding box center [788, 421] width 1493 height 705
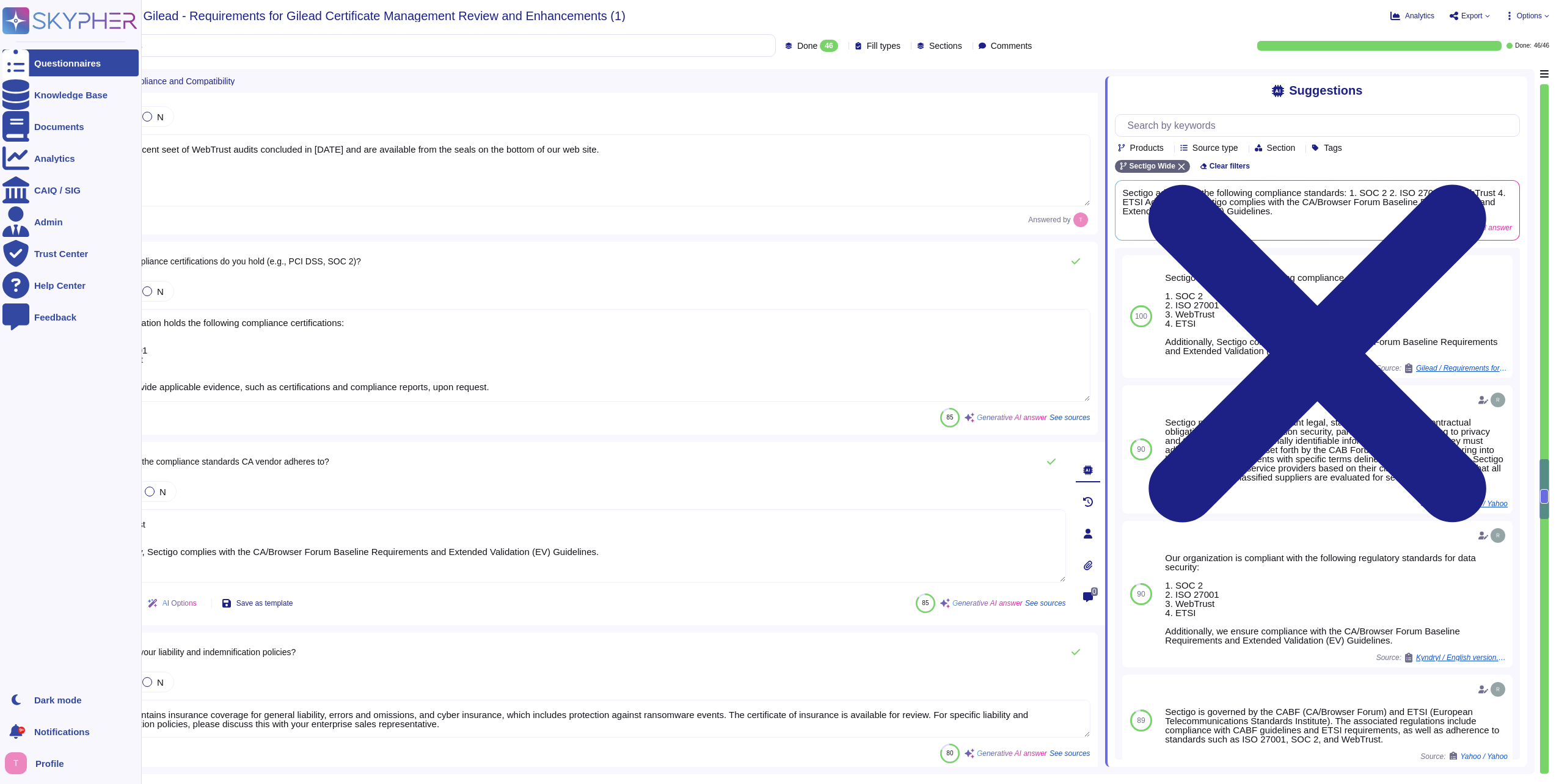
type textarea "1. WebTrust 2. ETSI"
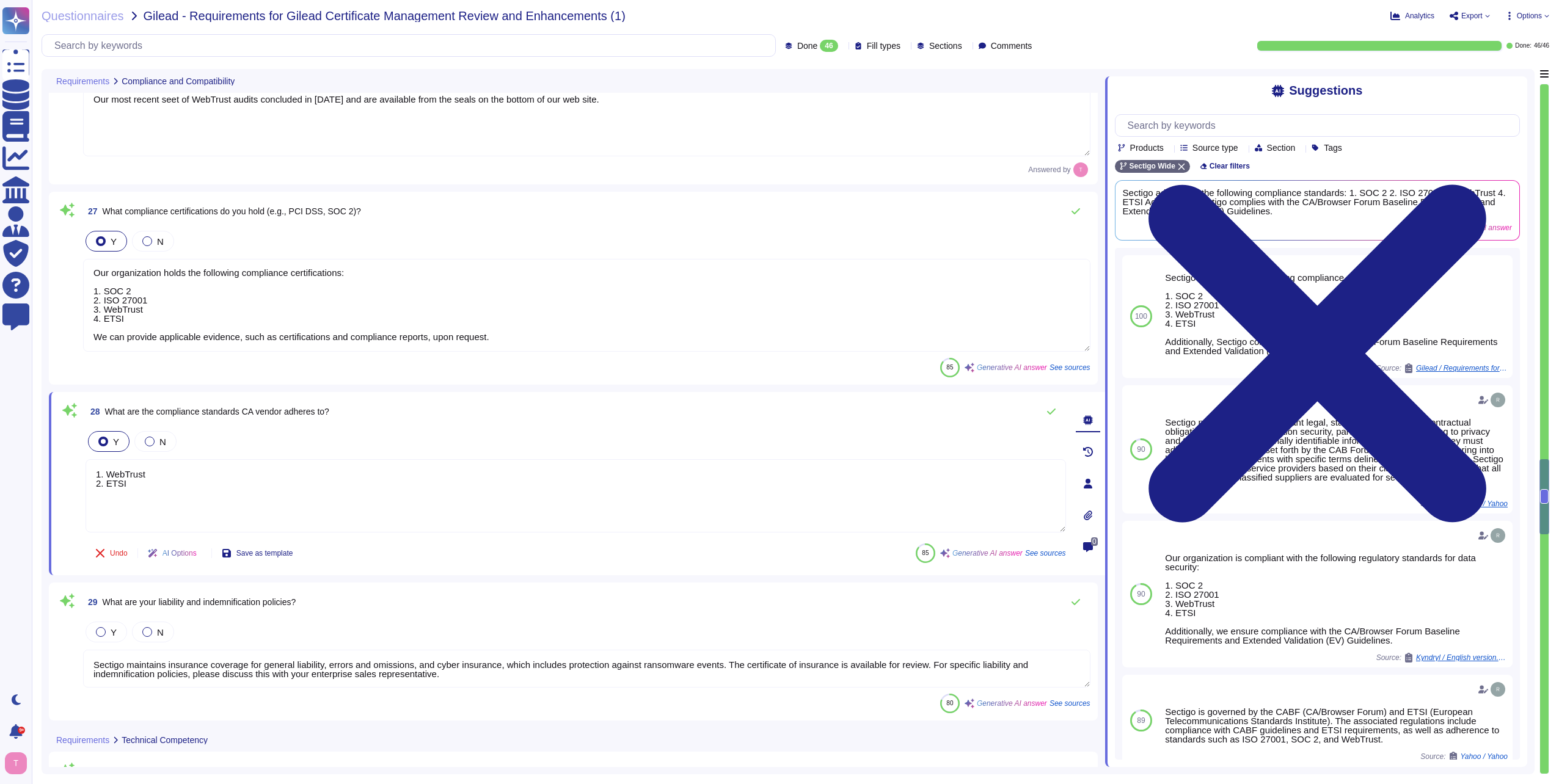
scroll to position [4275, 0]
type textarea "Yes, our solution is a SaaS portal accessible through popular browsers."
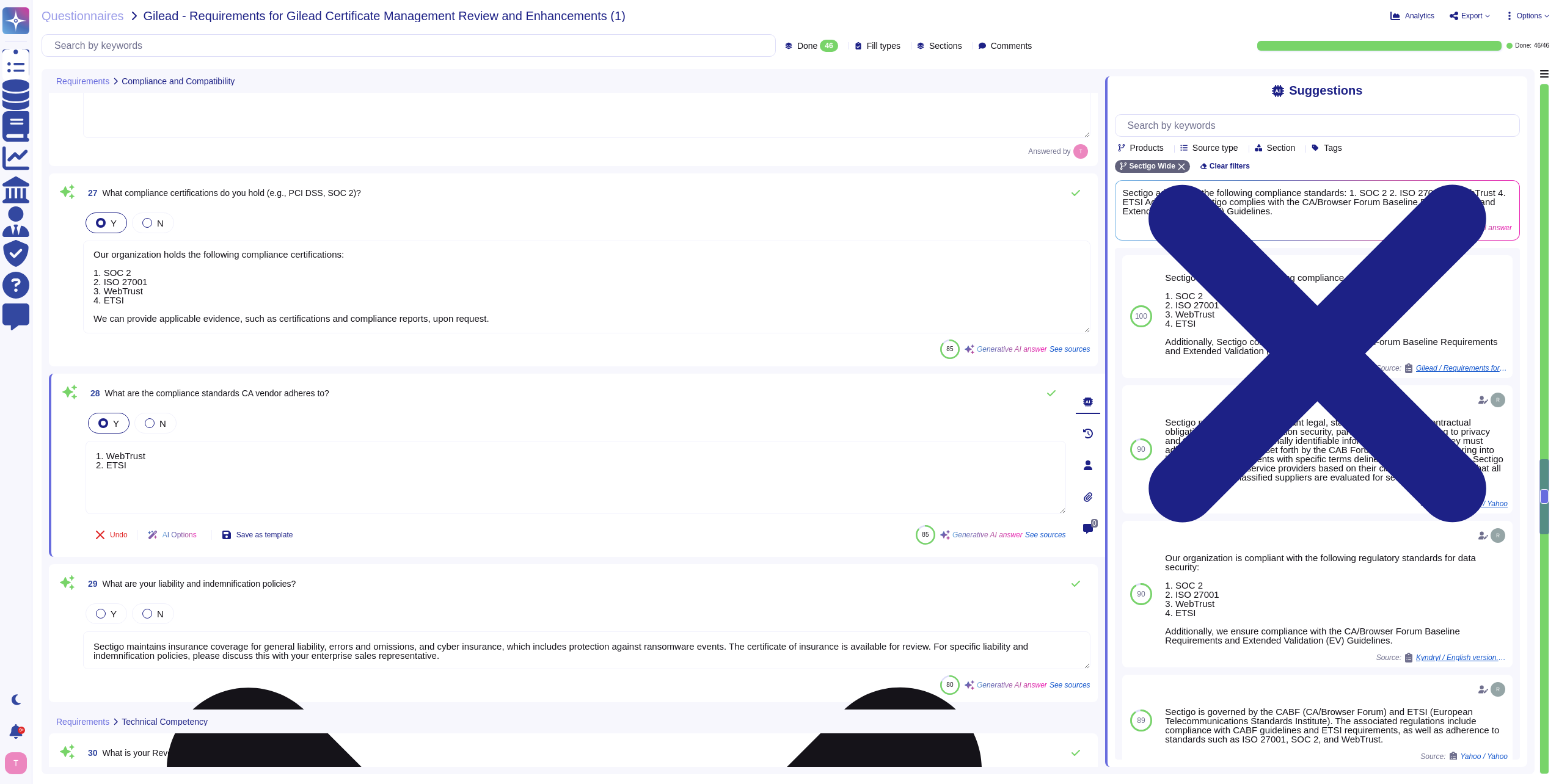
click at [126, 474] on textarea "1. WebTrust 2. ETSI" at bounding box center [575, 477] width 980 height 73
type textarea "1. WebTrust 2. ETSI 3. CCADB and all major root store program requirements"
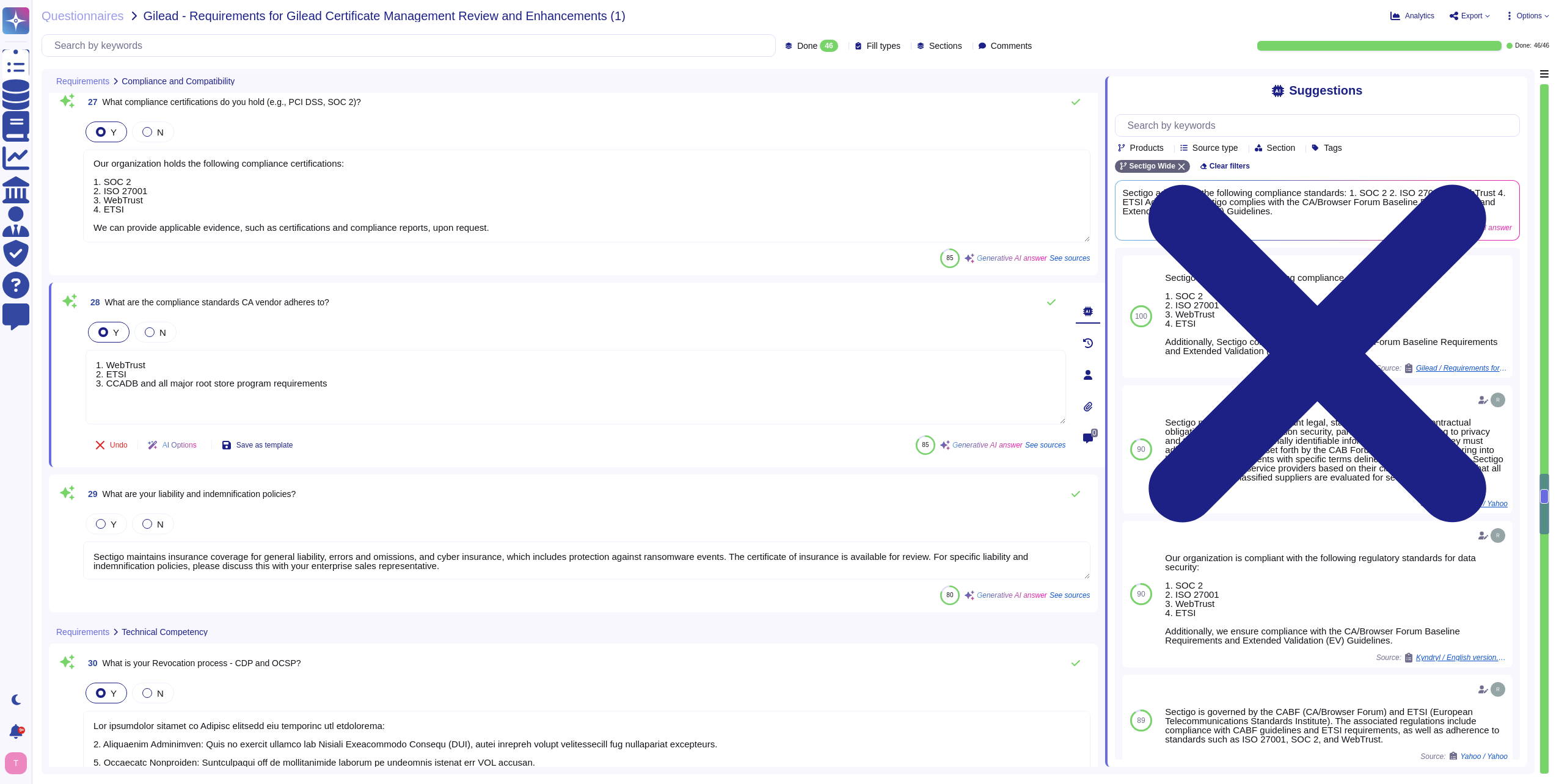
scroll to position [4458, 0]
type textarea "As per security reasons, we need to create new CSR after revocation."
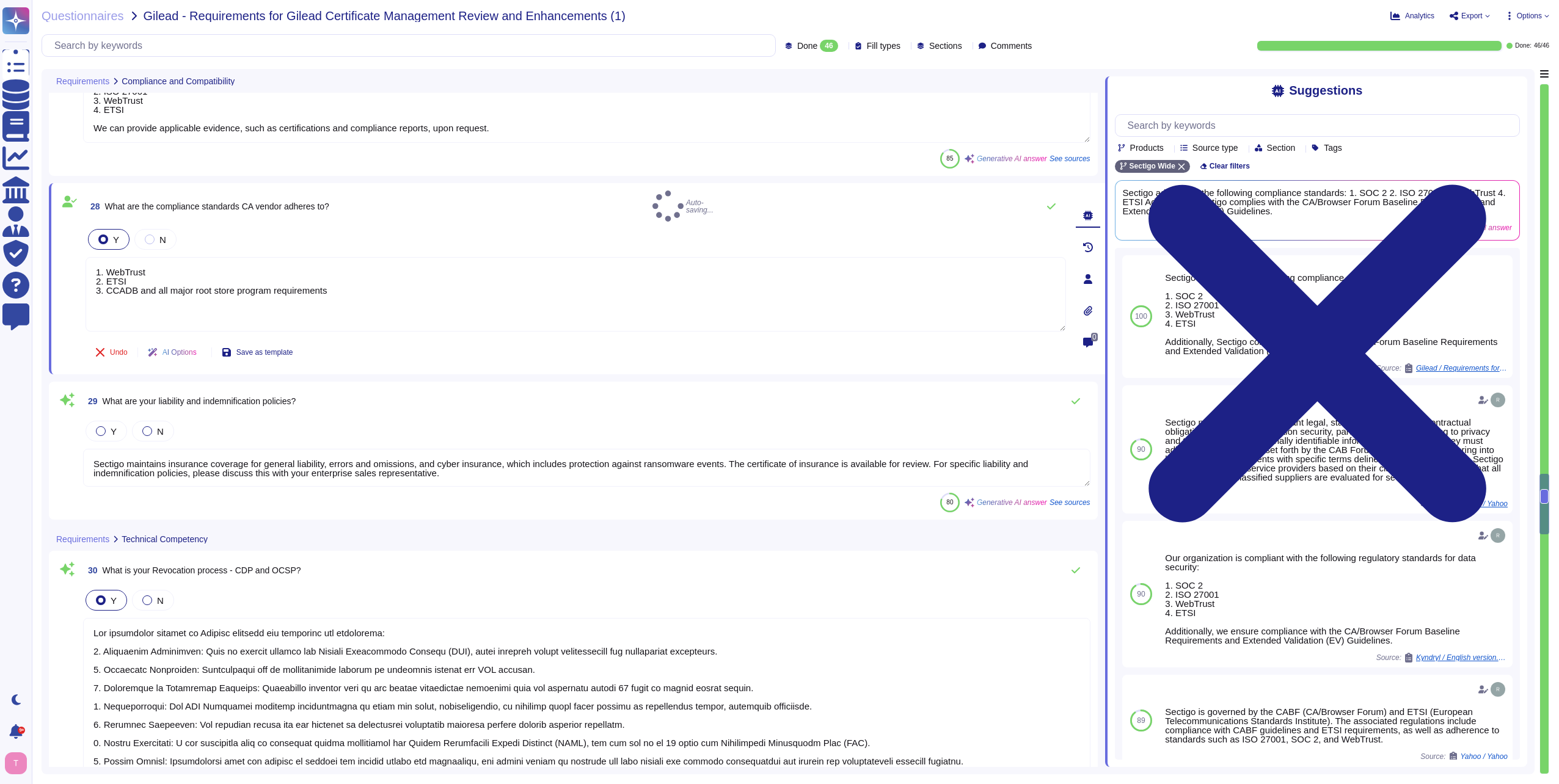
type textarea "1. WebTrust 2. ETSI 3. CCADB and all major root store program requirements"
click at [334, 465] on textarea "Sectigo maintains insurance coverage for general liability, errors and omission…" at bounding box center [587, 468] width 1008 height 38
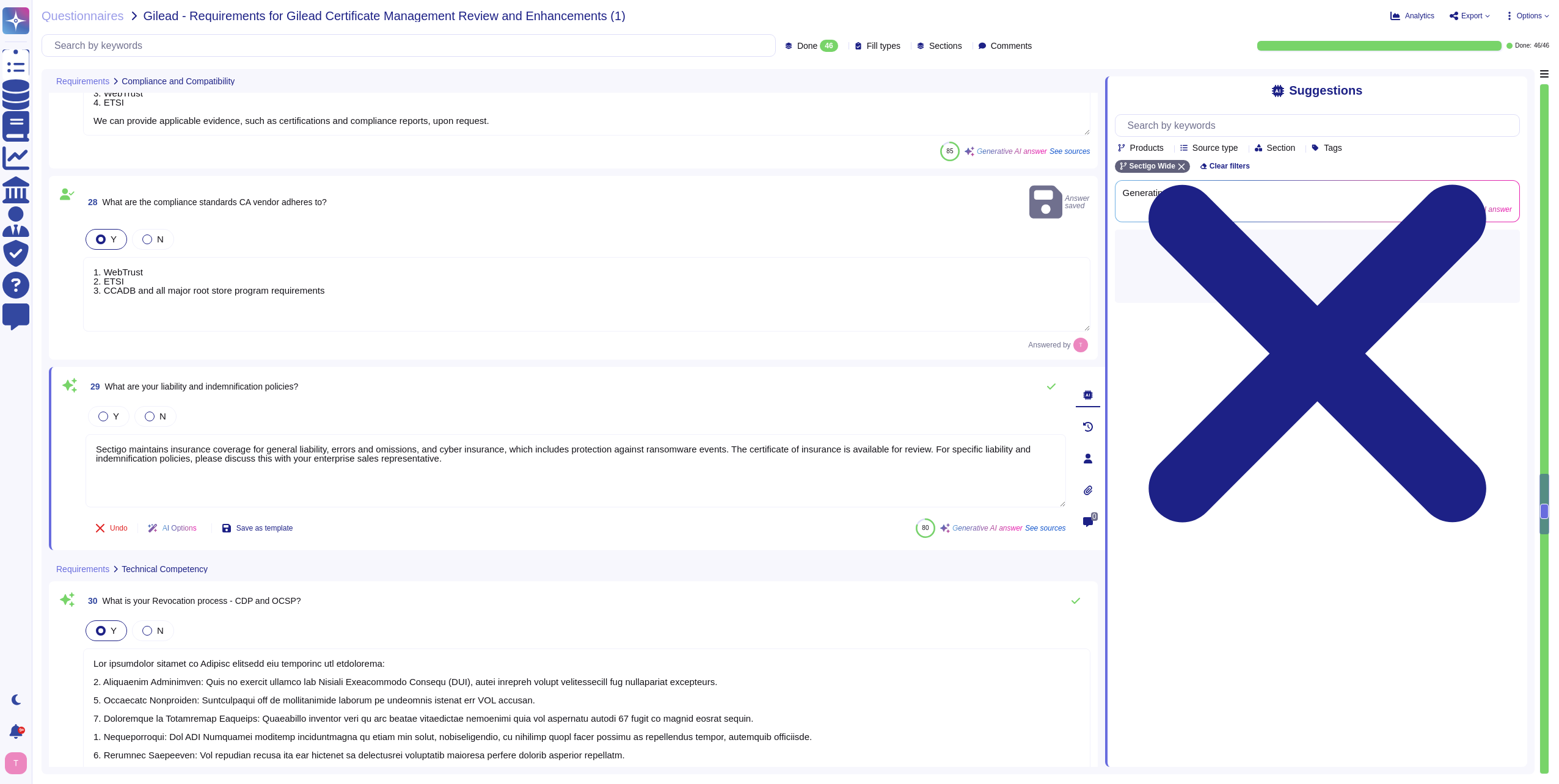
click at [545, 450] on textarea "Sectigo maintains insurance coverage for general liability, errors and omission…" at bounding box center [575, 470] width 980 height 73
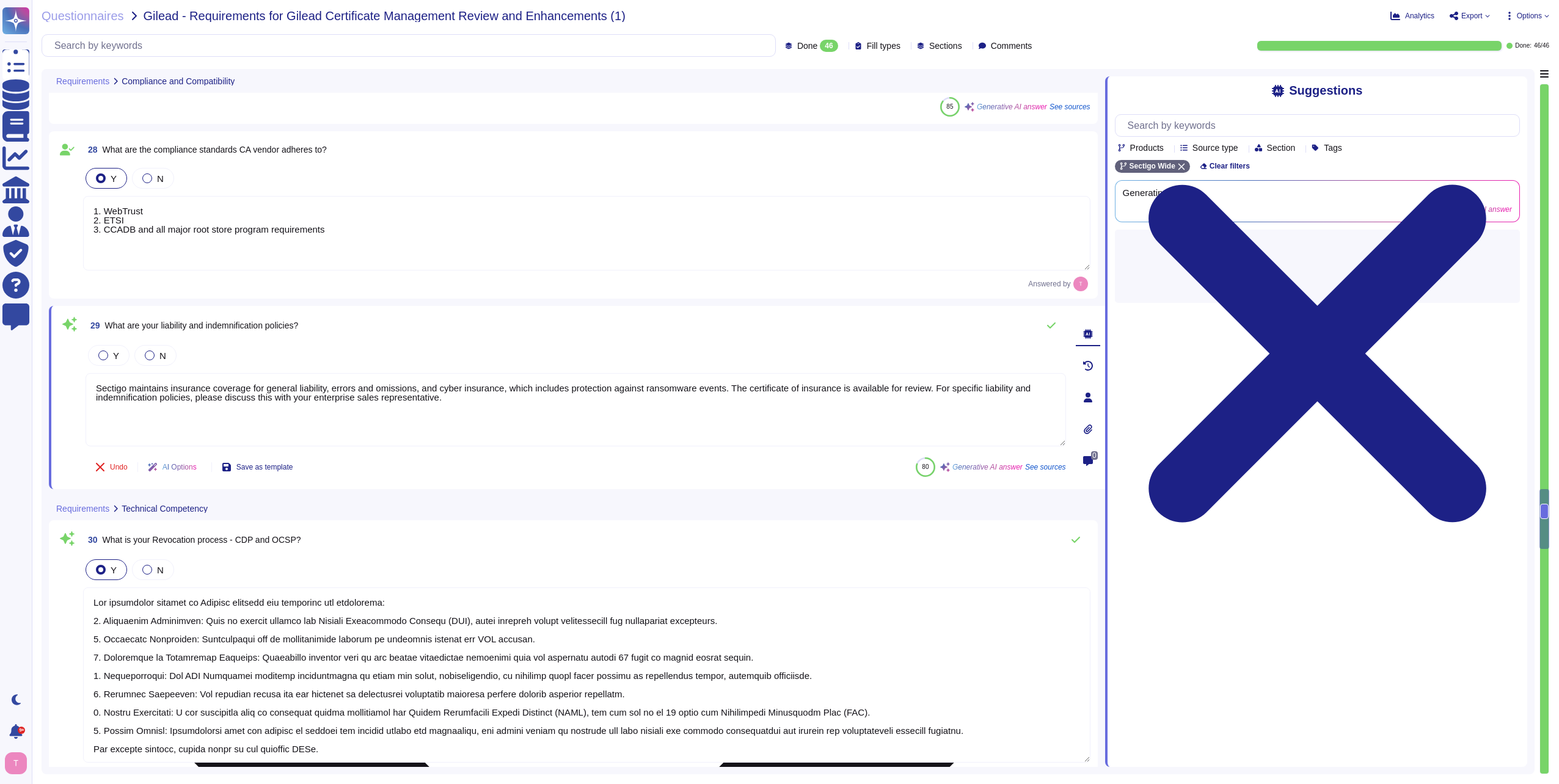
type textarea "CN=CERTDATA SSL EV ECC CA [Run by the Issuer] O=CERTDATA SERVICOS DE INFORMACAO…"
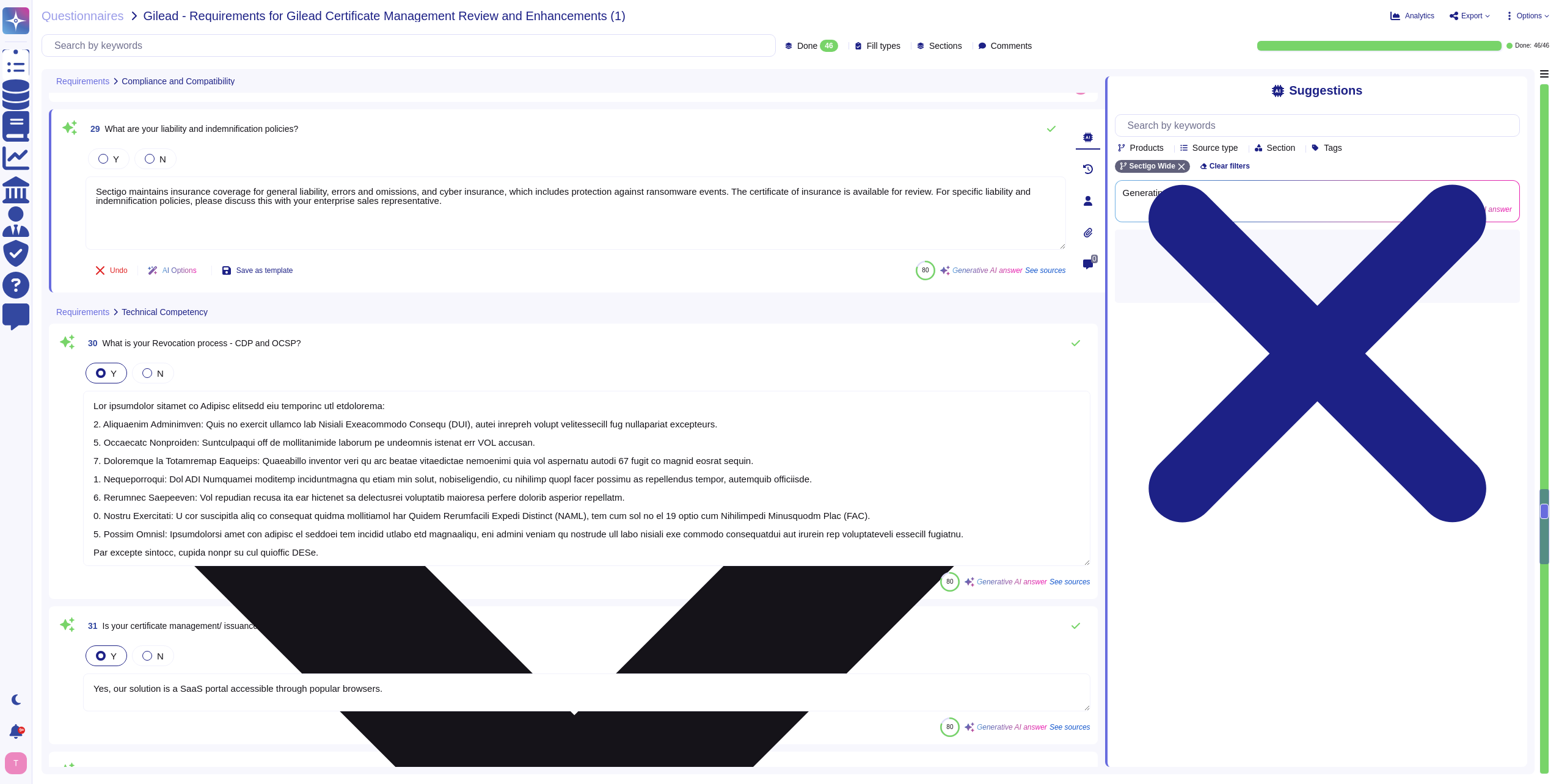
type textarea "To handle the renewal of root and intermediate certificate authorities and ensu…"
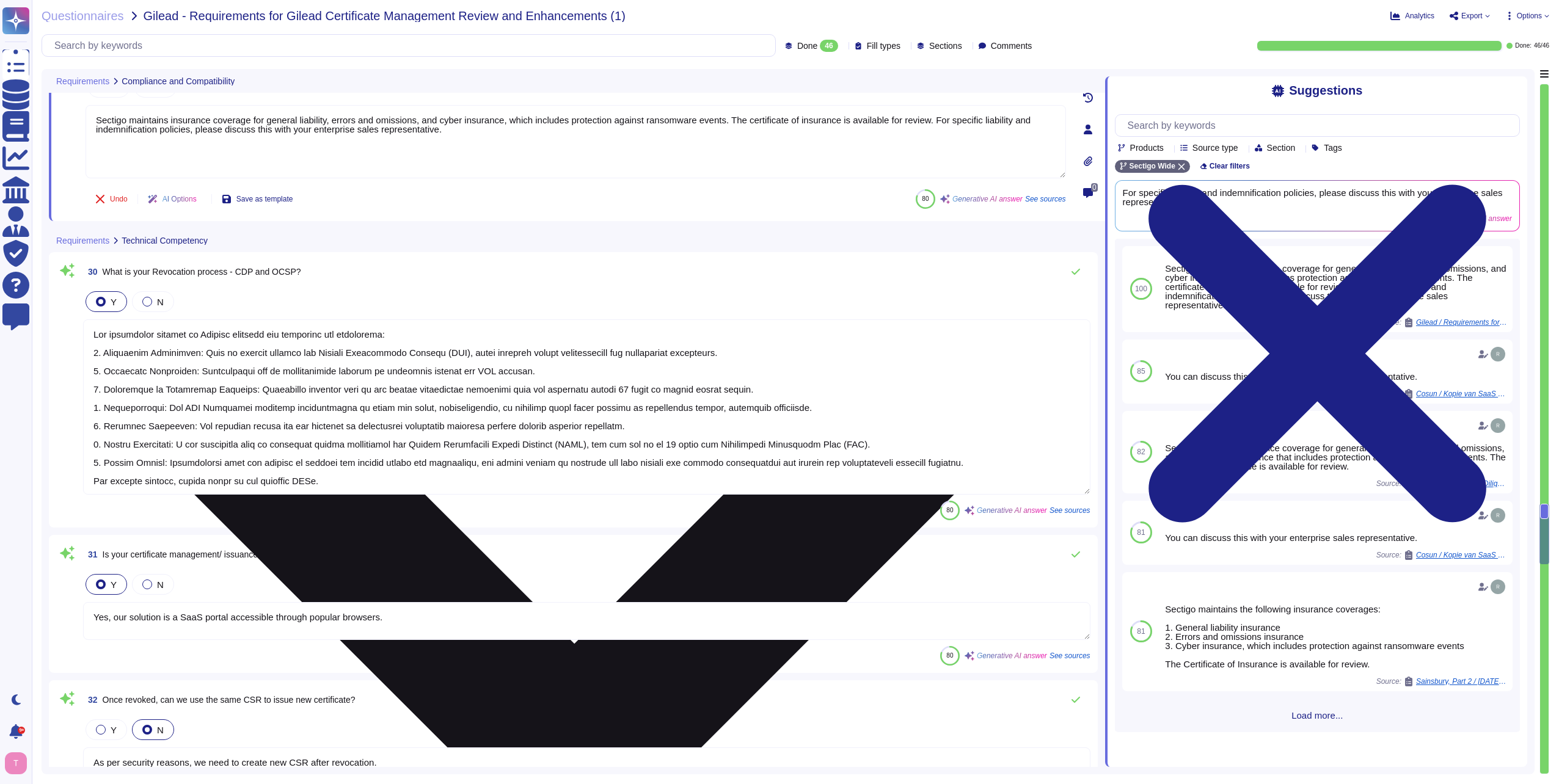
scroll to position [1, 0]
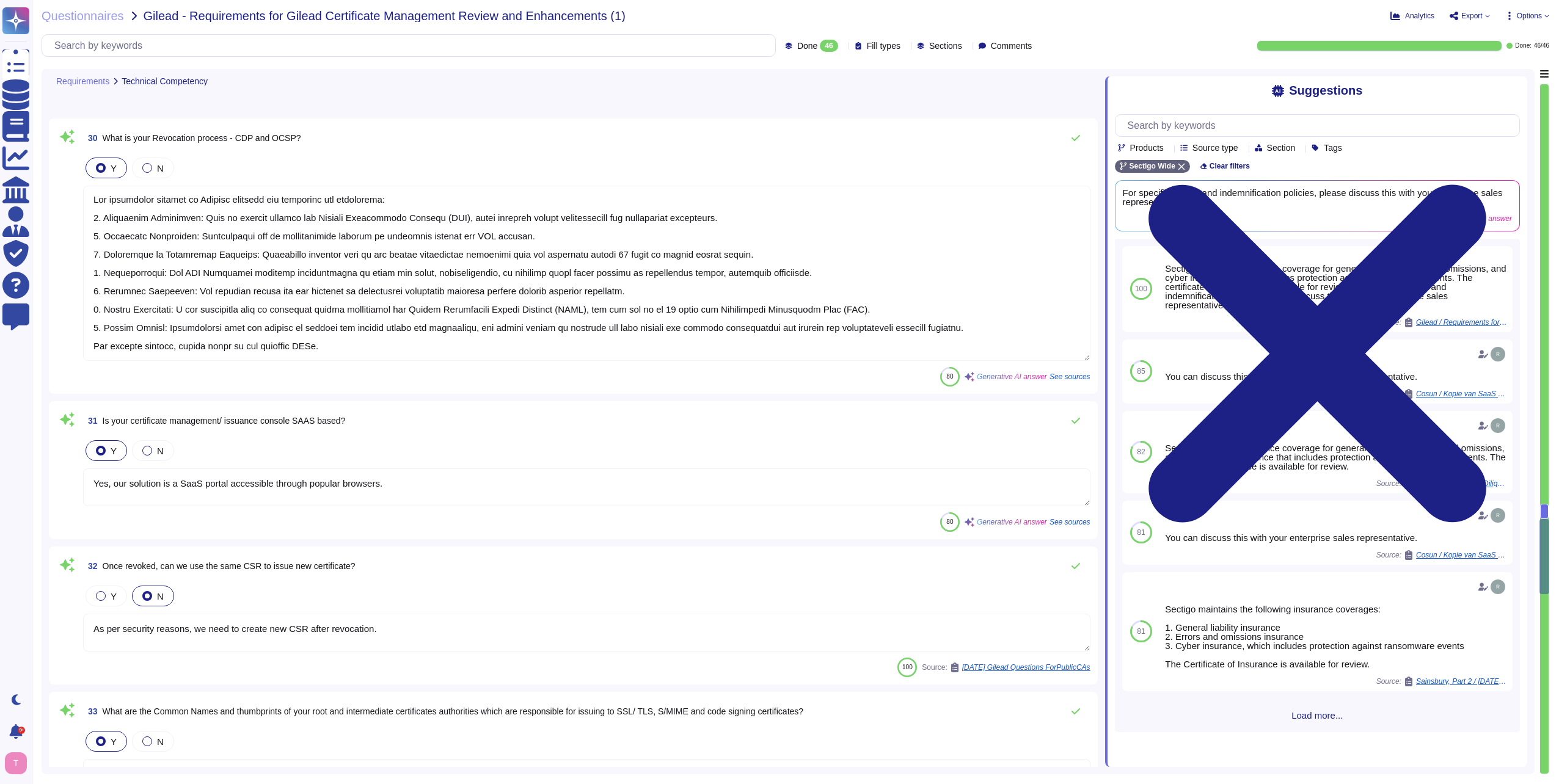
type textarea "We support a variety of operating systems for certificate discovery, management…"
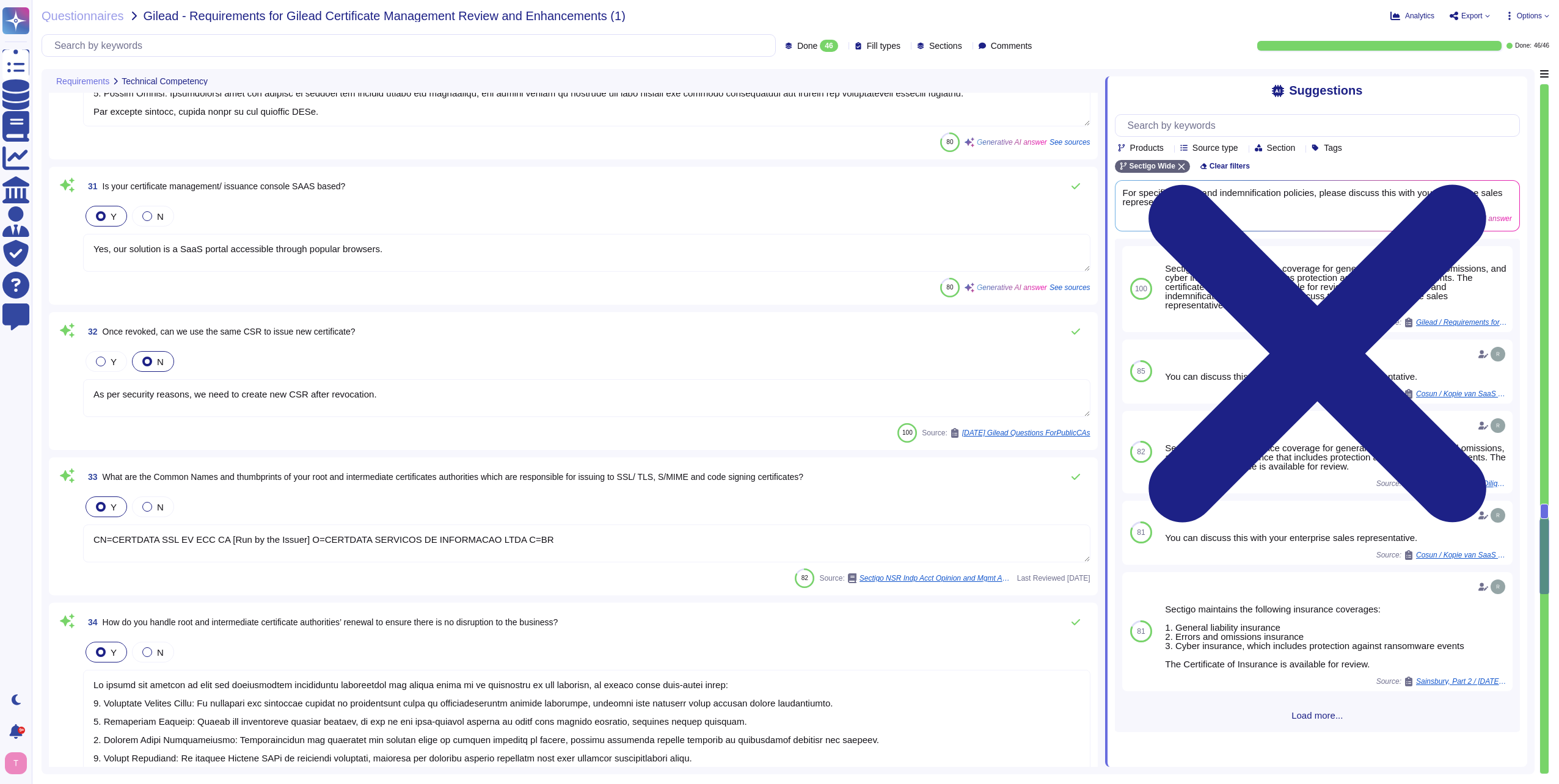
scroll to position [5130, 0]
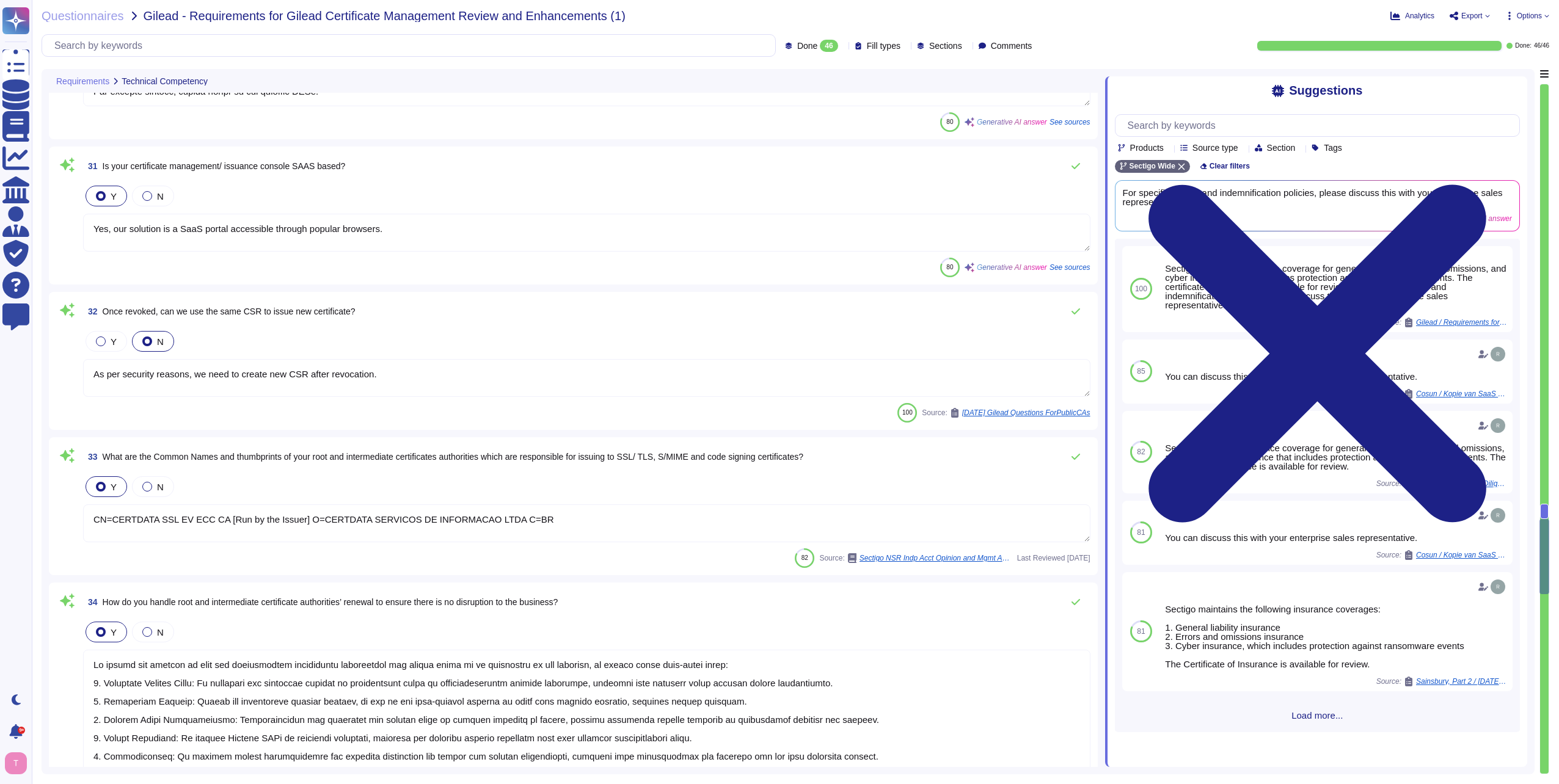
type textarea "Yes, our solution, Sectigo Certificate Manager (SCM), offers robust reporting c…"
drag, startPoint x: 105, startPoint y: 312, endPoint x: 392, endPoint y: 303, distance: 287.1
click at [387, 303] on div "32 Once revoked, can we use the same CSR to issue new certificate?" at bounding box center [587, 311] width 1008 height 24
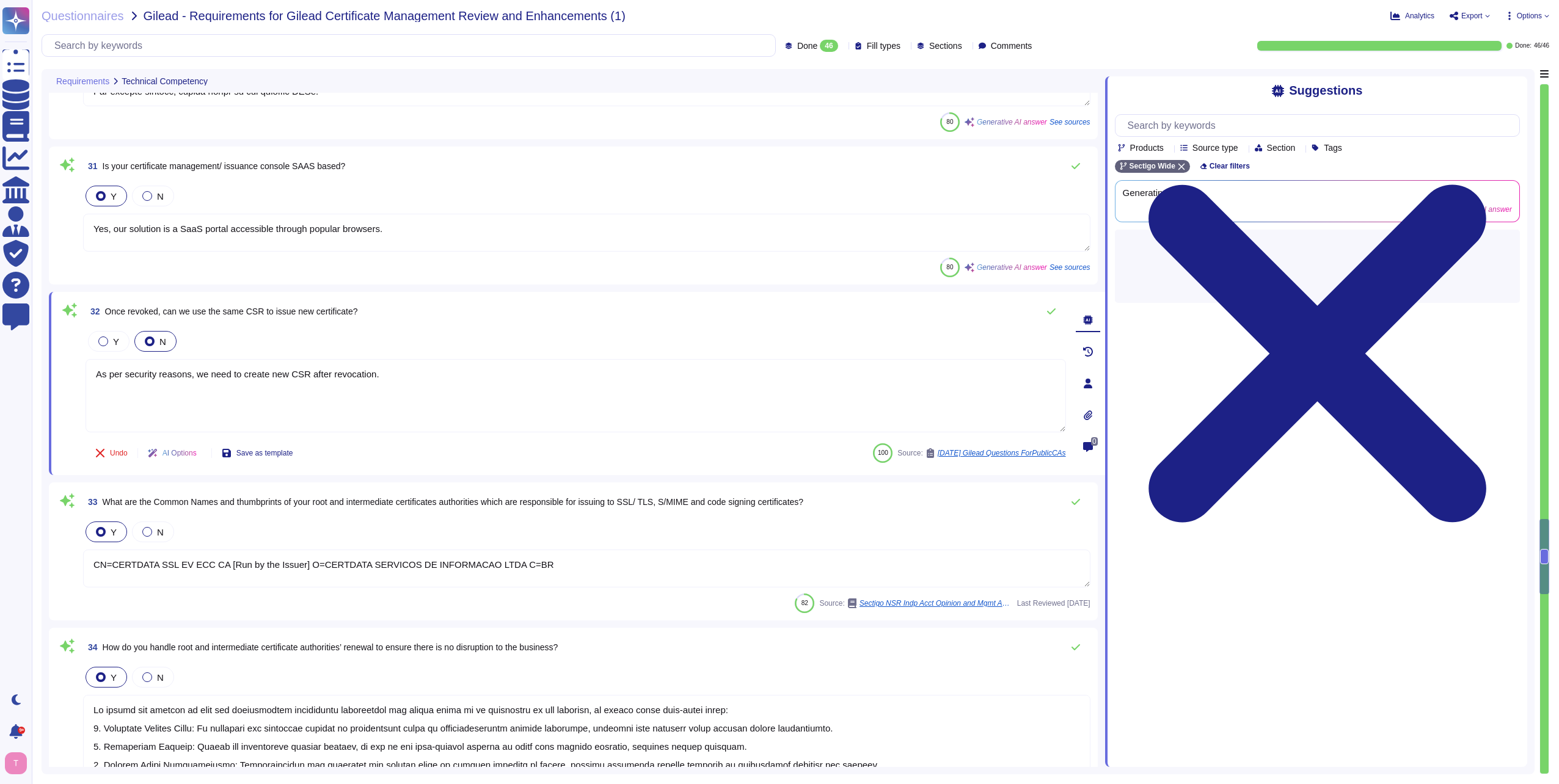
click at [395, 302] on div "32 Once revoked, can we use the same CSR to issue new certificate?" at bounding box center [575, 311] width 980 height 24
drag, startPoint x: 370, startPoint y: 309, endPoint x: 98, endPoint y: 316, distance: 272.1
click at [98, 316] on div "32 Once revoked, can we use the same CSR to issue new certificate?" at bounding box center [575, 311] width 980 height 24
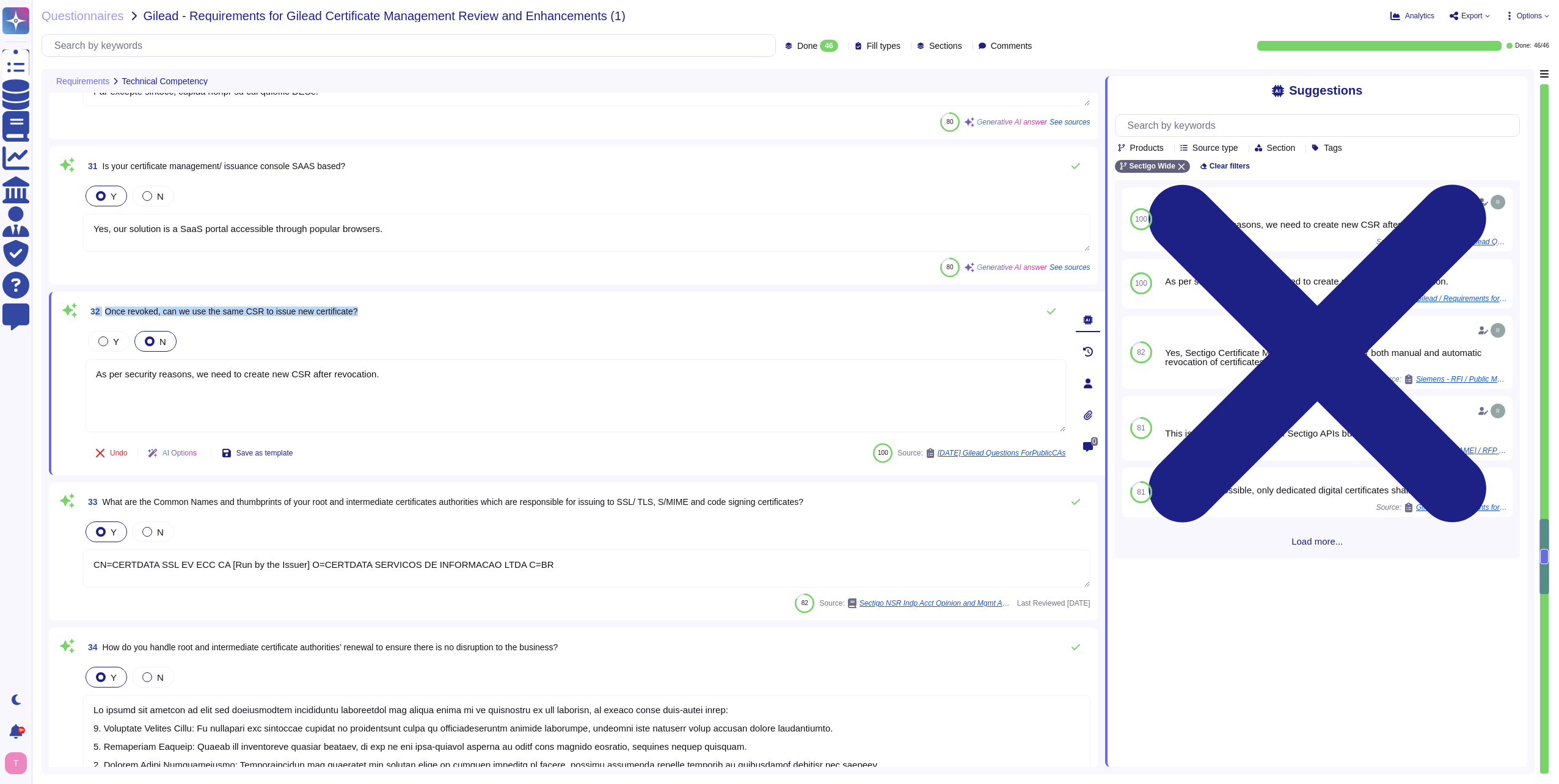
copy span "2 Once revoked, can we use the same CSR to issue new certificate?"
